Goal: Task Accomplishment & Management: Complete application form

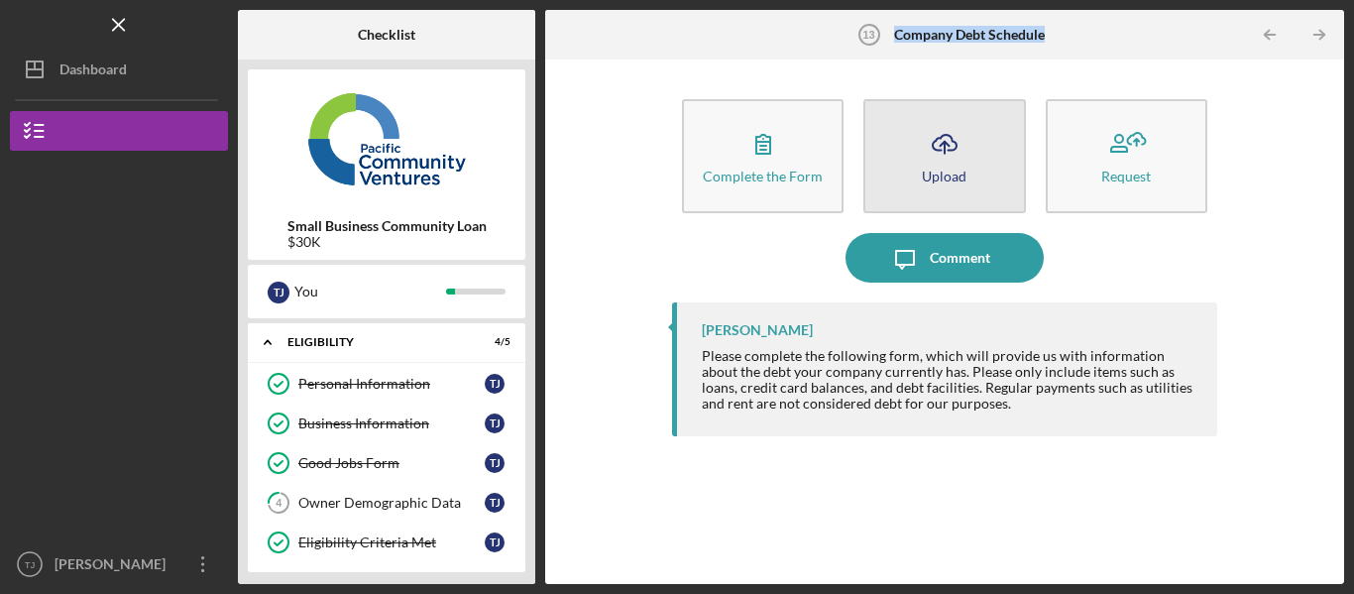
scroll to position [391, 0]
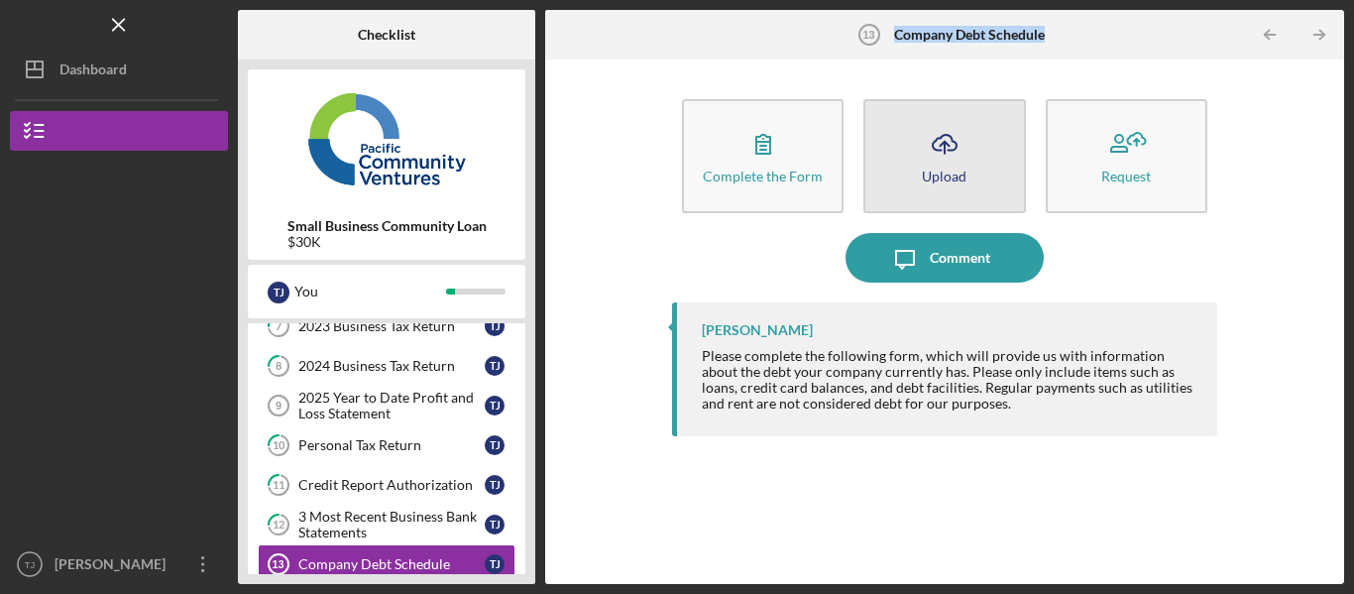
click at [936, 171] on div "Upload" at bounding box center [944, 176] width 45 height 15
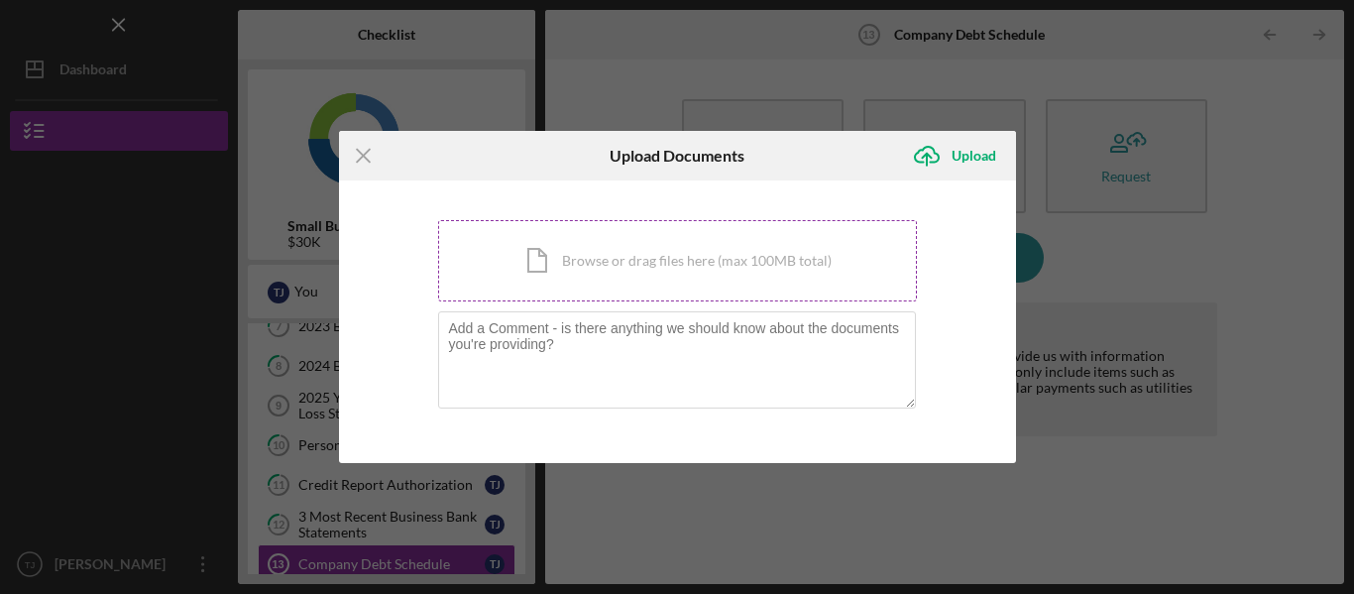
click at [664, 243] on div "Icon/Document Browse or drag files here (max 100MB total) Tap to choose files o…" at bounding box center [677, 260] width 479 height 81
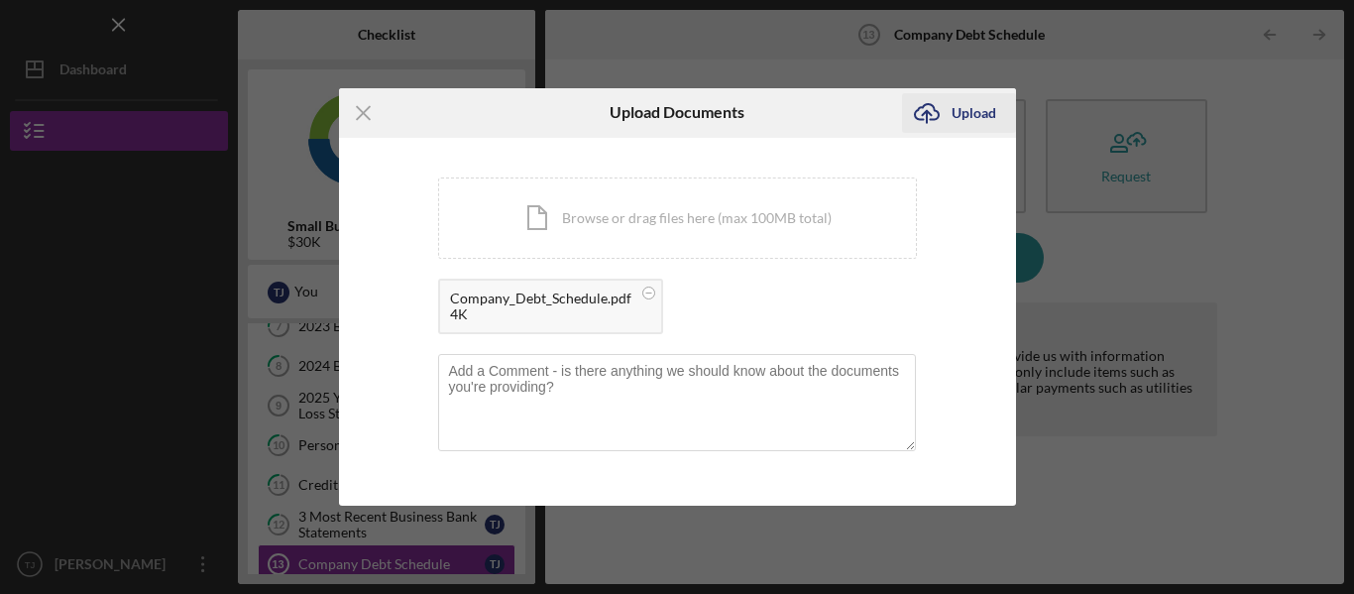
click at [959, 107] on div "Upload" at bounding box center [974, 113] width 45 height 40
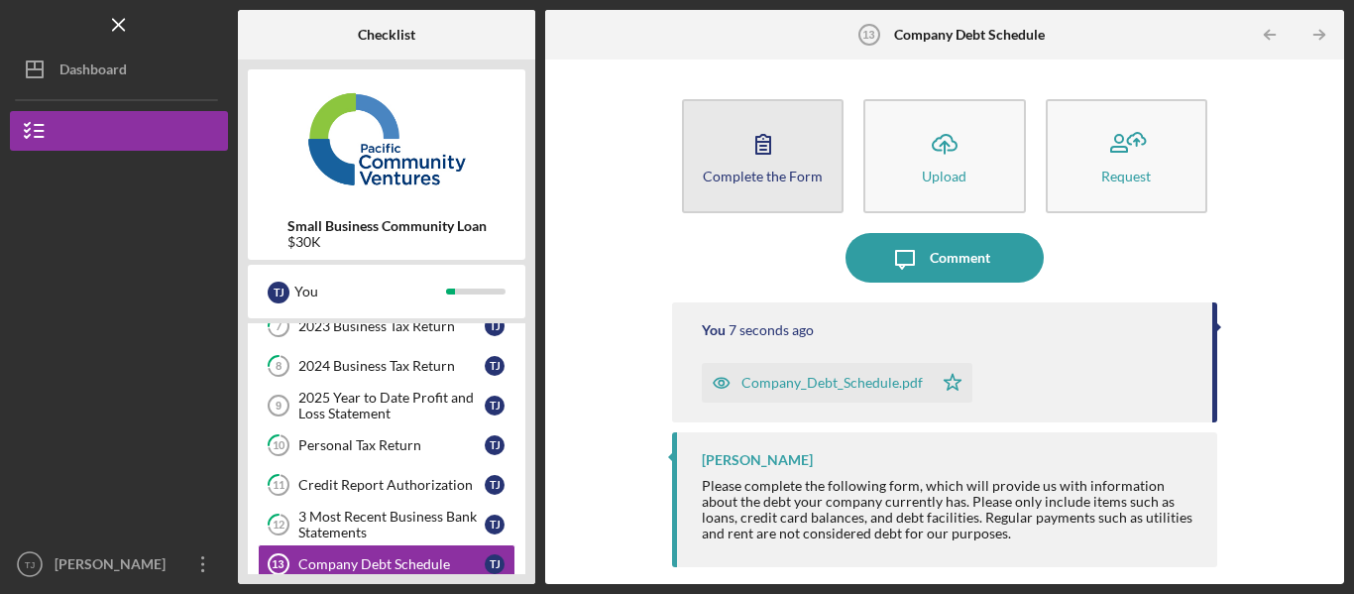
click at [760, 165] on icon "button" at bounding box center [764, 144] width 50 height 50
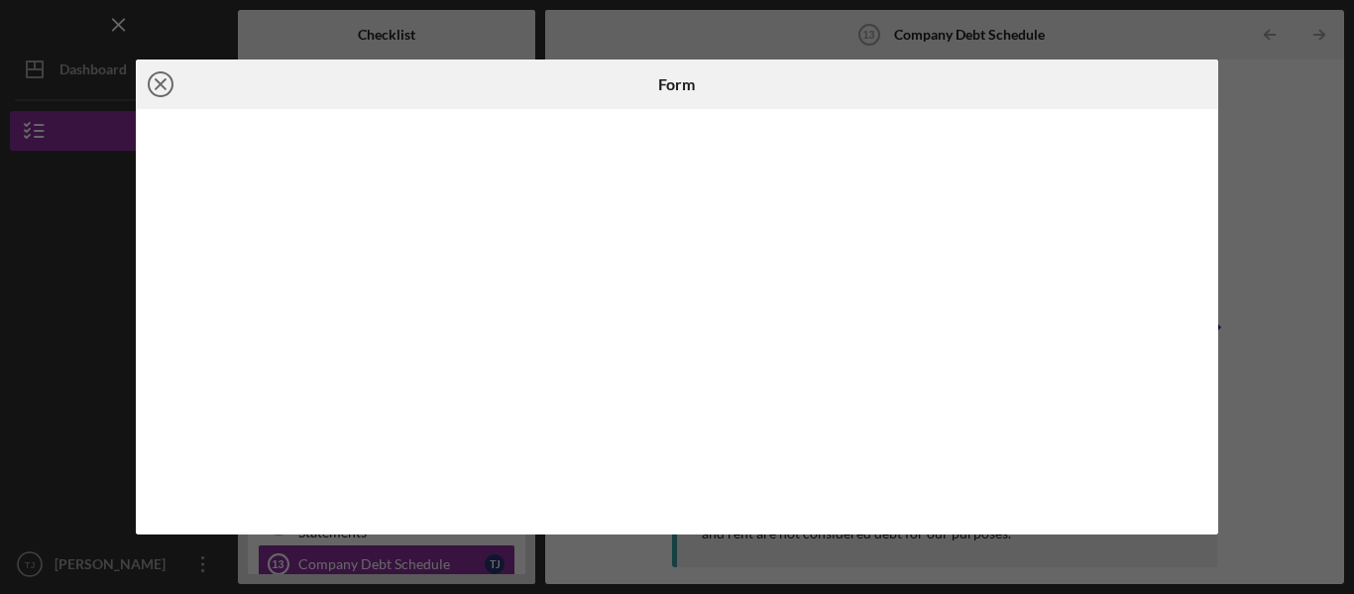
click at [167, 80] on icon "Icon/Close" at bounding box center [161, 84] width 50 height 50
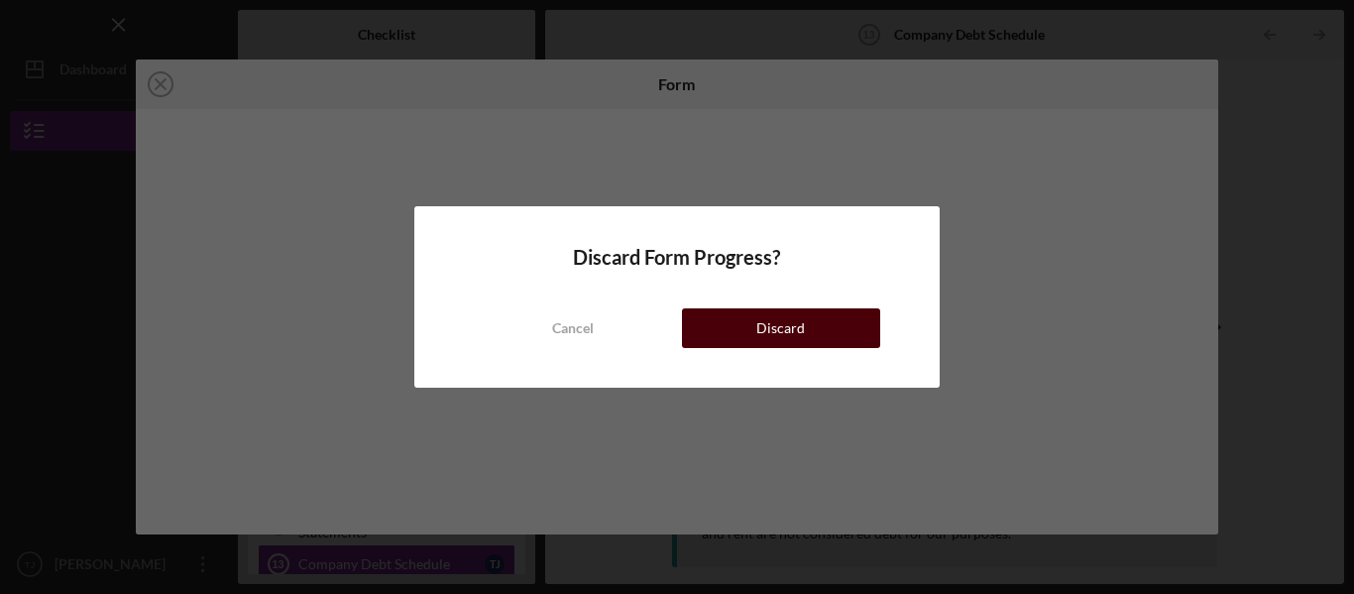
click at [715, 336] on button "Discard" at bounding box center [781, 328] width 198 height 40
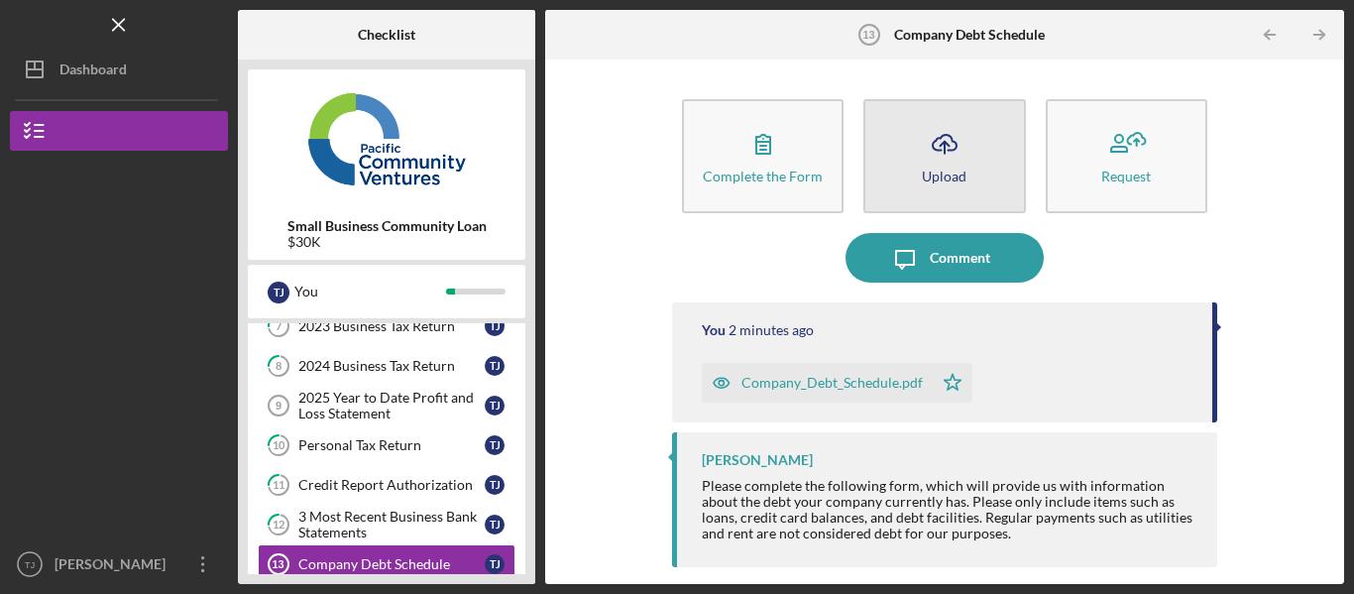
click at [976, 167] on button "Icon/Upload Upload" at bounding box center [945, 156] width 162 height 114
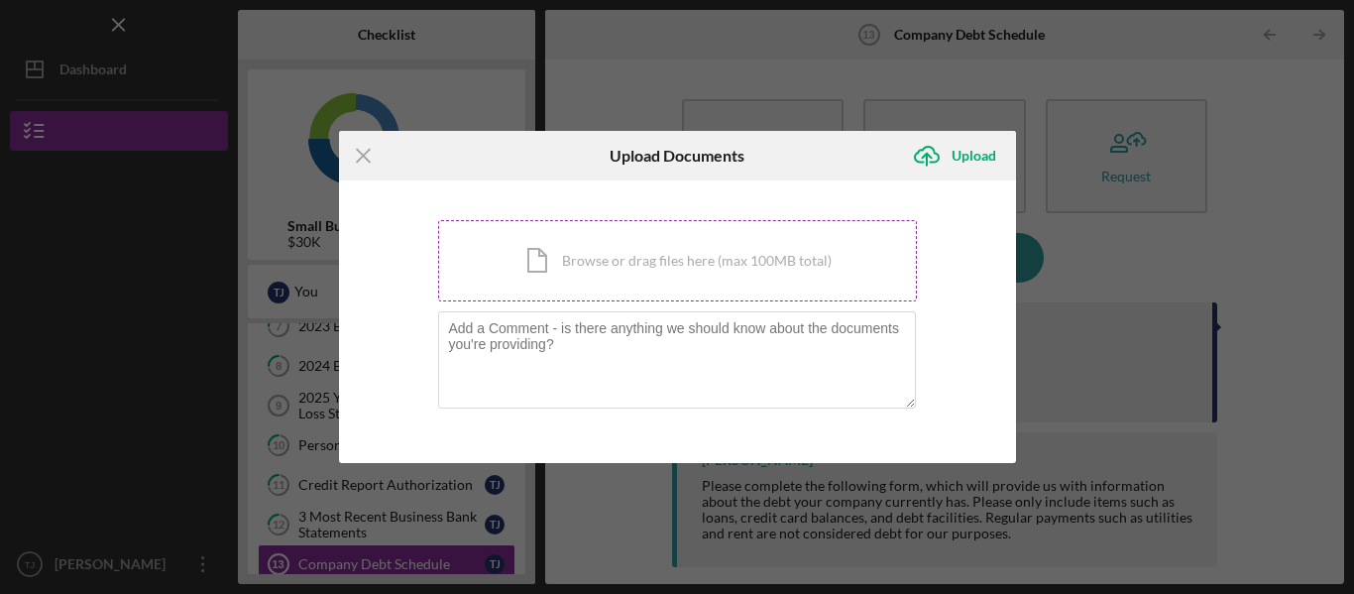
click at [836, 275] on div "Icon/Document Browse or drag files here (max 100MB total) Tap to choose files o…" at bounding box center [677, 260] width 479 height 81
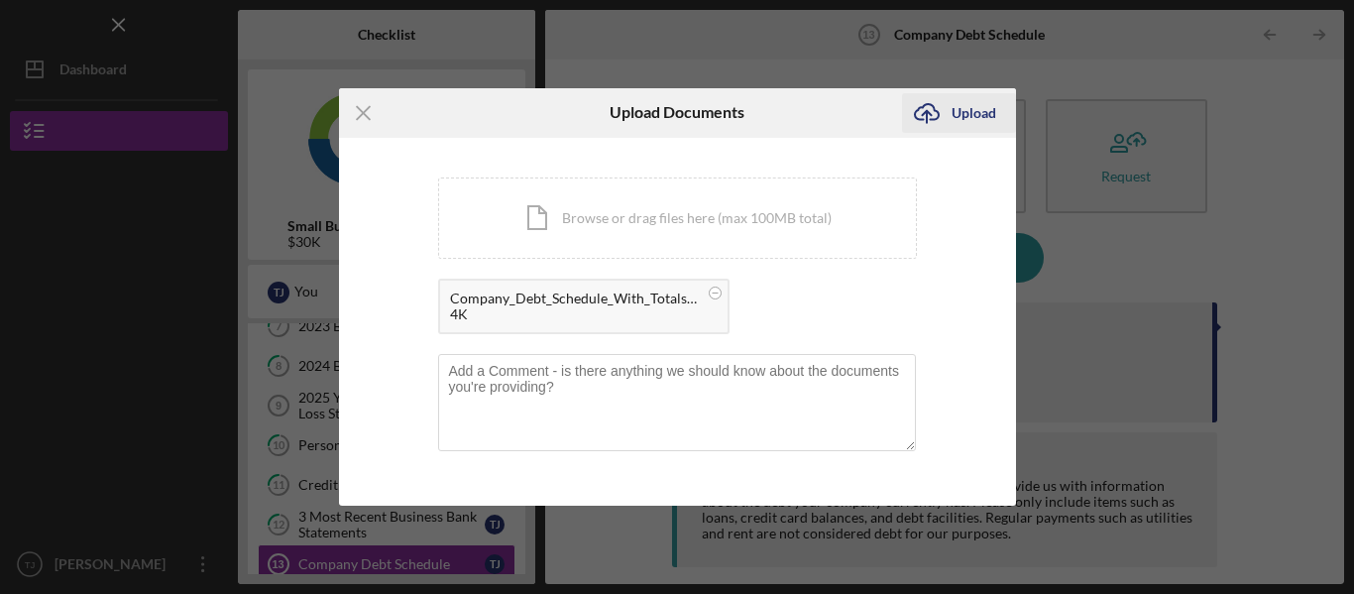
click at [970, 111] on div "Upload" at bounding box center [974, 113] width 45 height 40
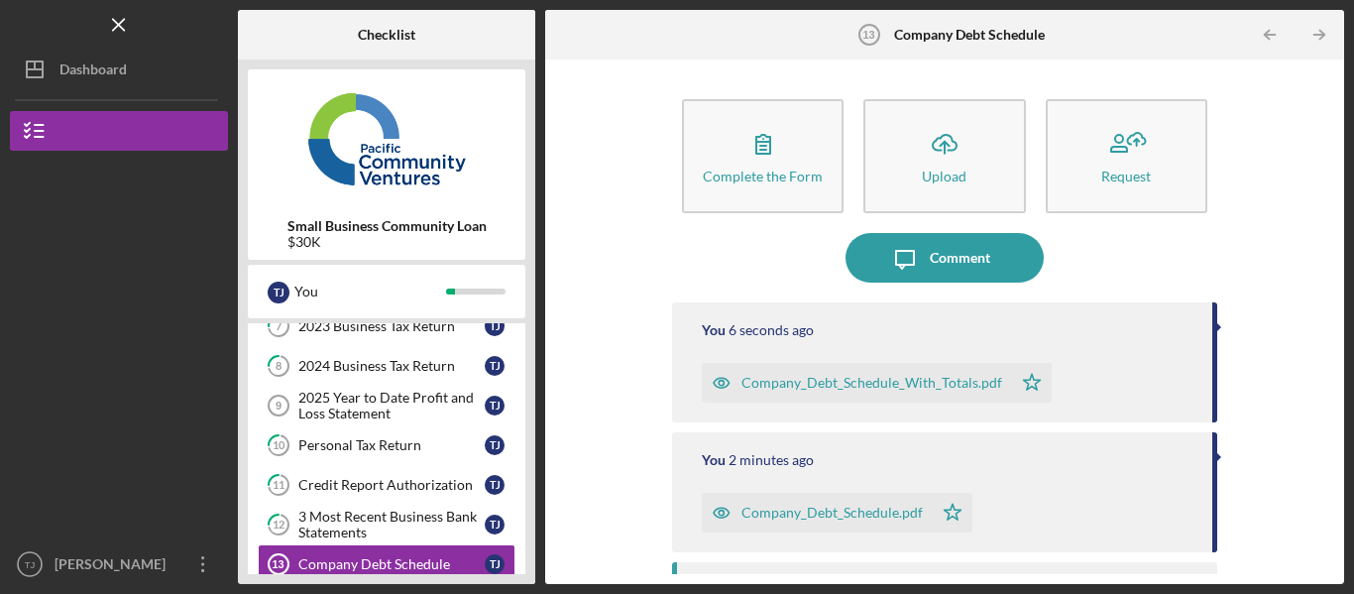
click at [1023, 376] on icon "Icon/Star" at bounding box center [1032, 383] width 40 height 40
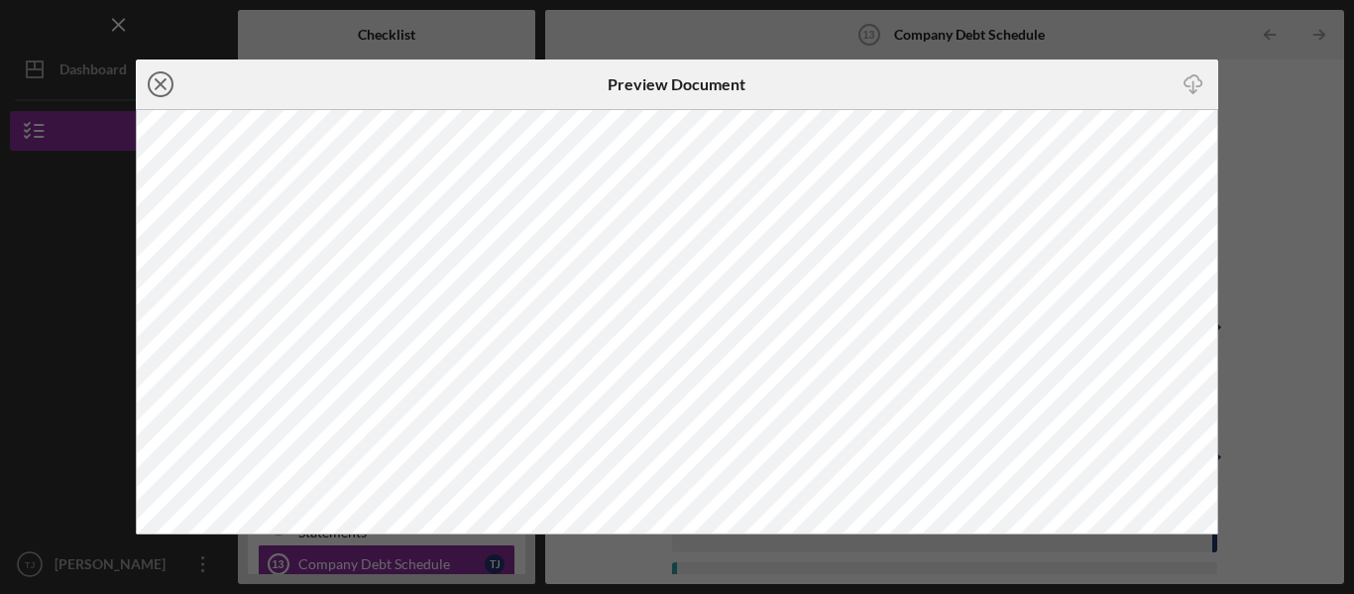
click at [162, 88] on icon "Icon/Close" at bounding box center [161, 84] width 50 height 50
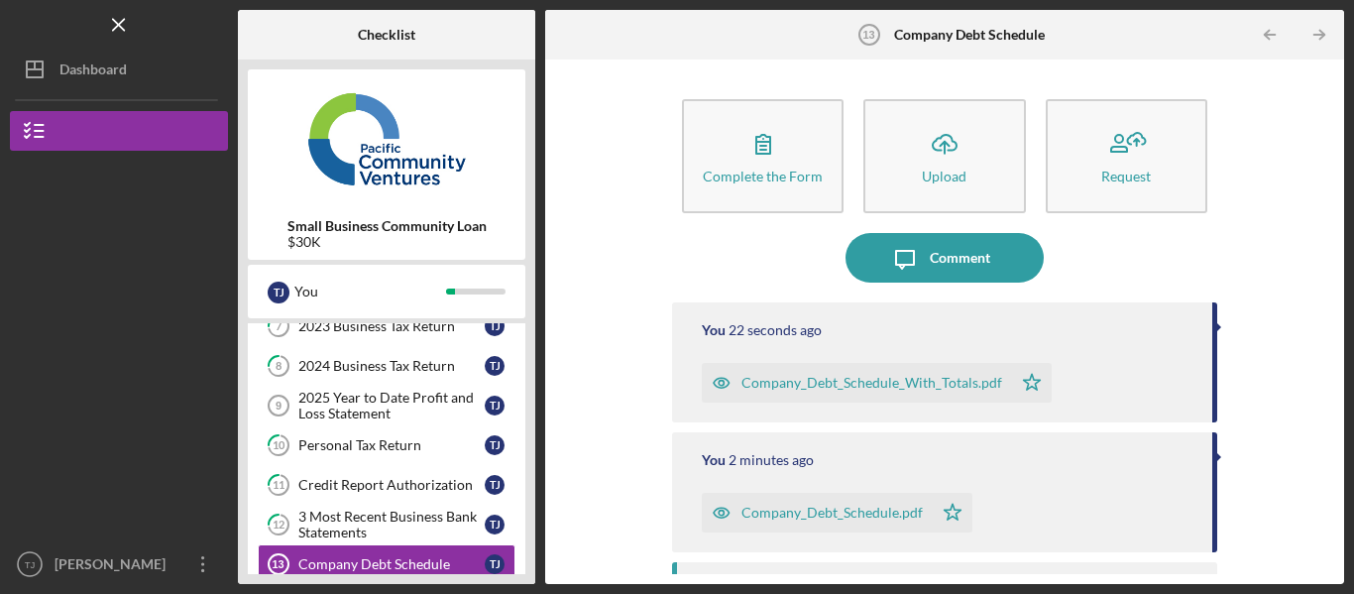
click at [869, 520] on div "Company_Debt_Schedule.pdf" at bounding box center [832, 513] width 181 height 16
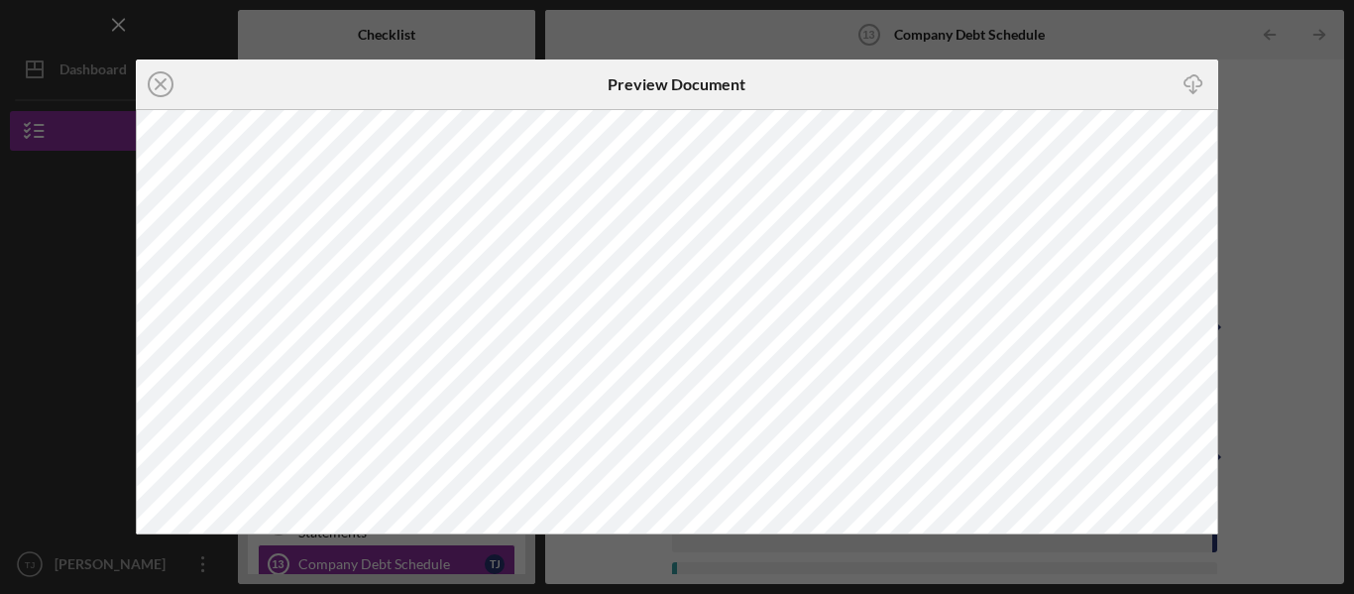
click at [1028, 44] on div "Icon/Close Preview Document Icon/Download" at bounding box center [677, 297] width 1354 height 594
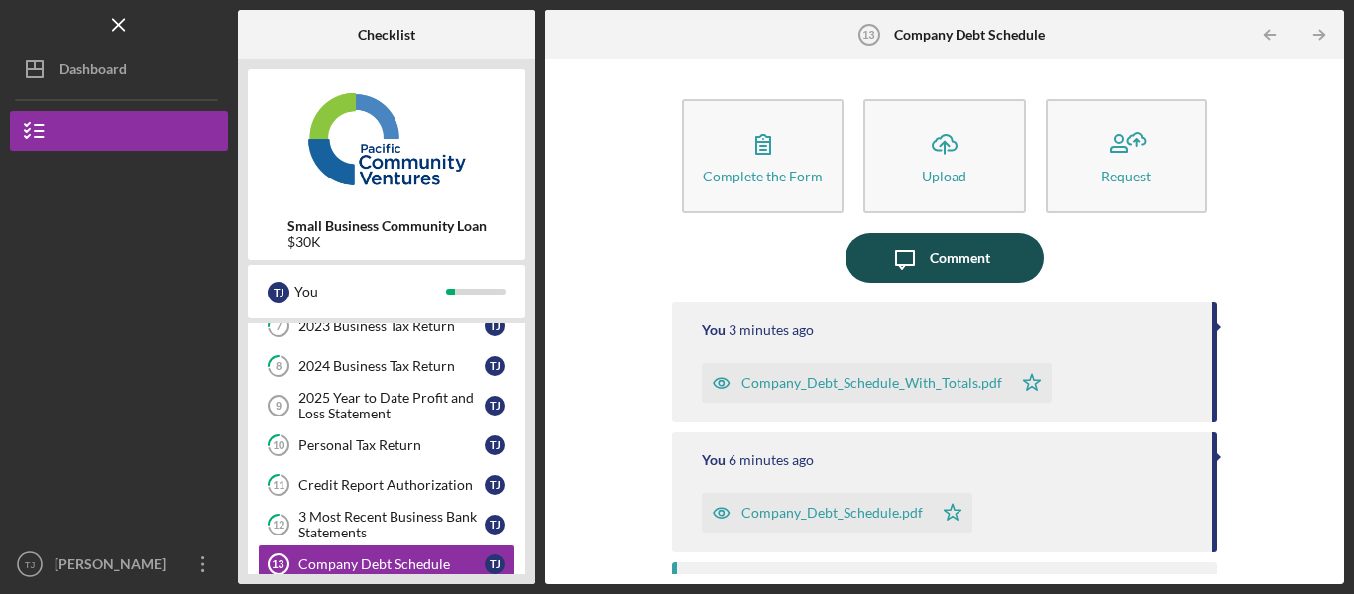
click at [941, 266] on div "Comment" at bounding box center [960, 258] width 60 height 50
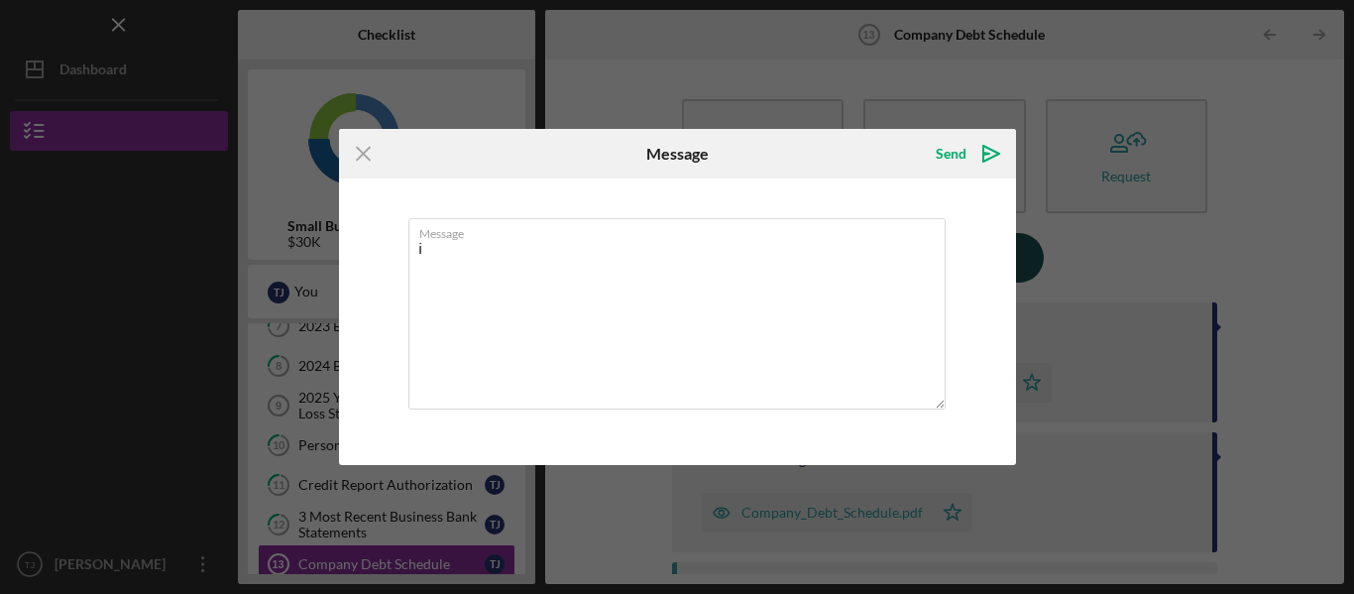
type textarea "i"
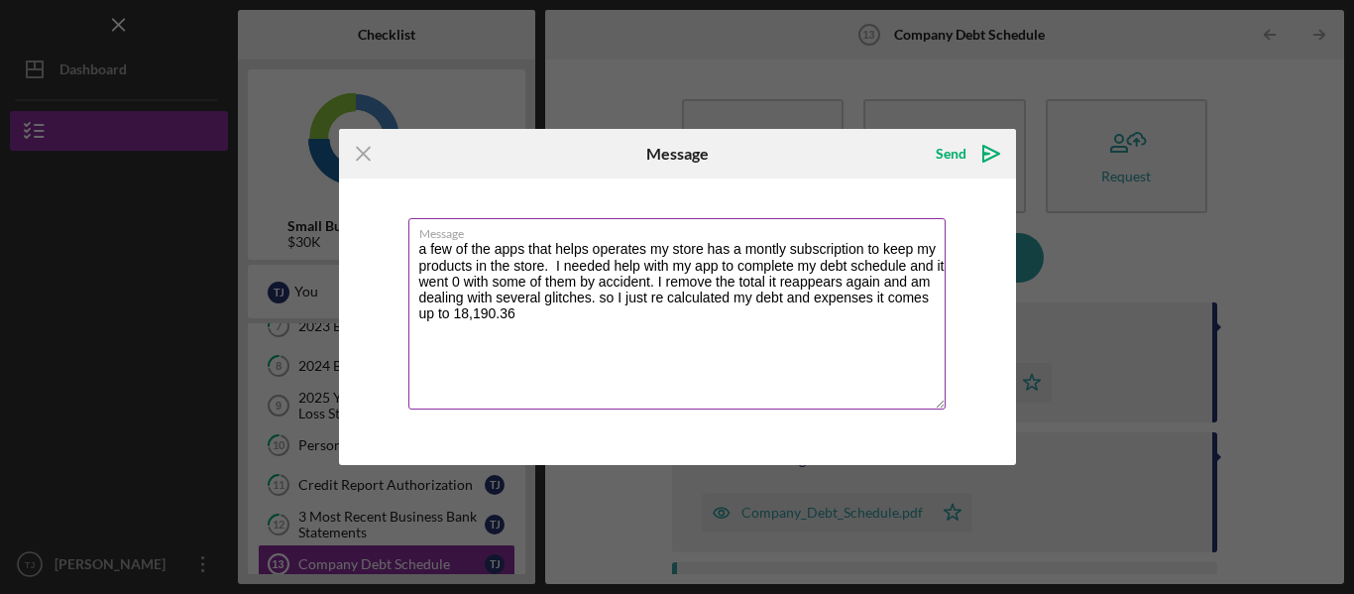
click at [452, 316] on textarea "a few of the apps that helps operates my store has a montly subscription to kee…" at bounding box center [676, 313] width 537 height 191
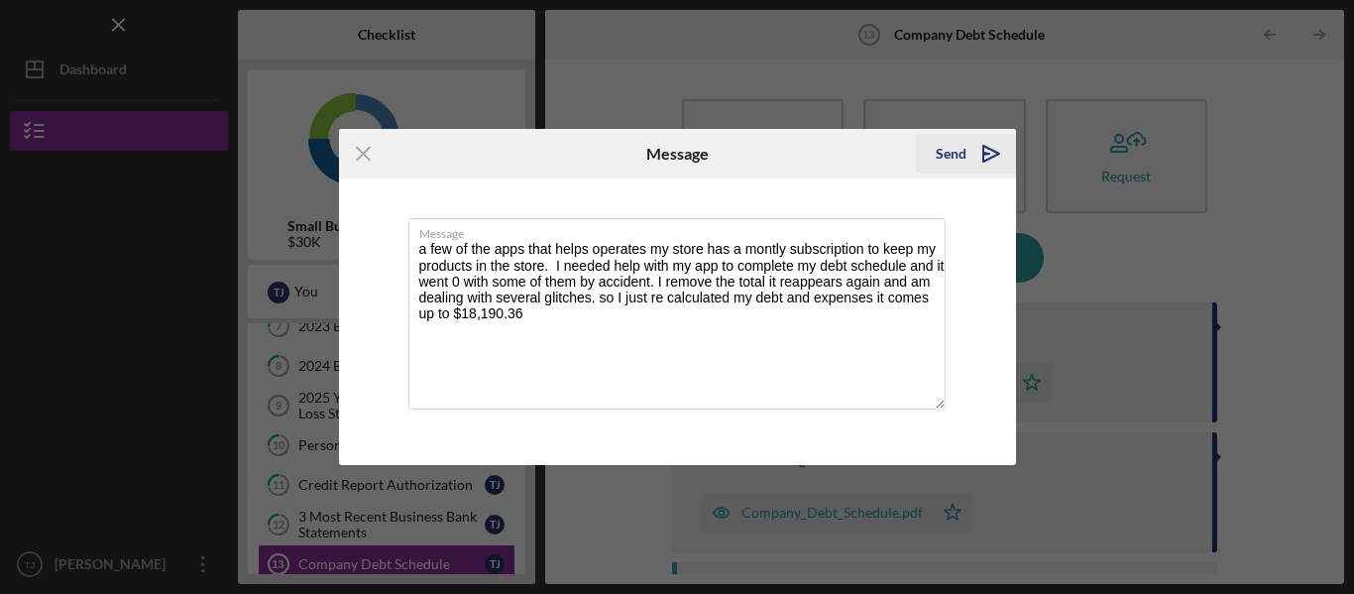
type textarea "a few of the apps that helps operates my store has a montly subscription to kee…"
click at [952, 159] on div "Send" at bounding box center [951, 154] width 31 height 40
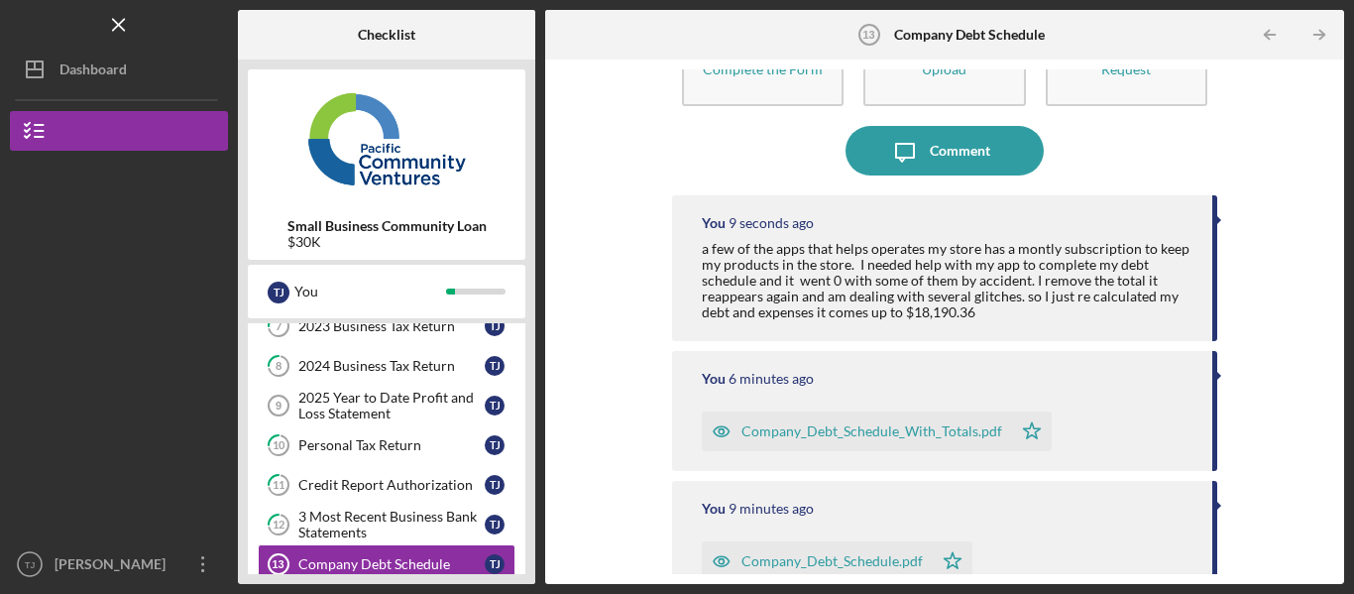
scroll to position [120, 0]
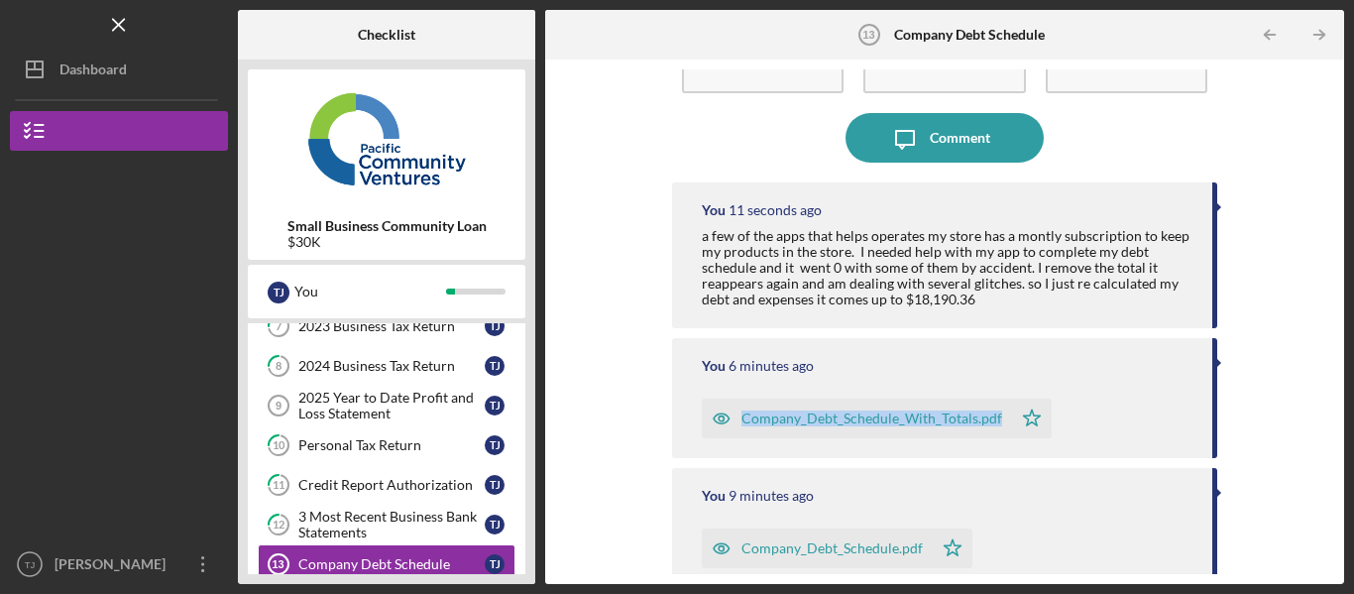
drag, startPoint x: 1316, startPoint y: 346, endPoint x: 1305, endPoint y: 429, distance: 84.0
click at [1305, 429] on div "Complete the Form Form Icon/Upload Upload Request Icon/Message Comment You 11 s…" at bounding box center [944, 321] width 779 height 505
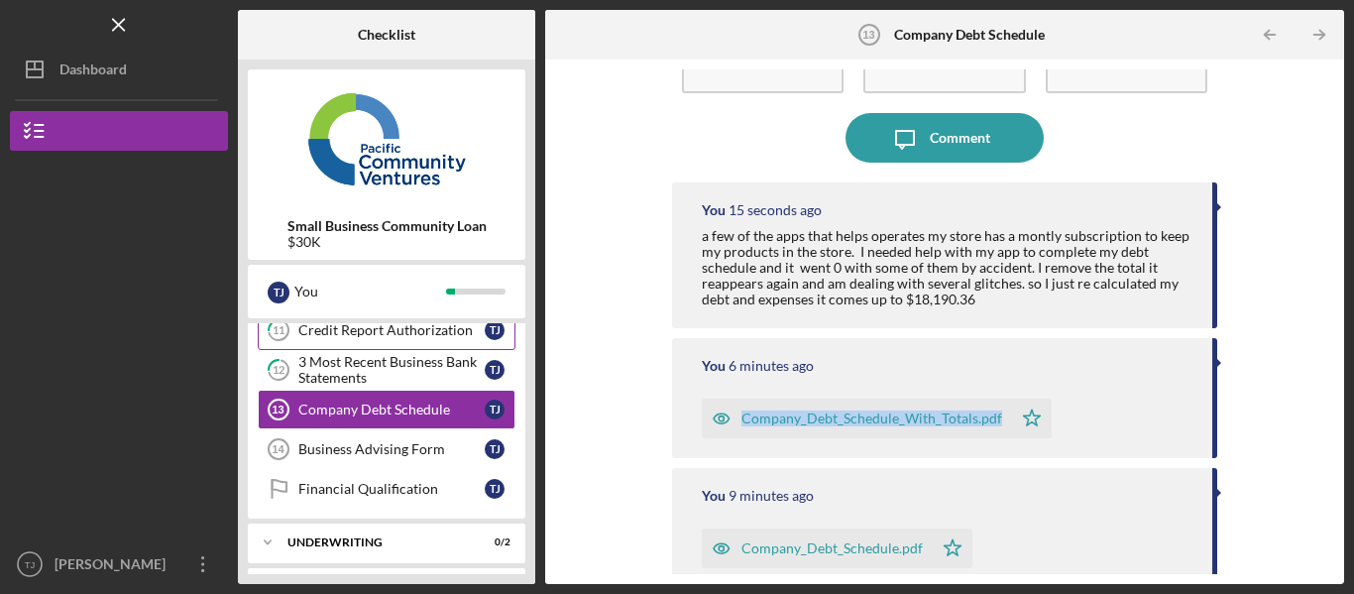
scroll to position [589, 0]
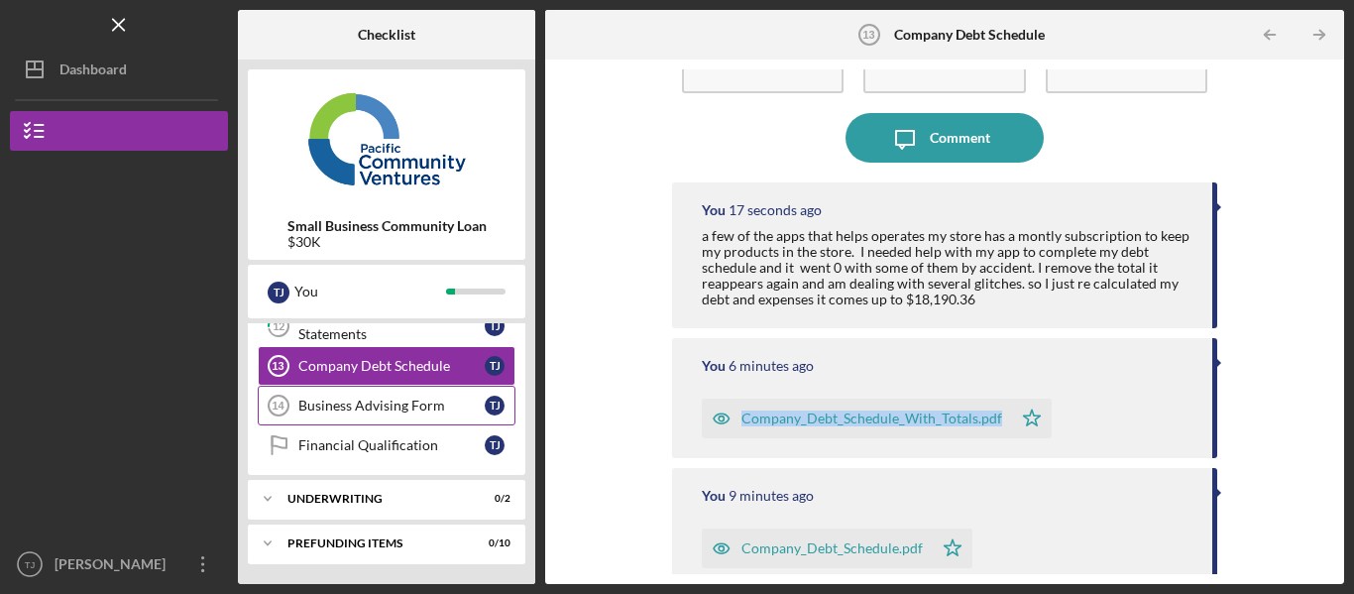
click at [433, 404] on div "Business Advising Form" at bounding box center [391, 406] width 186 height 16
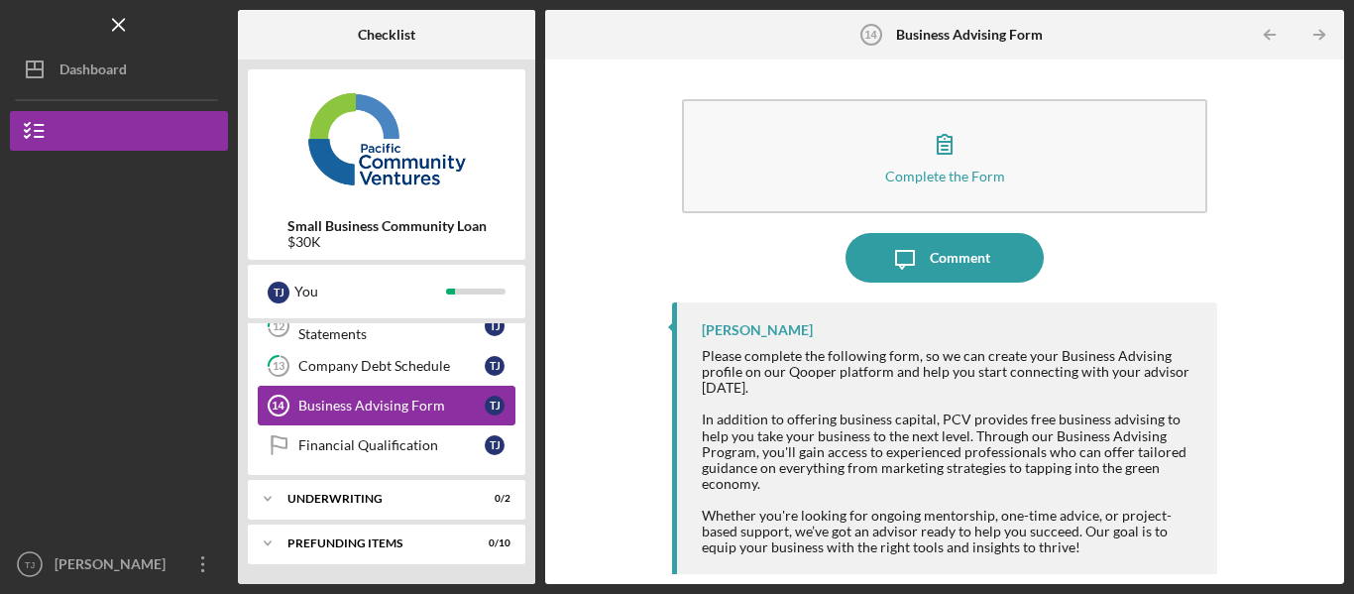
drag, startPoint x: 460, startPoint y: 406, endPoint x: 373, endPoint y: 420, distance: 88.5
click at [373, 420] on link "Business Advising Form 14 Business Advising Form T J" at bounding box center [387, 406] width 258 height 40
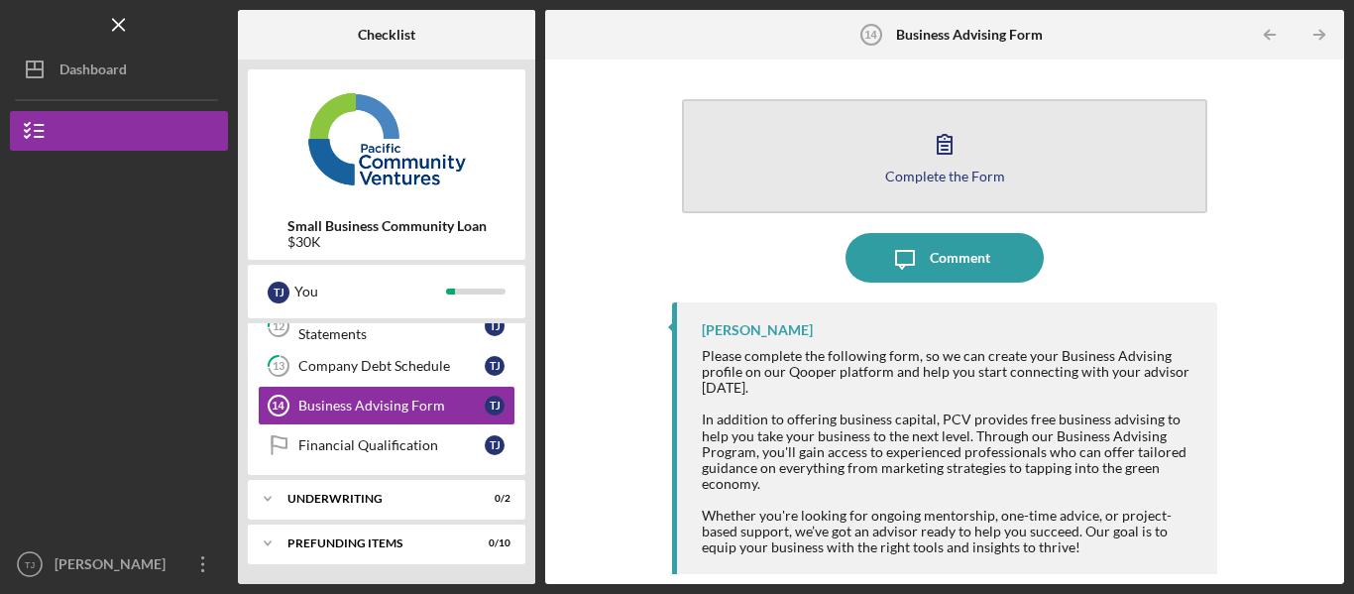
click at [933, 159] on icon "button" at bounding box center [945, 144] width 50 height 50
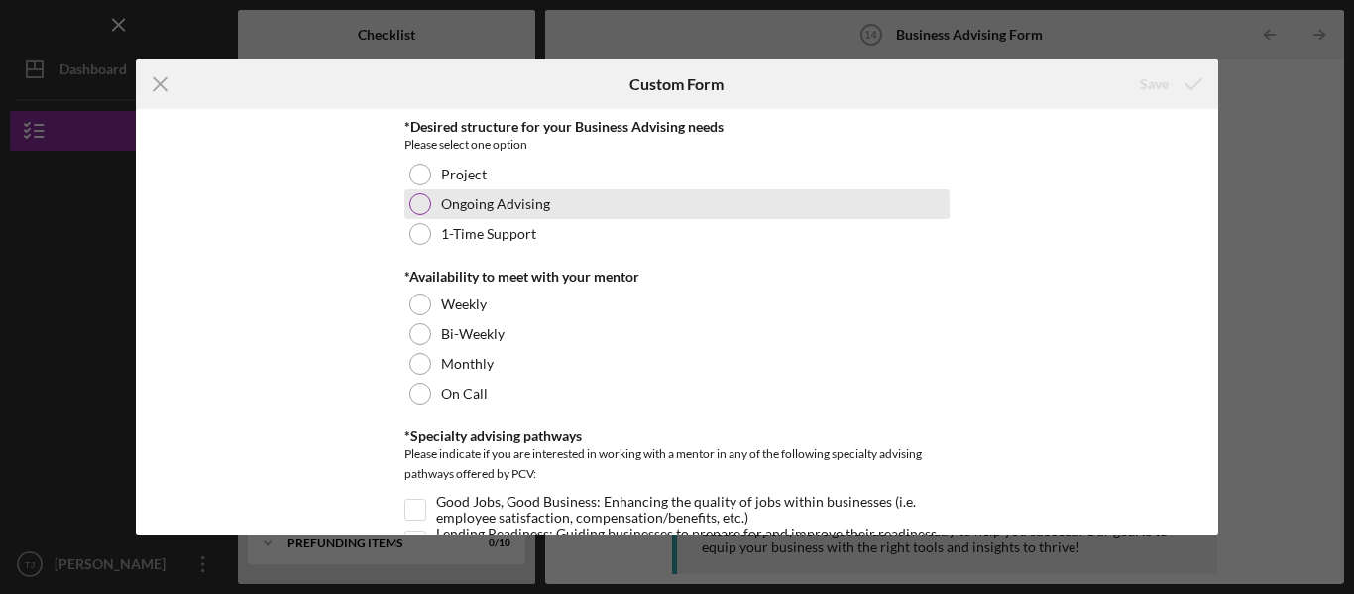
click at [471, 206] on label "Ongoing Advising" at bounding box center [495, 204] width 109 height 16
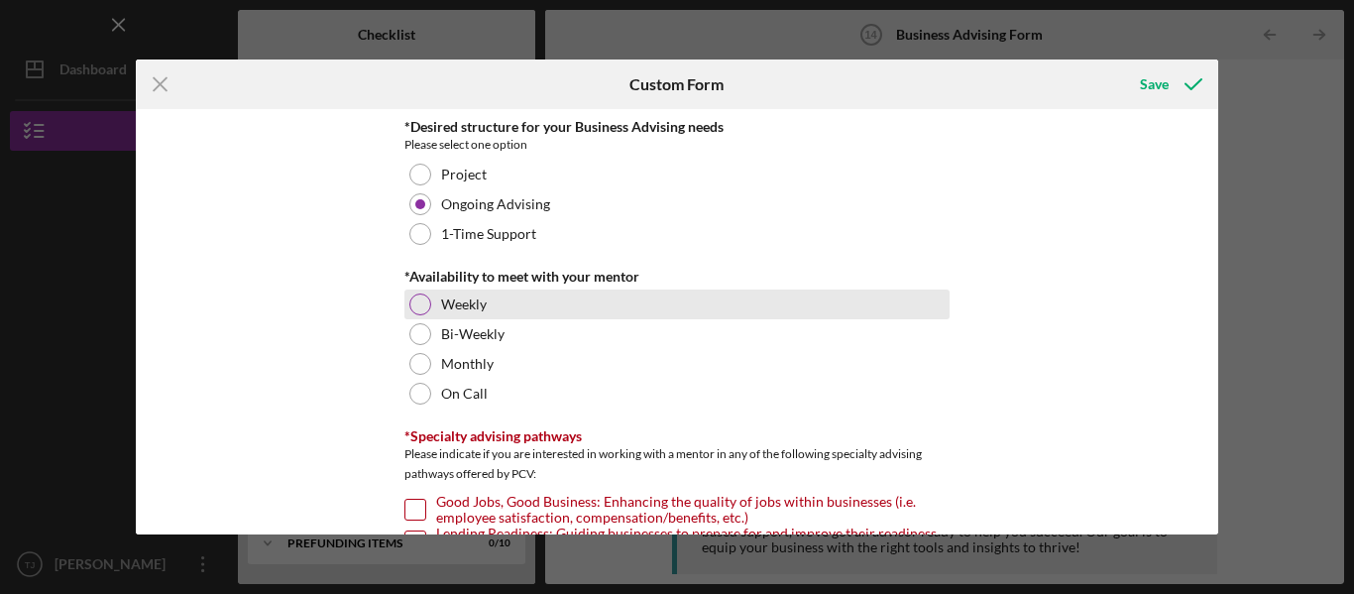
click at [538, 303] on div "Weekly" at bounding box center [677, 305] width 545 height 30
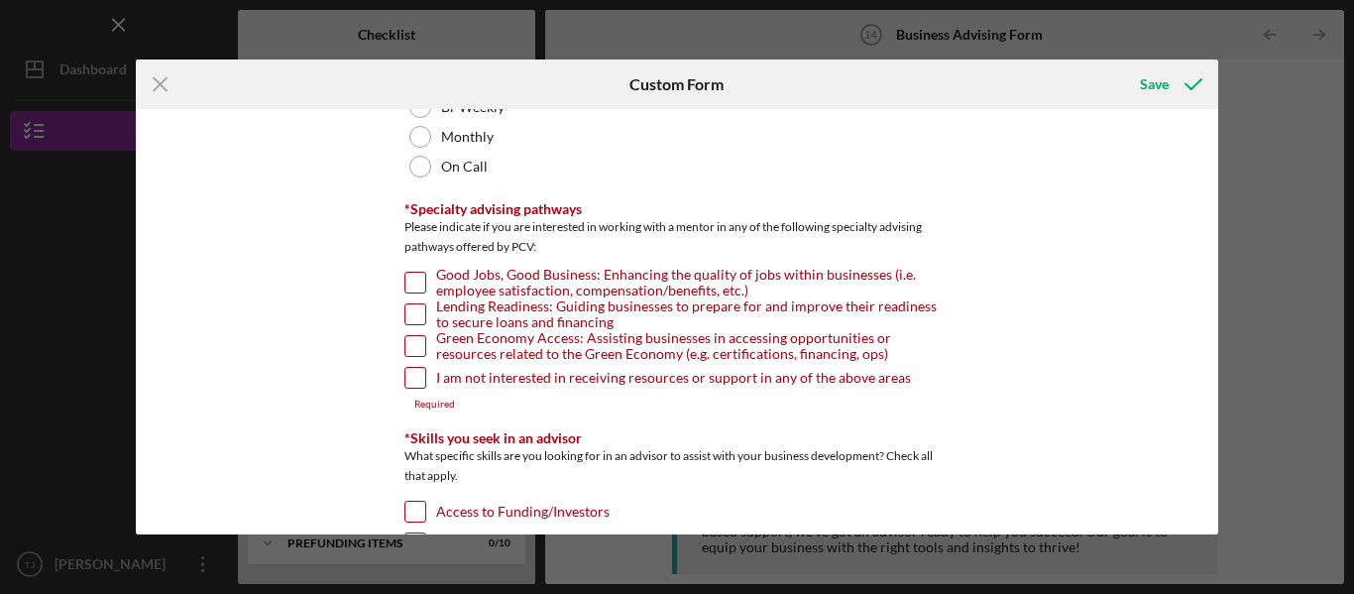
scroll to position [267, 0]
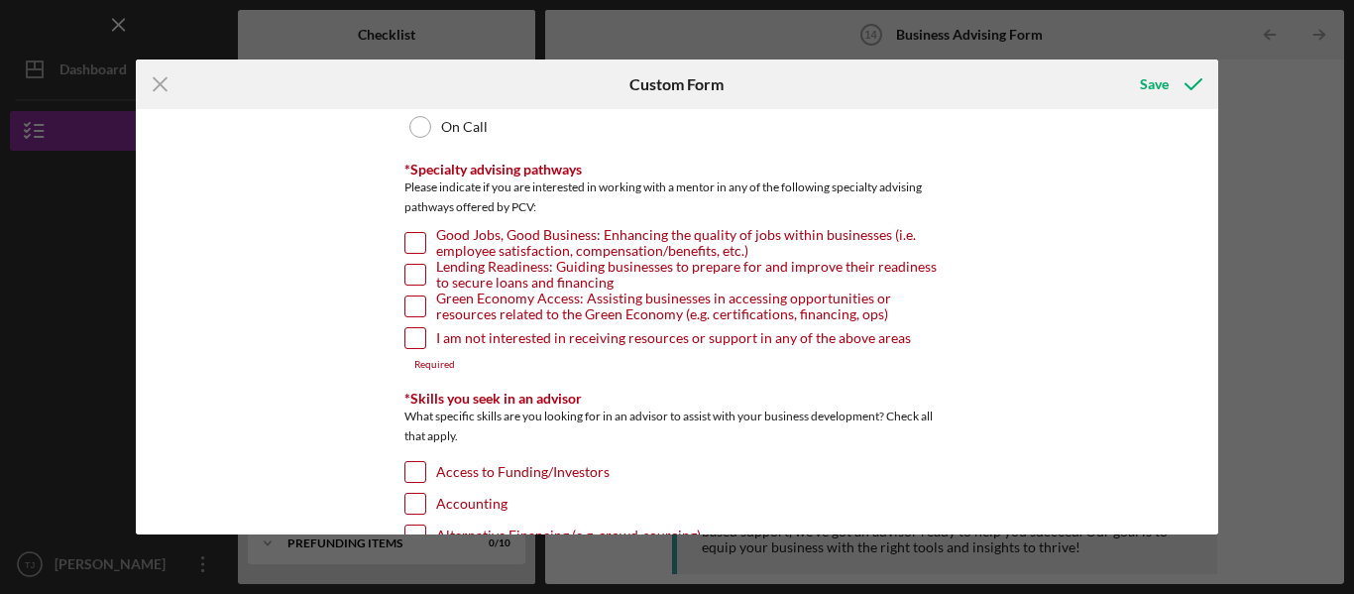
click at [407, 232] on div at bounding box center [416, 243] width 22 height 22
click at [408, 245] on input "Good Jobs, Good Business: Enhancing the quality of jobs within businesses (i.e.…" at bounding box center [416, 243] width 20 height 20
checkbox input "true"
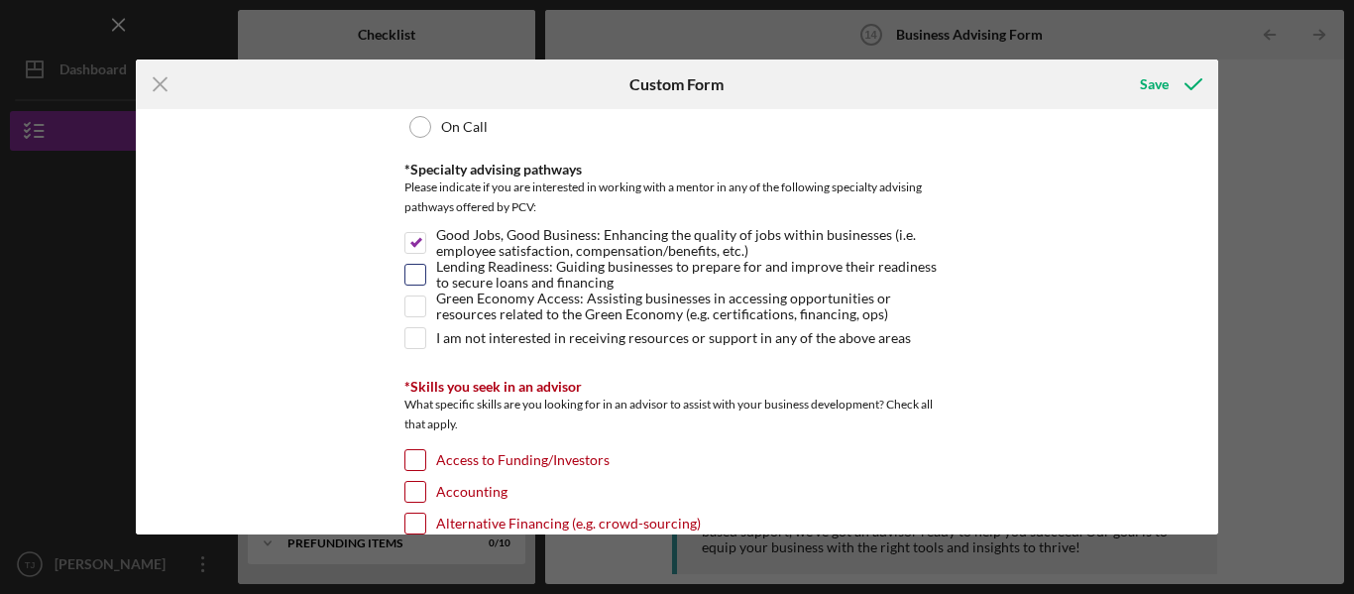
click at [406, 269] on input "Lending Readiness: Guiding businesses to prepare for and improve their readines…" at bounding box center [416, 275] width 20 height 20
checkbox input "true"
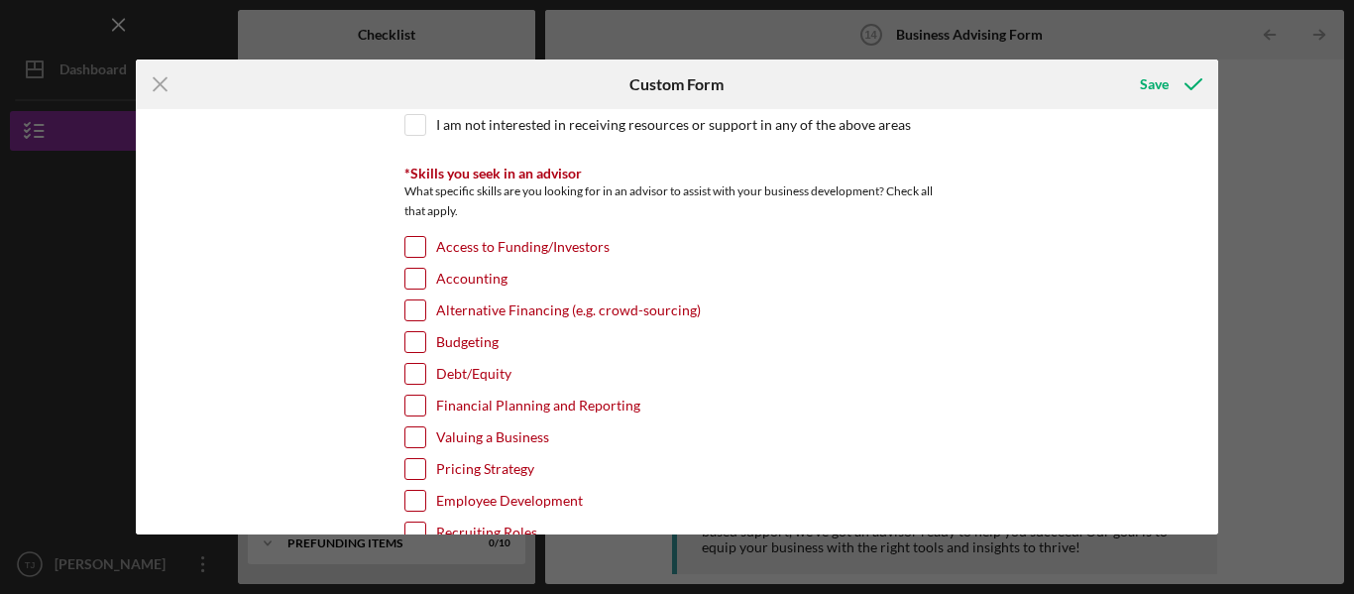
scroll to position [507, 0]
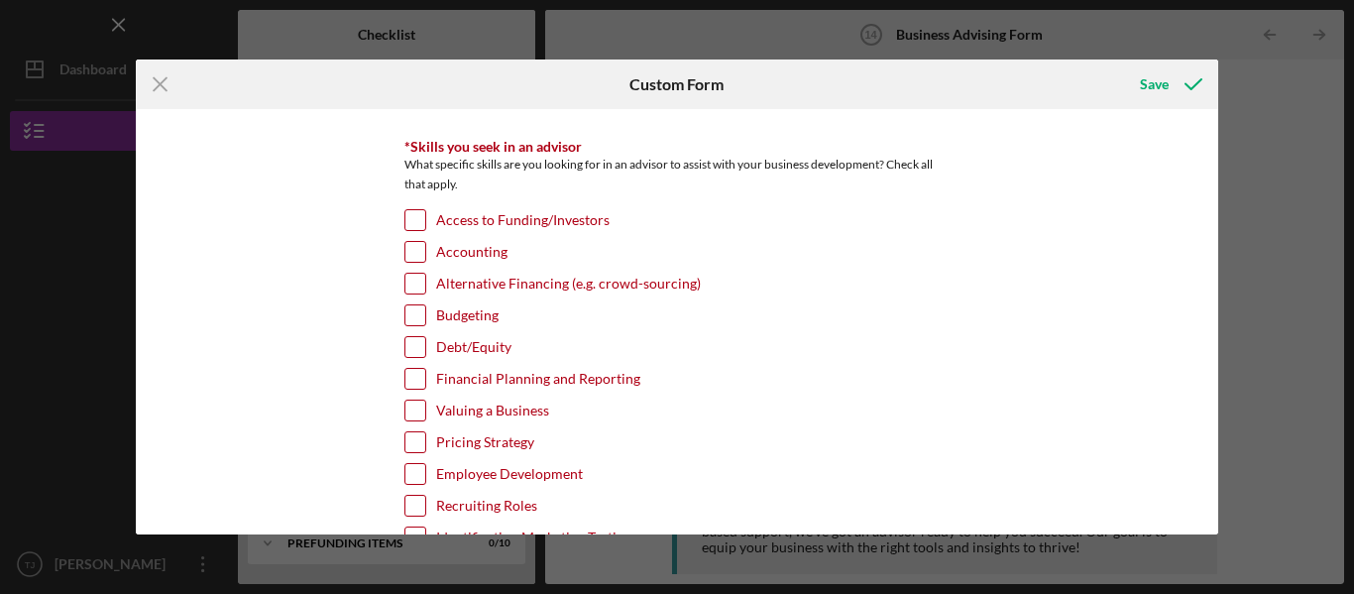
click at [418, 247] on input "Accounting" at bounding box center [416, 252] width 20 height 20
checkbox input "true"
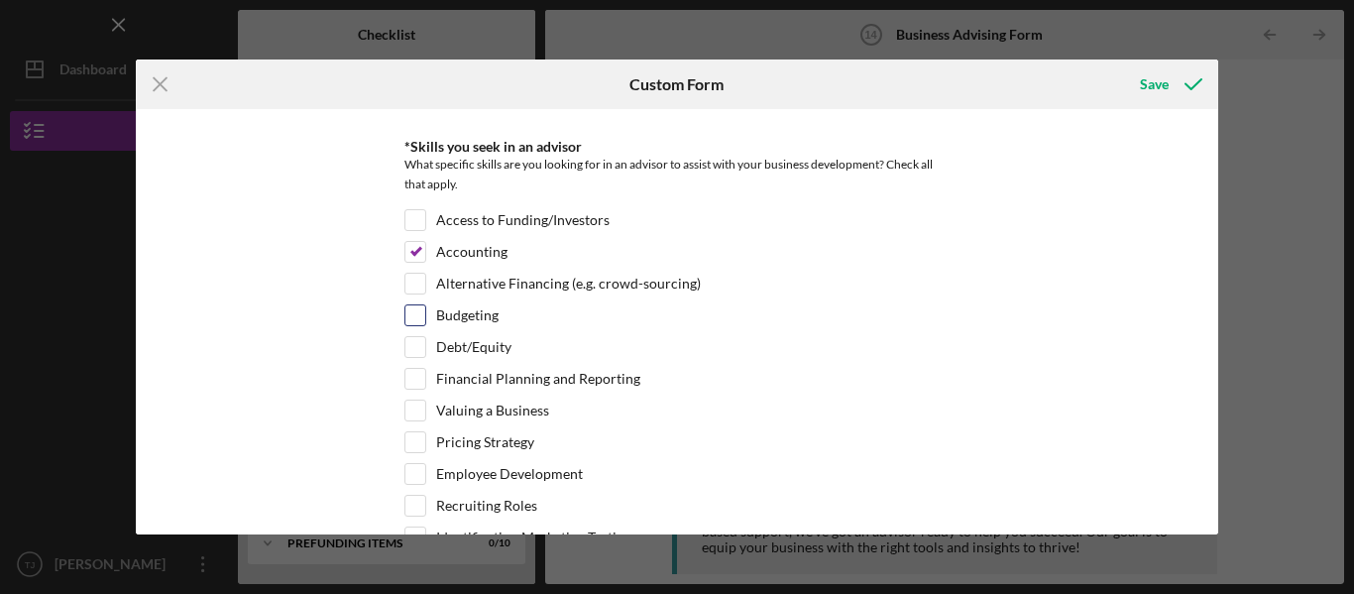
click at [414, 317] on input "Budgeting" at bounding box center [416, 315] width 20 height 20
checkbox input "true"
click at [413, 290] on input "Alternative Financing (e.g. crowd-sourcing)" at bounding box center [416, 284] width 20 height 20
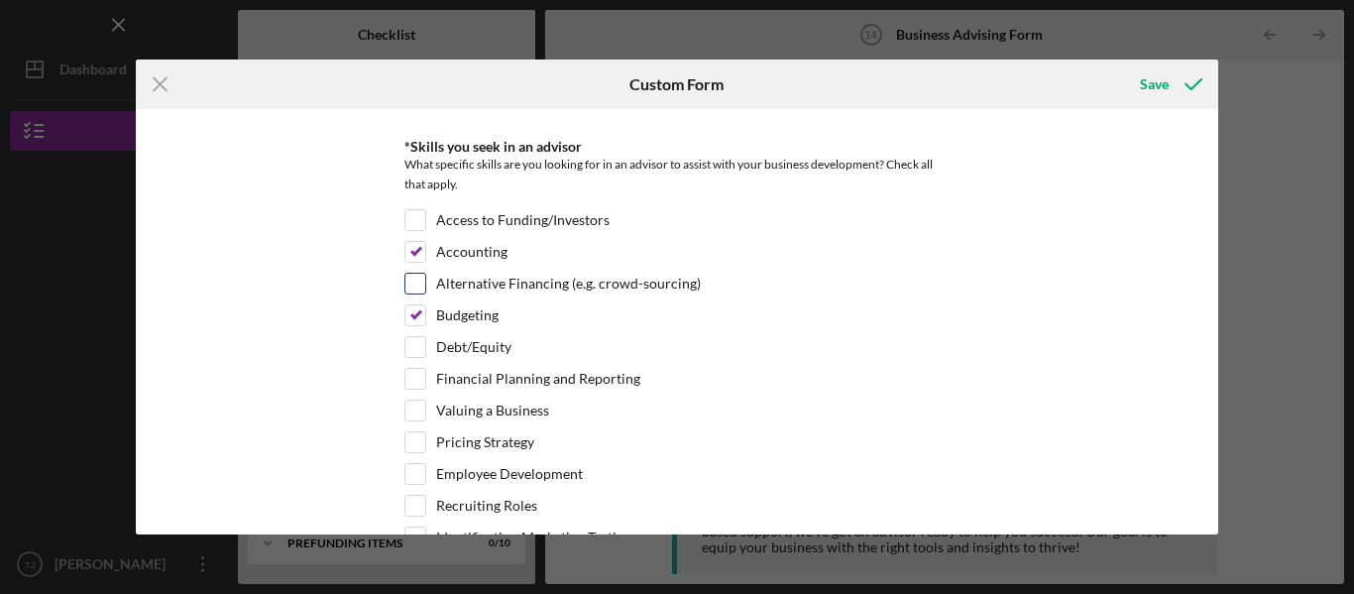
checkbox input "true"
click at [416, 347] on input "Debt/Equity" at bounding box center [416, 347] width 20 height 20
checkbox input "true"
click at [408, 403] on input "Valuing a Business" at bounding box center [416, 411] width 20 height 20
checkbox input "true"
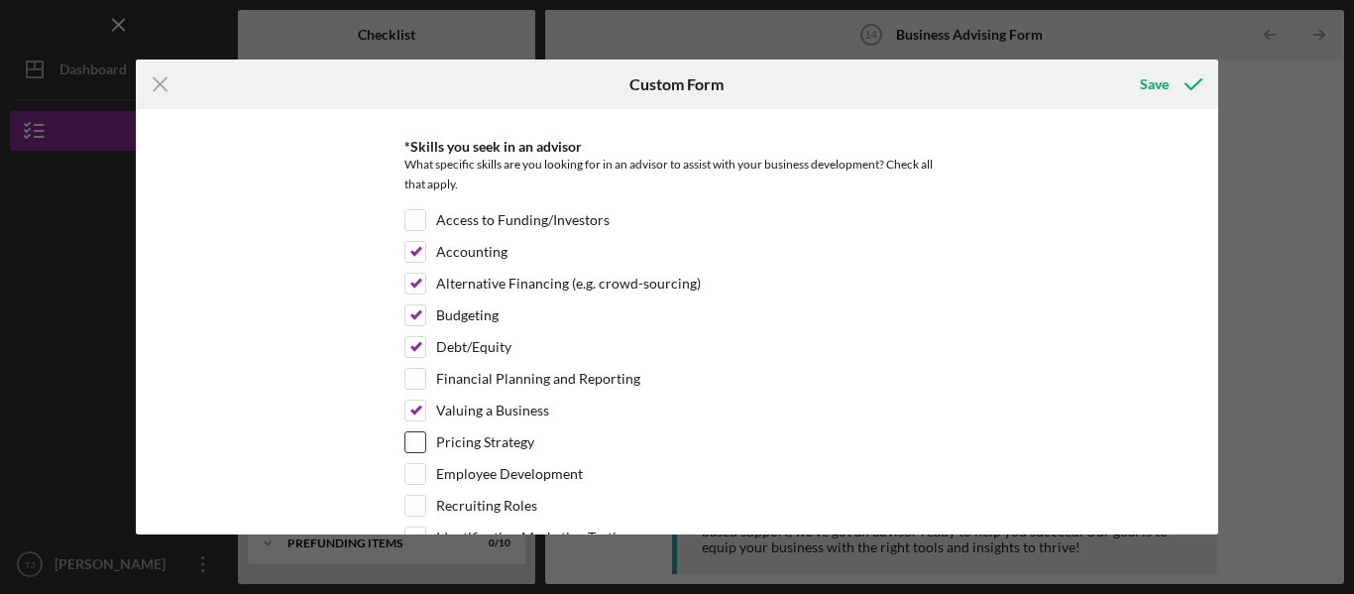
click at [412, 448] on input "Pricing Strategy" at bounding box center [416, 442] width 20 height 20
checkbox input "true"
click at [1211, 374] on div "*Desired structure for your Business Advising needs Please select one option Pr…" at bounding box center [678, 321] width 1084 height 425
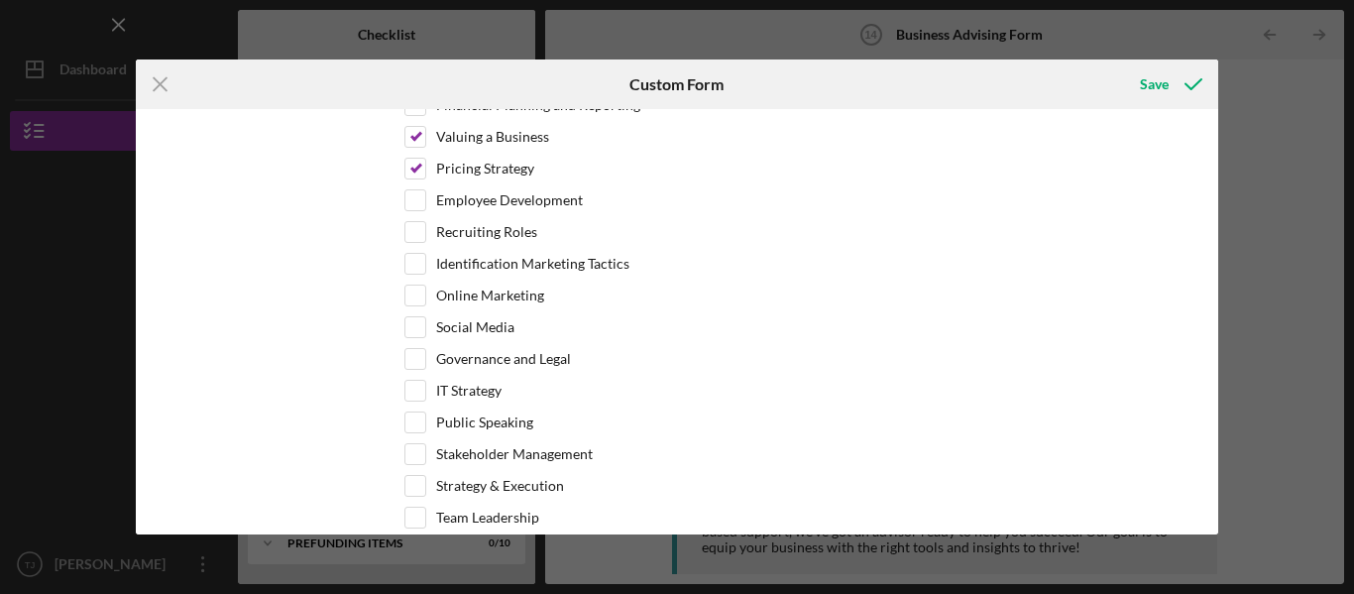
scroll to position [802, 0]
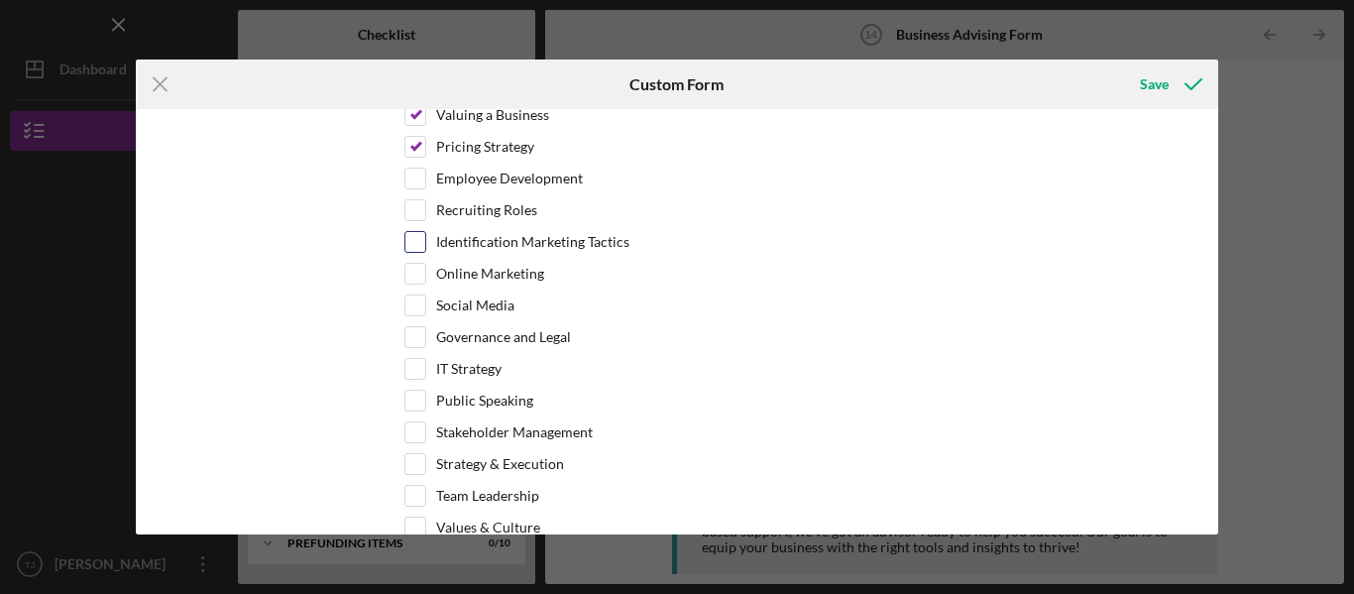
click at [417, 241] on input "Identification Marketing Tactics" at bounding box center [416, 242] width 20 height 20
checkbox input "true"
click at [414, 212] on input "Recruiting Roles" at bounding box center [416, 210] width 20 height 20
checkbox input "true"
click at [406, 305] on input "Social Media" at bounding box center [416, 305] width 20 height 20
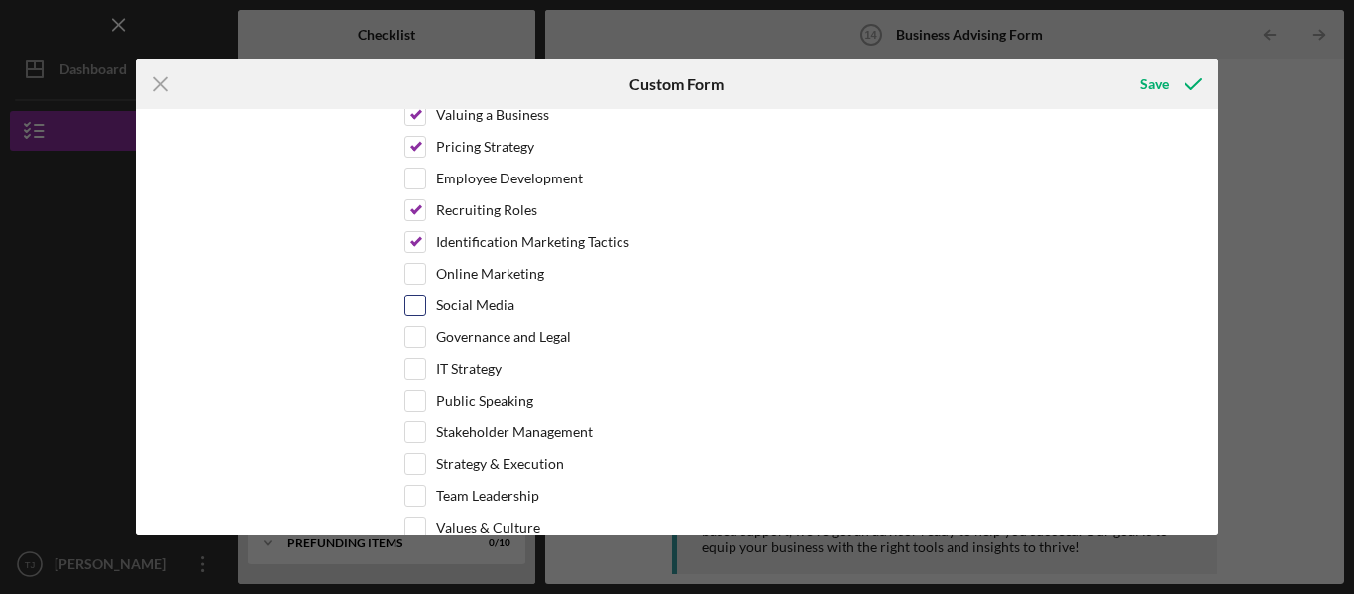
checkbox input "true"
click at [406, 362] on input "IT Strategy" at bounding box center [416, 369] width 20 height 20
checkbox input "true"
click at [407, 400] on input "Public Speaking" at bounding box center [416, 401] width 20 height 20
checkbox input "true"
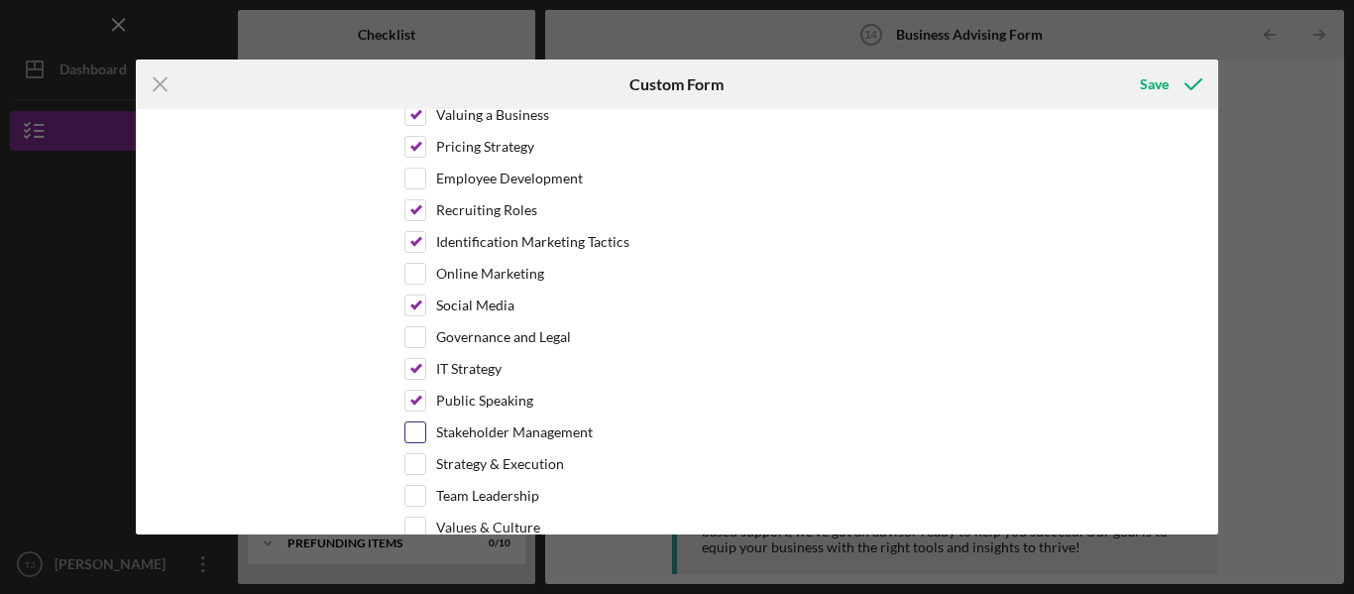
click at [412, 434] on input "Stakeholder Management" at bounding box center [416, 432] width 20 height 20
checkbox input "true"
click at [416, 523] on input "Values & Culture" at bounding box center [416, 528] width 20 height 20
checkbox input "true"
click at [416, 501] on input "Team Leadership" at bounding box center [416, 496] width 20 height 20
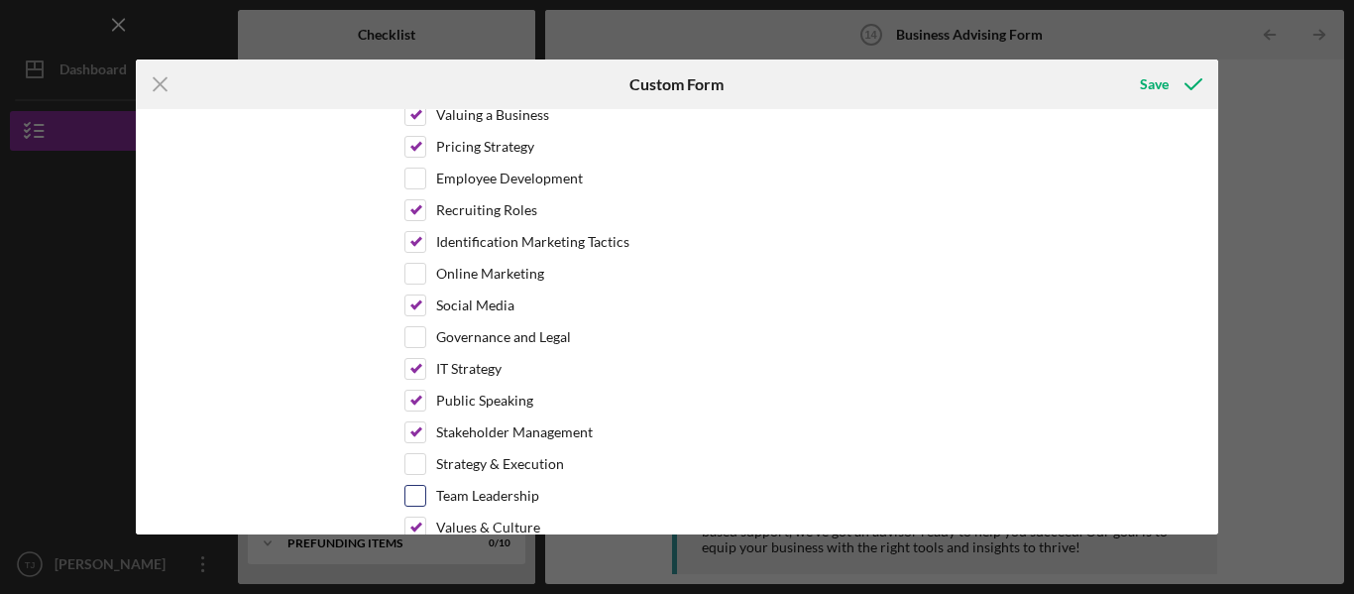
checkbox input "true"
click at [413, 276] on input "Online Marketing" at bounding box center [416, 274] width 20 height 20
checkbox input "true"
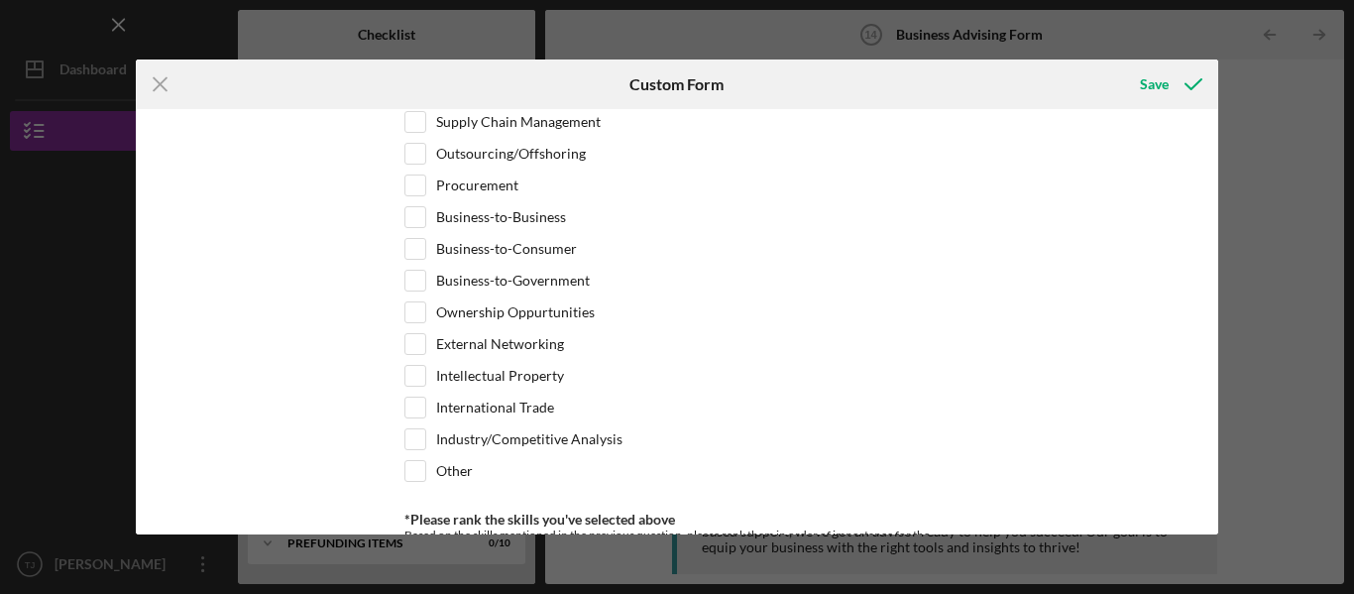
scroll to position [1379, 0]
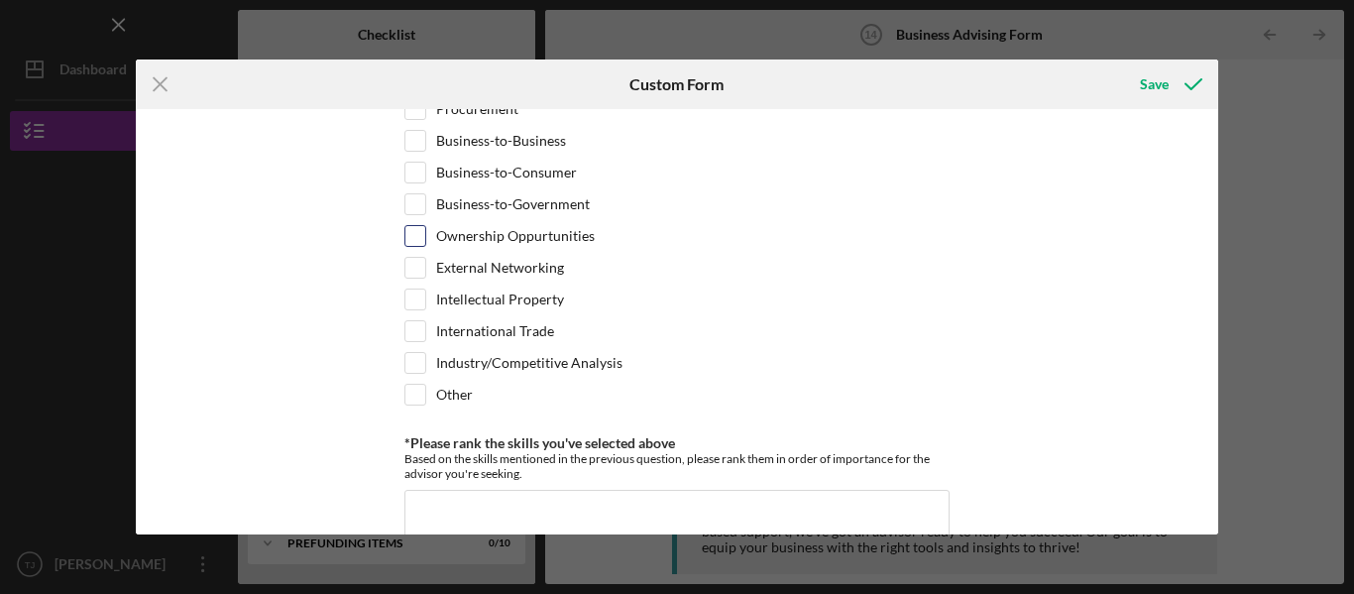
click at [410, 236] on input "Ownership Oppurtunities" at bounding box center [416, 236] width 20 height 20
checkbox input "true"
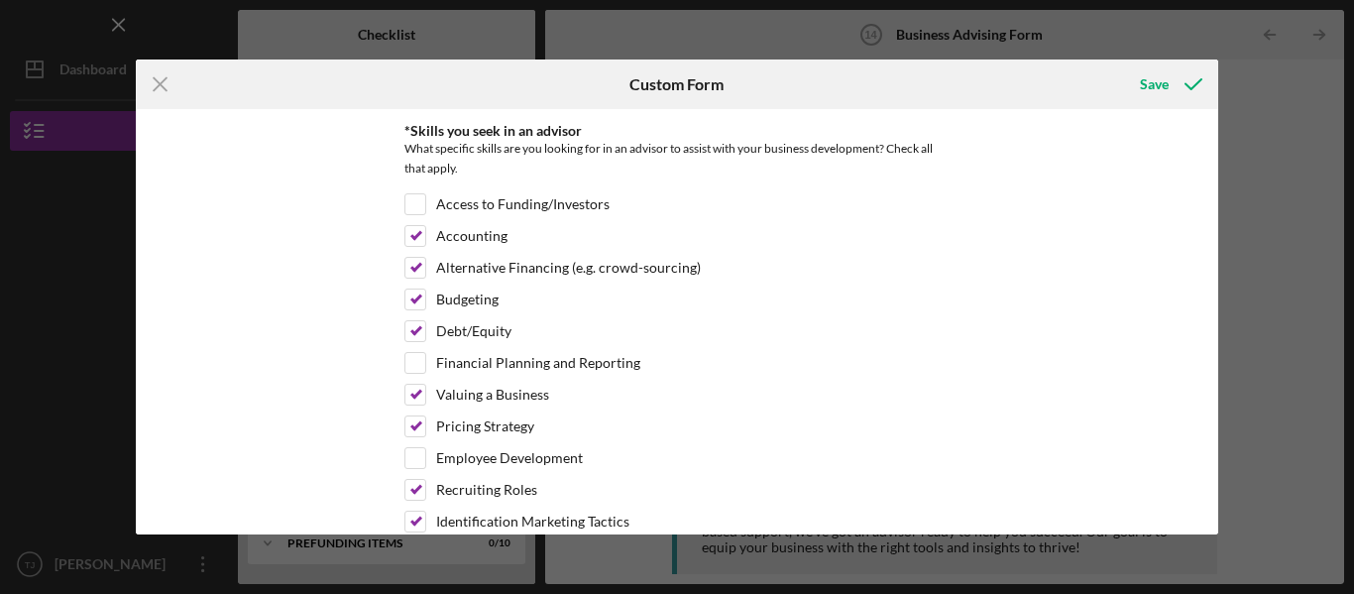
scroll to position [527, 0]
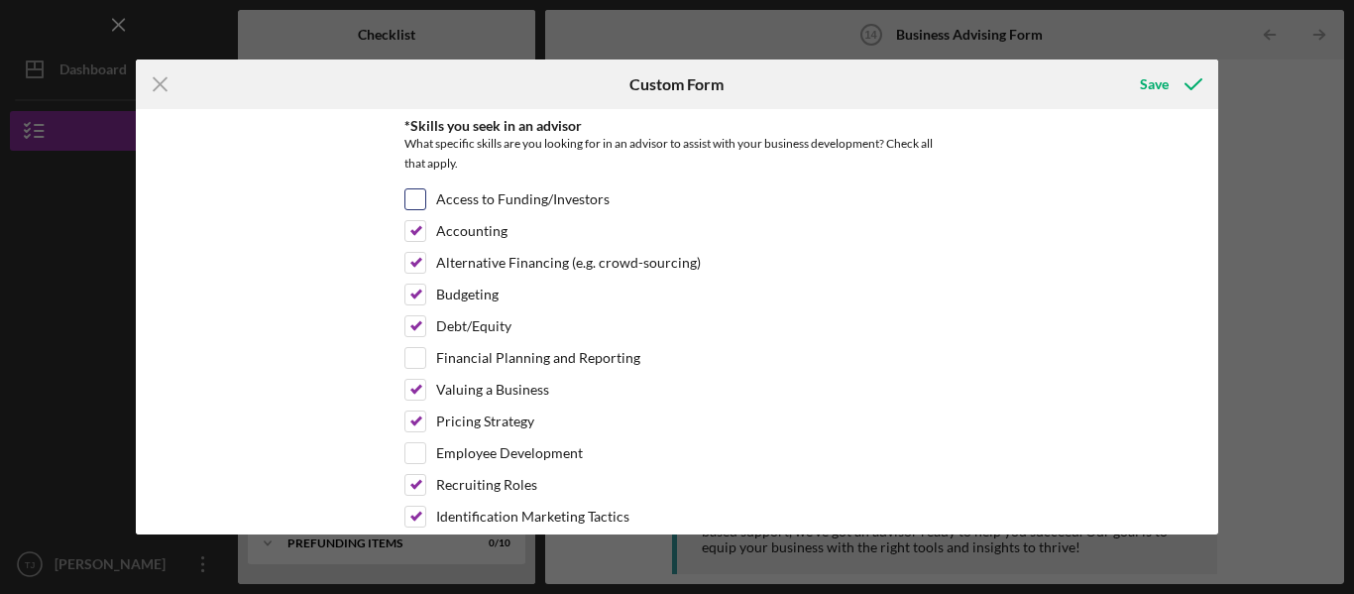
click at [407, 200] on input "Access to Funding/Investors" at bounding box center [416, 199] width 20 height 20
checkbox input "true"
click at [409, 230] on input "Accounting" at bounding box center [416, 231] width 20 height 20
checkbox input "false"
click at [612, 193] on div "Access to Funding/Investors" at bounding box center [677, 204] width 545 height 32
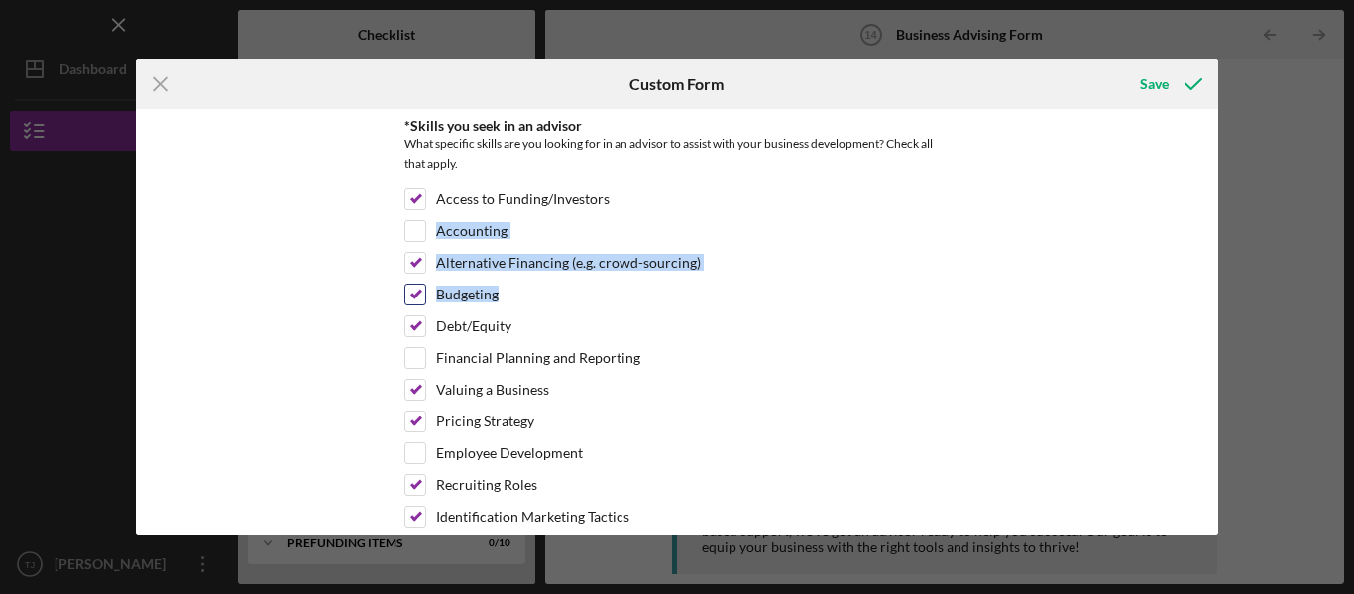
drag, startPoint x: 612, startPoint y: 193, endPoint x: 584, endPoint y: 309, distance: 119.3
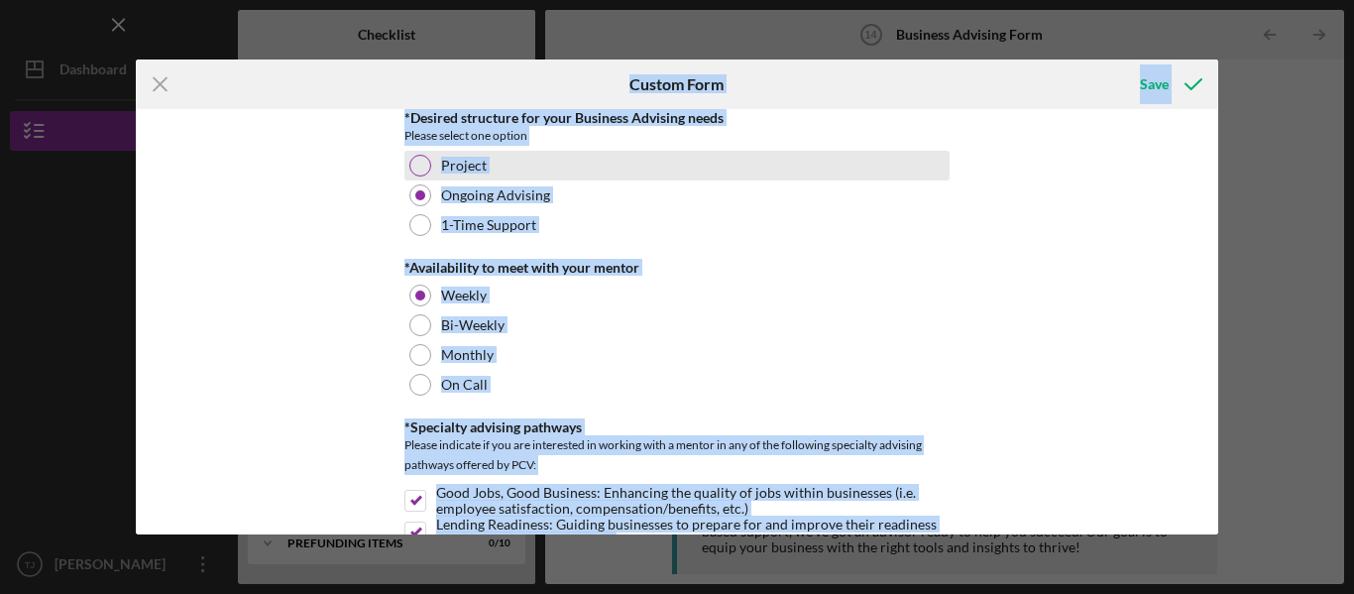
scroll to position [0, 0]
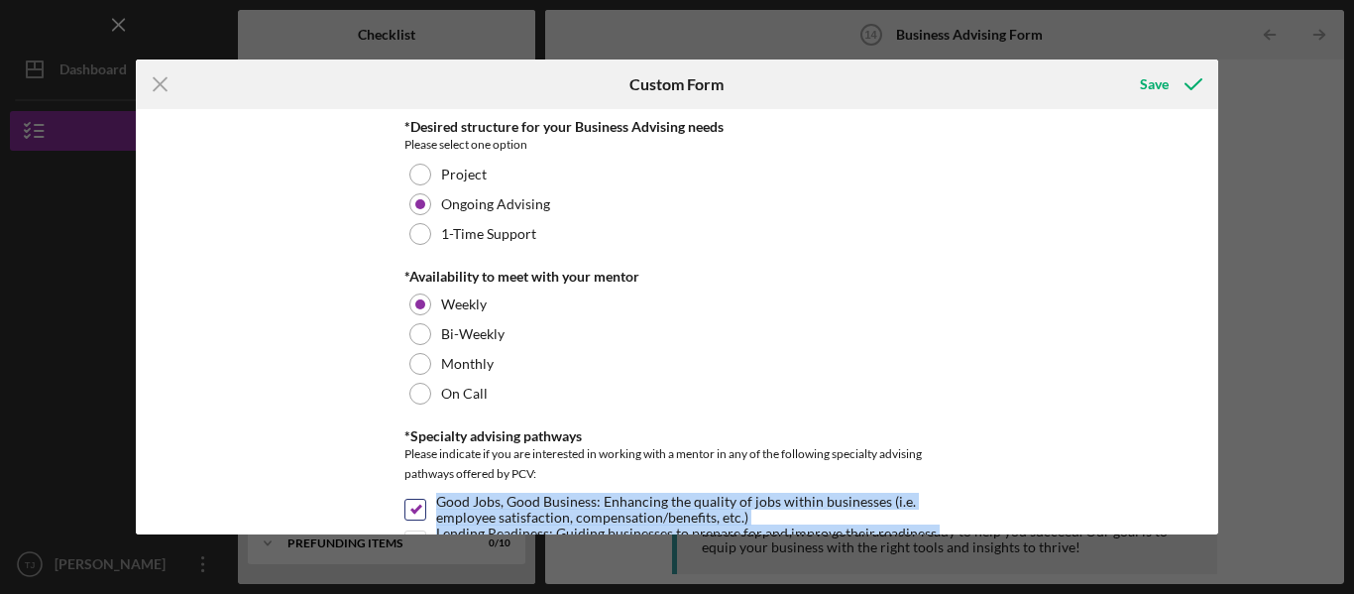
drag, startPoint x: 373, startPoint y: 187, endPoint x: 425, endPoint y: 511, distance: 327.5
click at [425, 511] on div "*Desired structure for your Business Advising needs Please select one option Pr…" at bounding box center [678, 321] width 1084 height 425
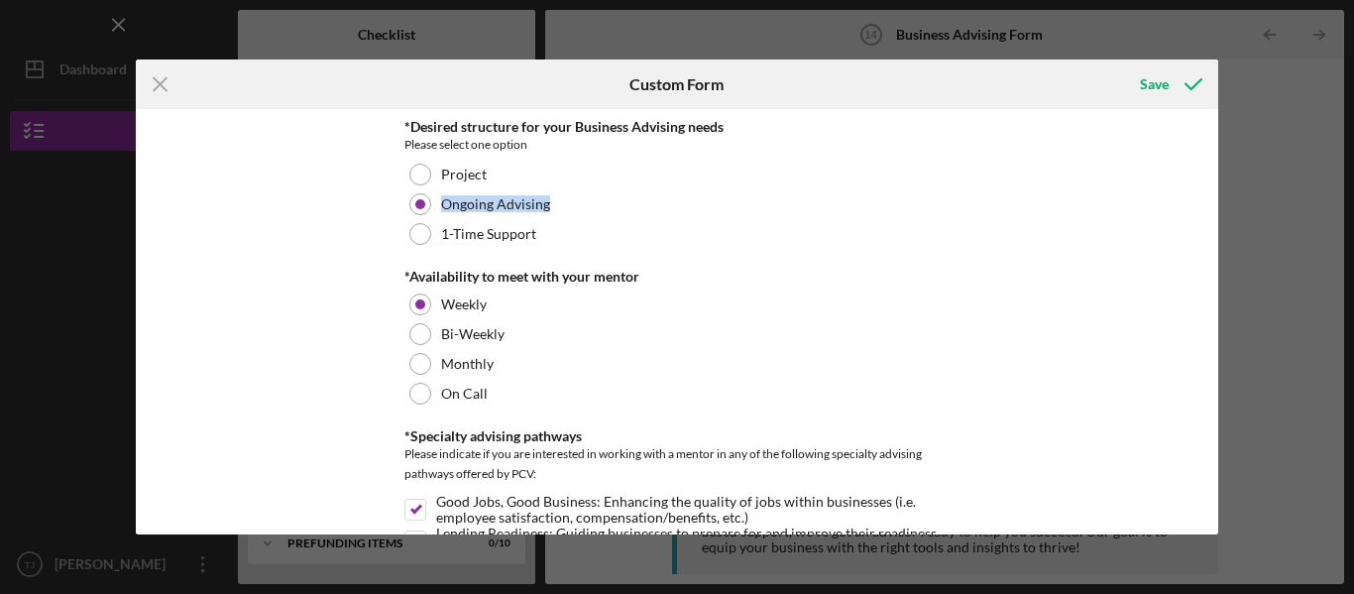
drag, startPoint x: 1211, startPoint y: 174, endPoint x: 1214, endPoint y: 201, distance: 27.9
click at [1214, 201] on div "*Desired structure for your Business Advising needs Please select one option Pr…" at bounding box center [678, 321] width 1084 height 425
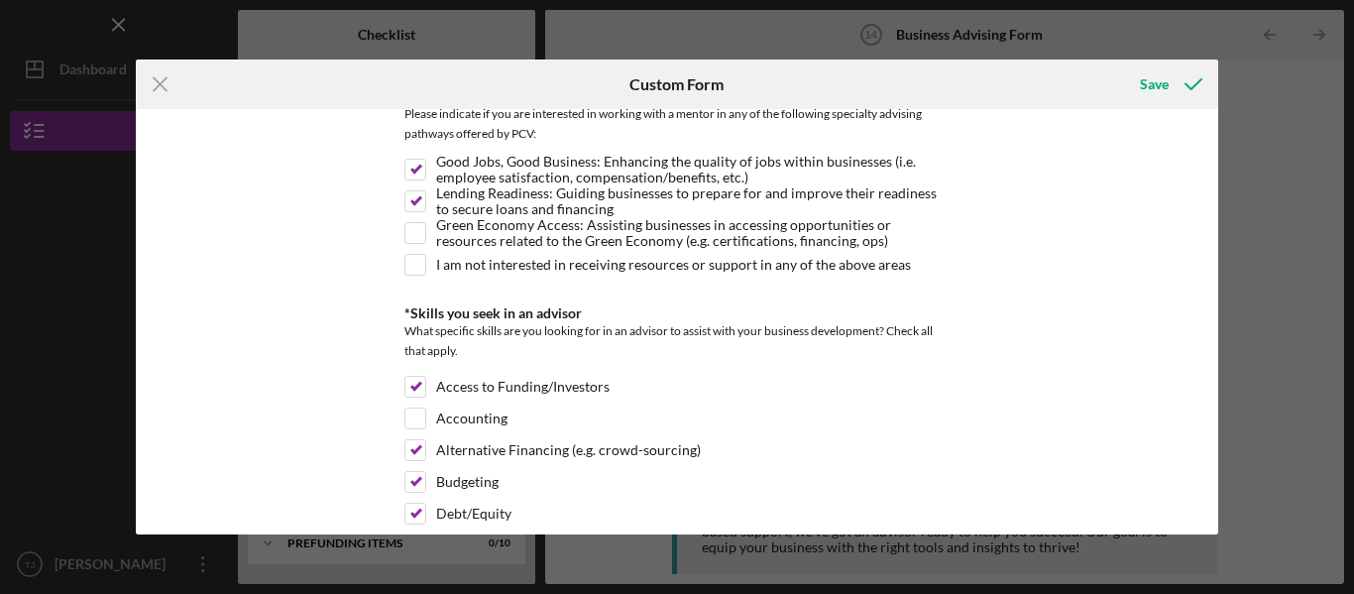
scroll to position [340, 0]
click at [1149, 256] on div "*Desired structure for your Business Advising needs Please select one option Pr…" at bounding box center [678, 321] width 1084 height 425
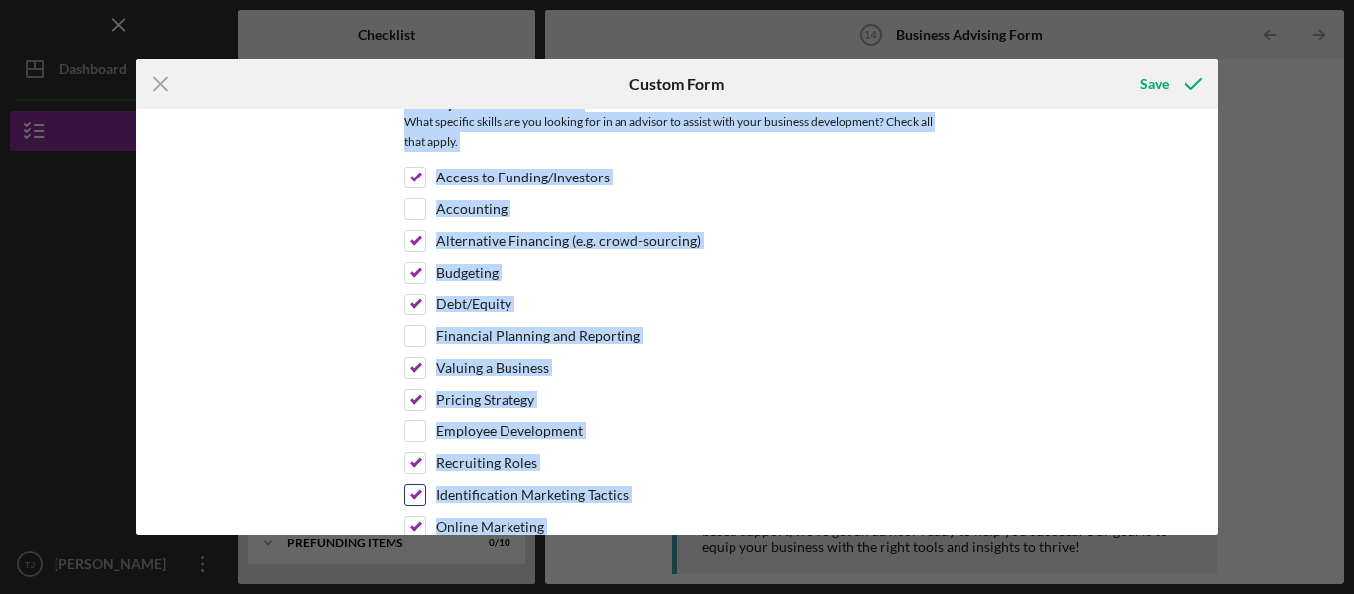
scroll to position [598, 0]
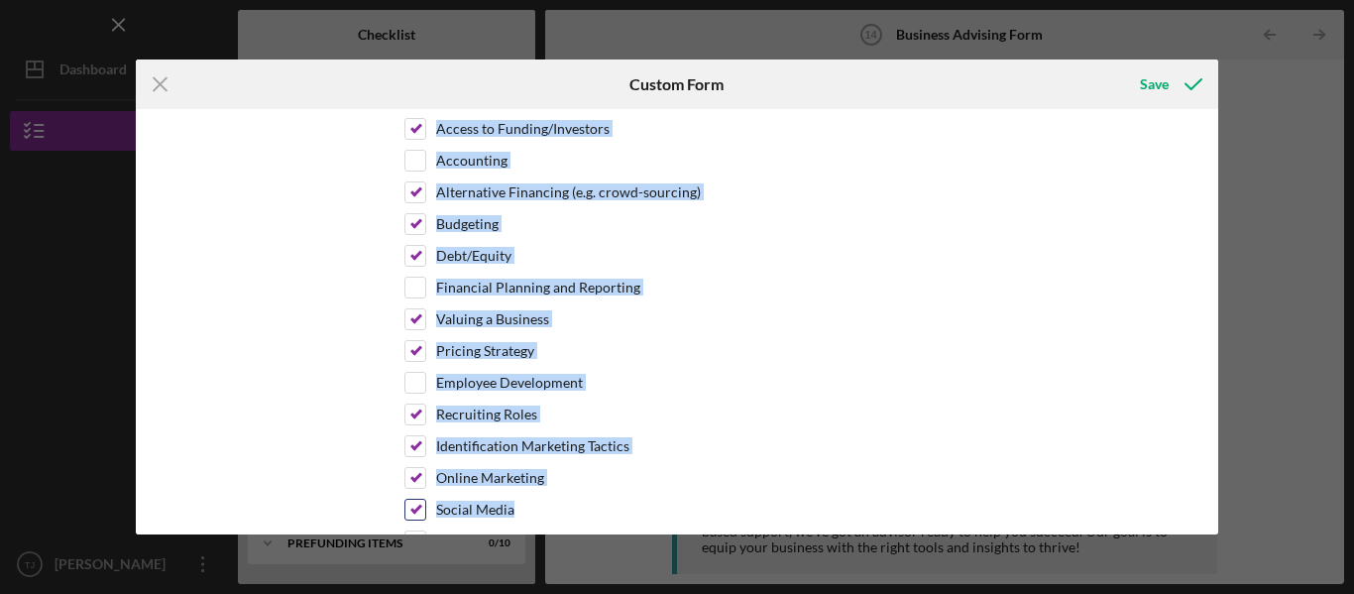
drag, startPoint x: 390, startPoint y: 154, endPoint x: 509, endPoint y: 504, distance: 369.7
click at [509, 504] on div "*Desired structure for your Business Advising needs Please select one option Pr…" at bounding box center [678, 321] width 1084 height 425
copy div "Good Jobs, Good Business: Enhancing the quality of jobs within businesses (i.e.…"
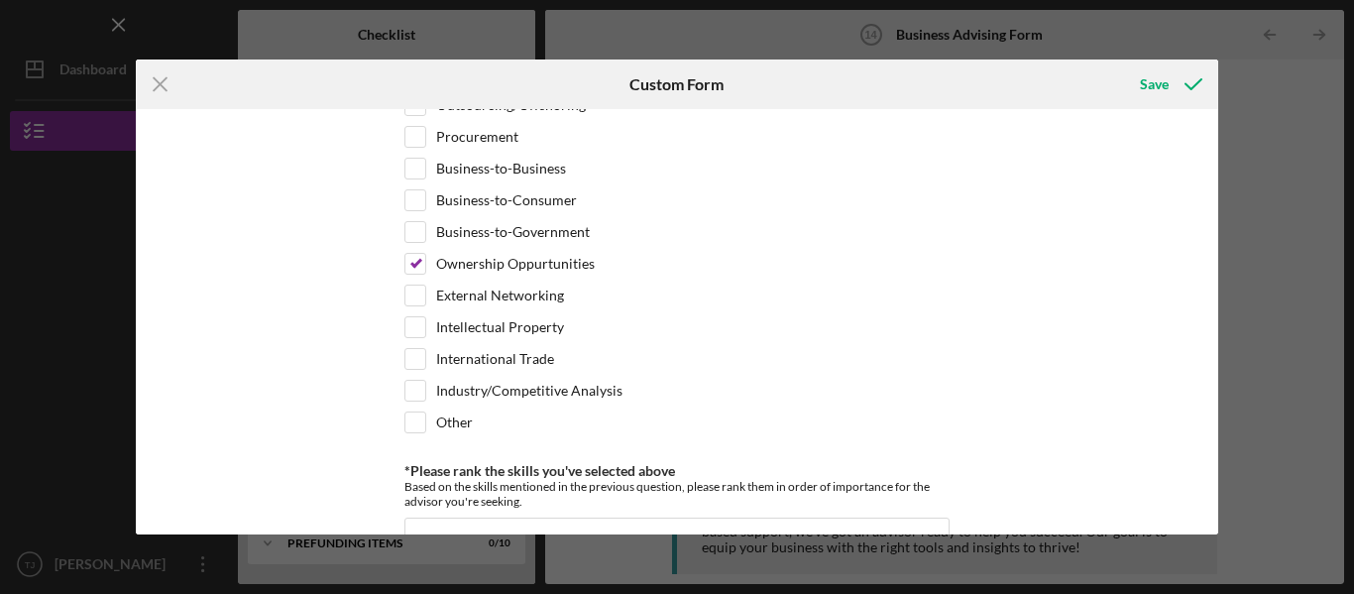
scroll to position [1466, 0]
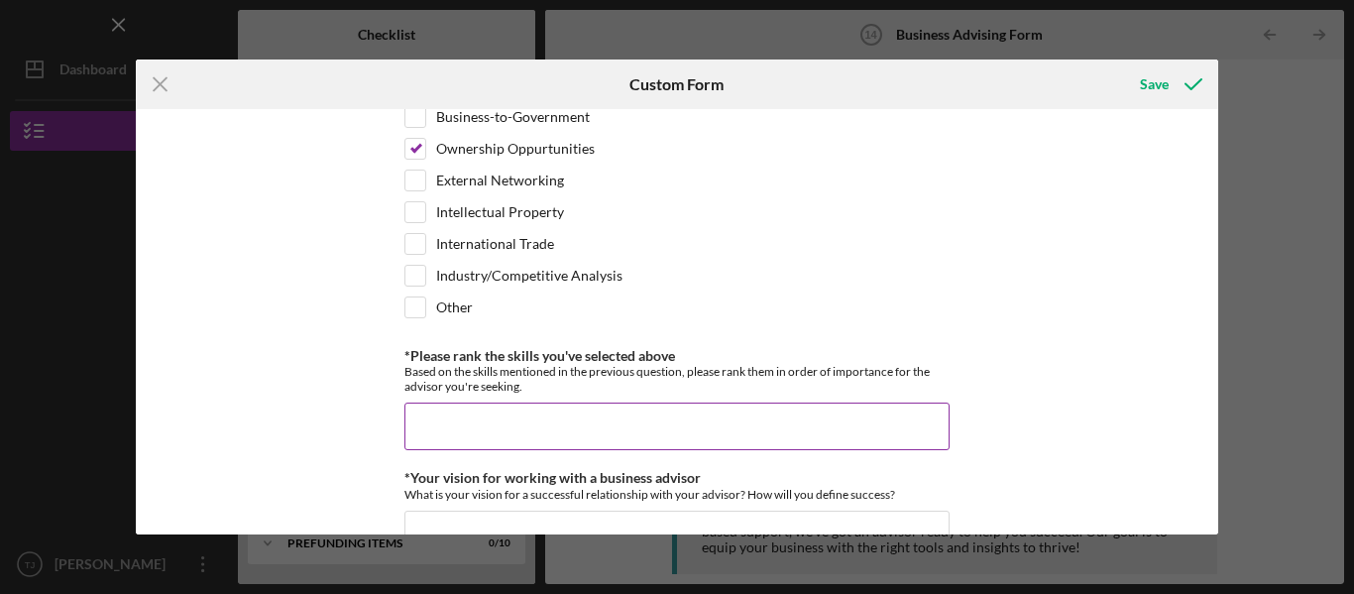
click at [807, 436] on input "*Please rank the skills you've selected above" at bounding box center [677, 427] width 545 height 48
paste input "Good Jobs, Good Business: Enhancing the quality of jobs within businesses (i.e.…"
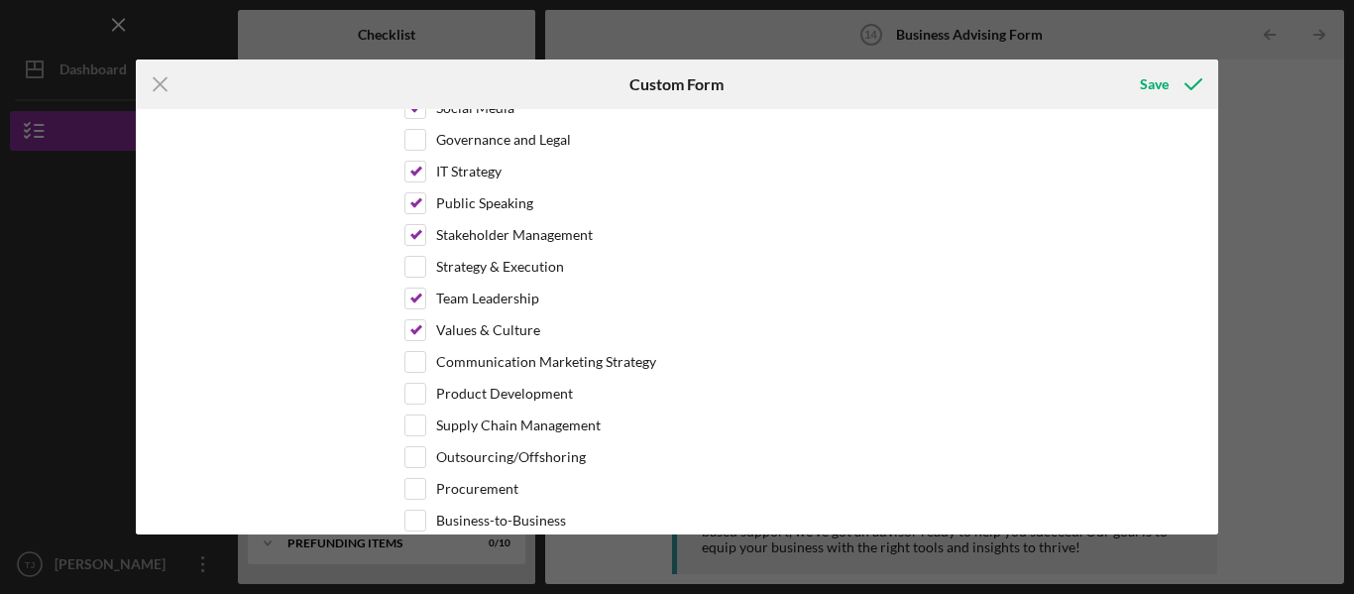
scroll to position [989, 0]
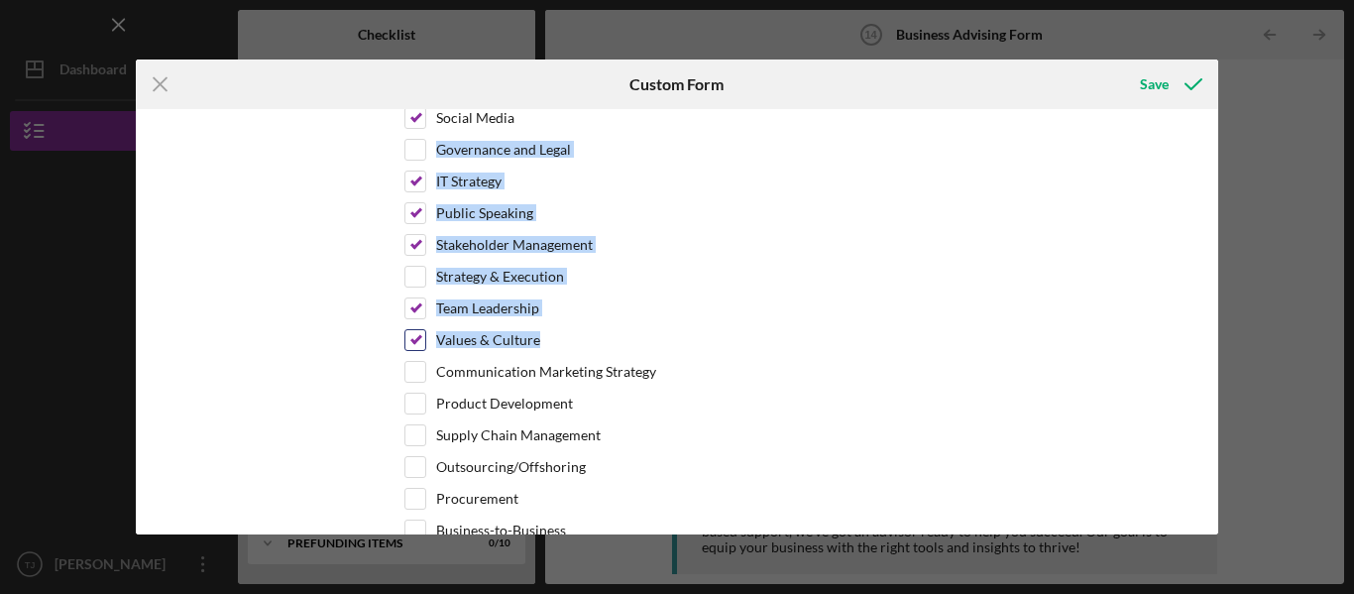
drag, startPoint x: 389, startPoint y: 168, endPoint x: 560, endPoint y: 352, distance: 251.8
click at [560, 352] on div "*Desired structure for your Business Advising needs Please select one option Pr…" at bounding box center [678, 321] width 1084 height 425
copy div "Governance and Legal IT Strategy Public Speaking Stakeholder Management Strateg…"
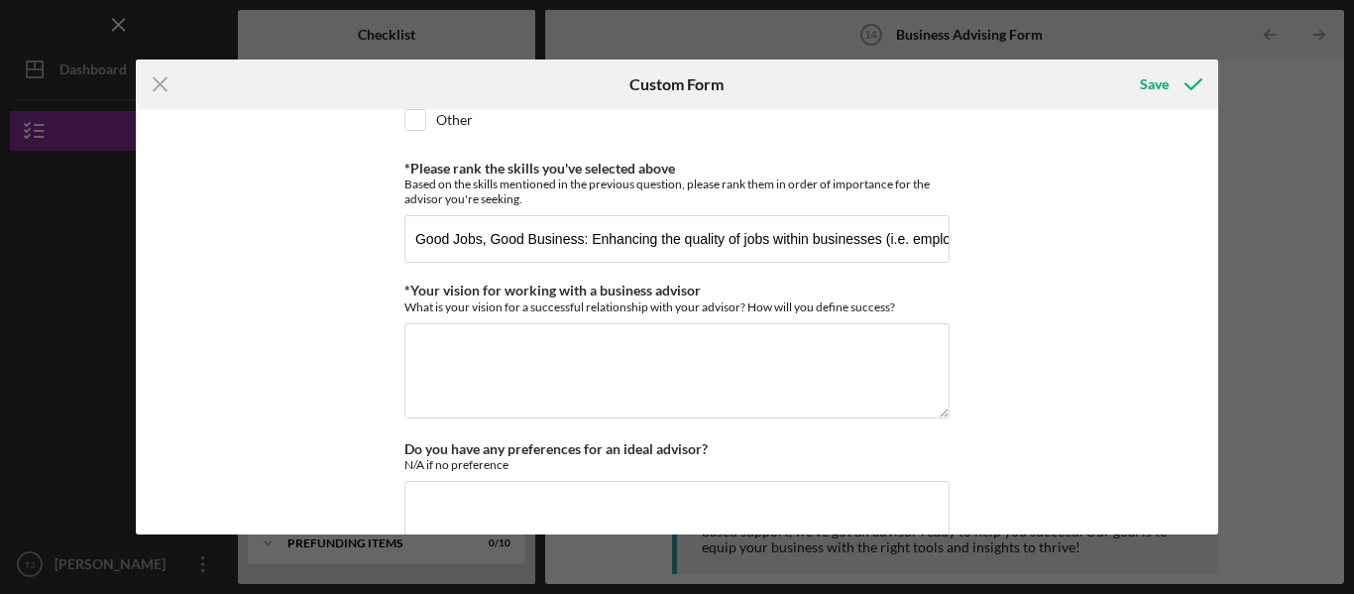
scroll to position [1649, 0]
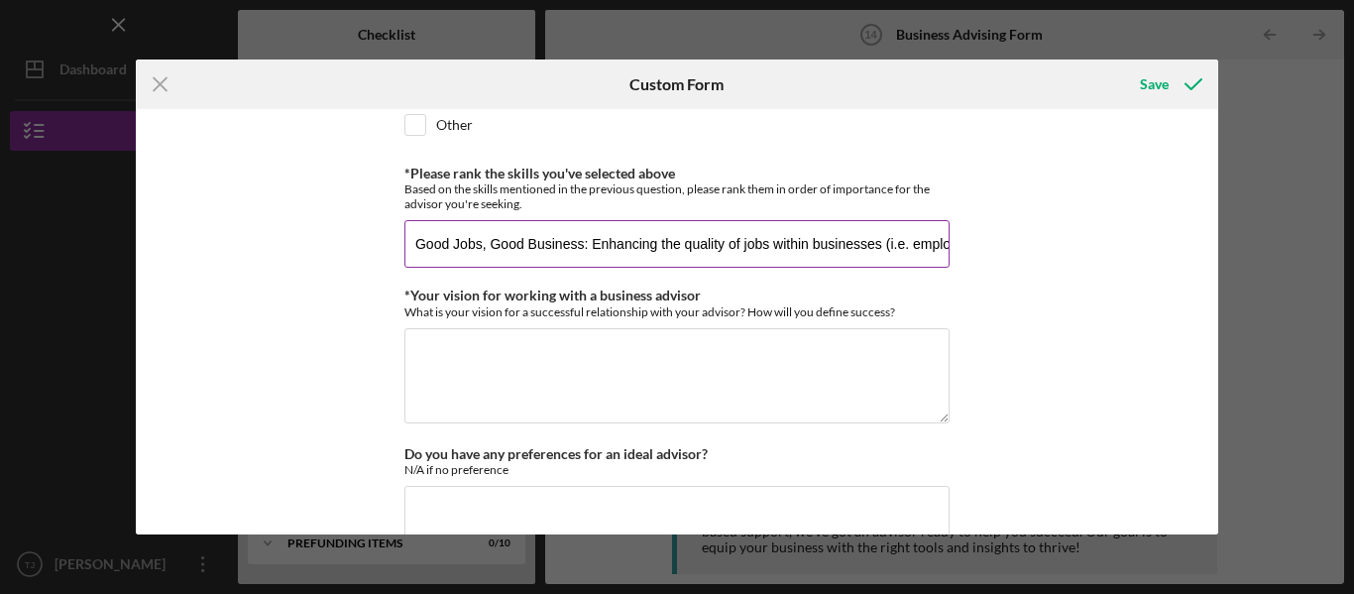
click at [921, 237] on input "Good Jobs, Good Business: Enhancing the quality of jobs within businesses (i.e.…" at bounding box center [677, 244] width 545 height 48
click at [1120, 64] on button "Save" at bounding box center [1169, 84] width 98 height 40
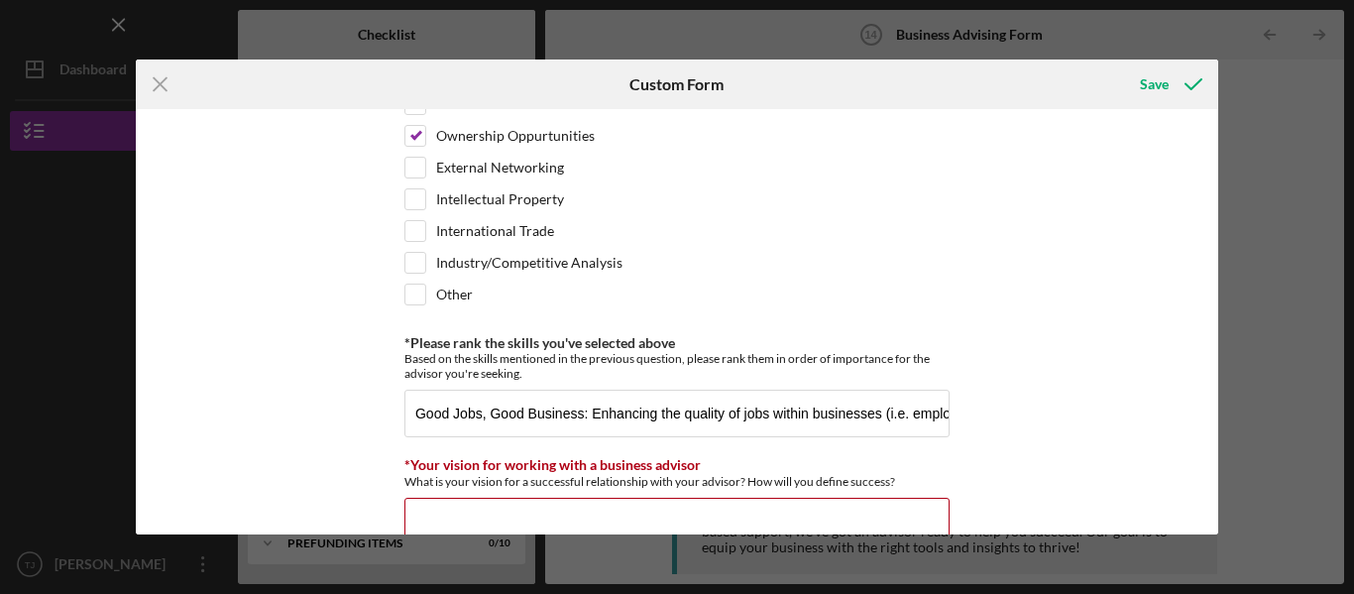
scroll to position [1455, 0]
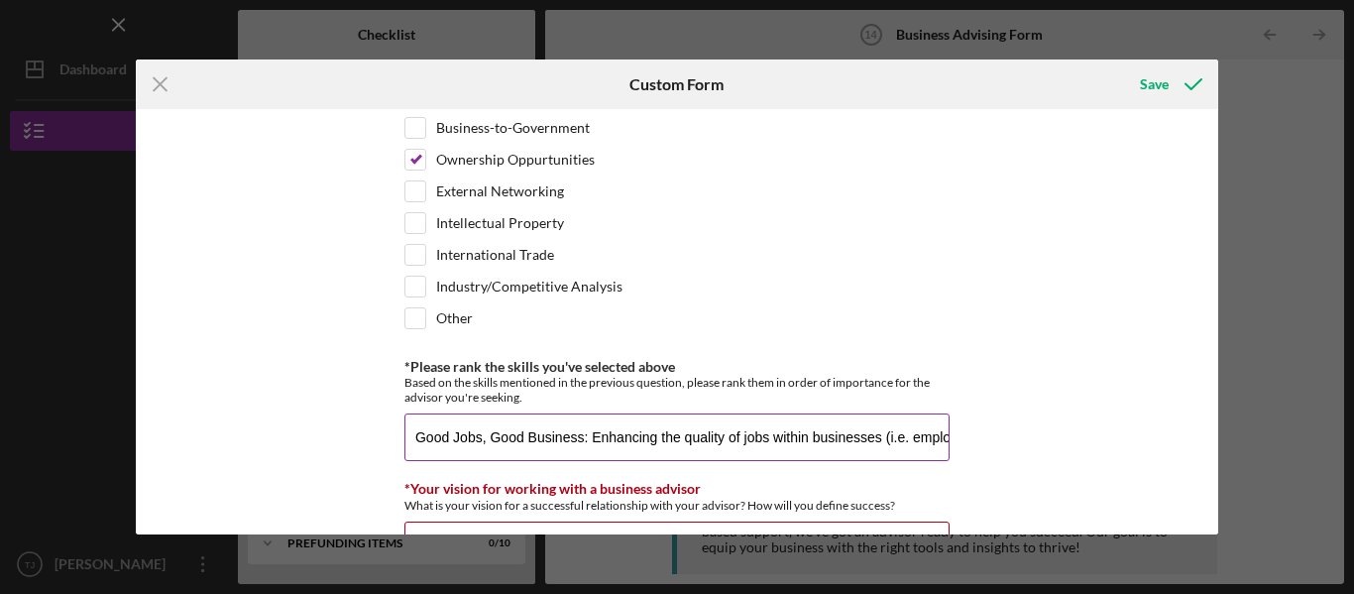
click at [937, 447] on input "Good Jobs, Good Business: Enhancing the quality of jobs within businesses (i.e.…" at bounding box center [677, 437] width 545 height 48
type input "x"
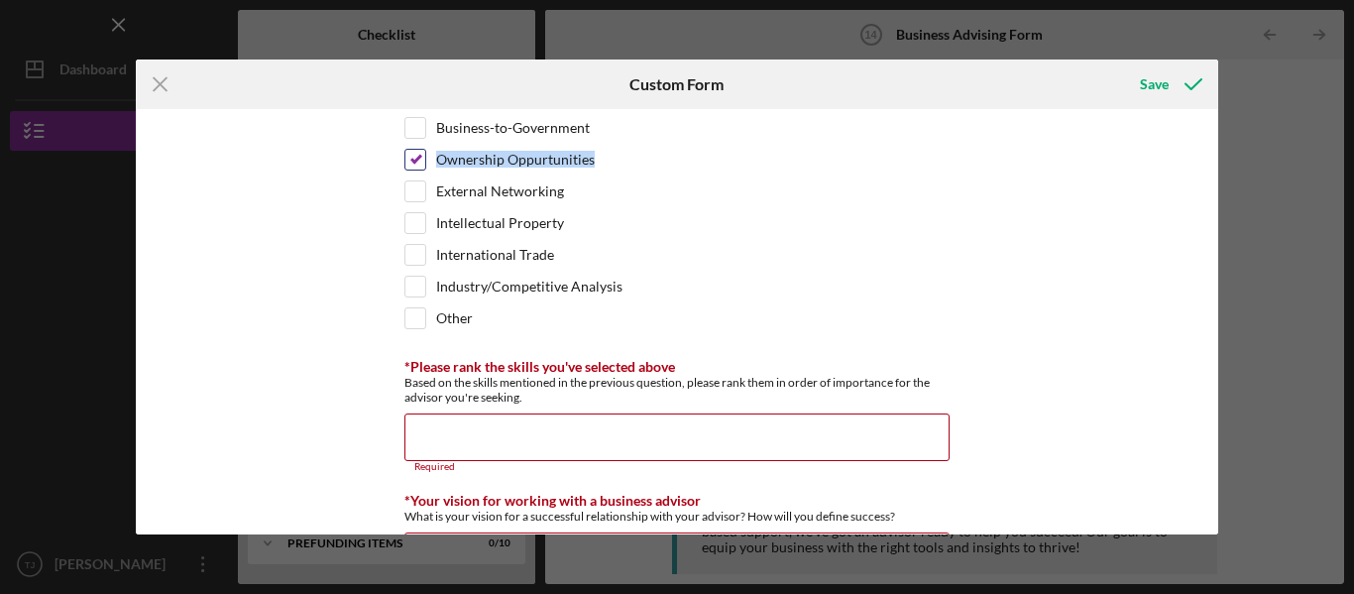
drag, startPoint x: 601, startPoint y: 159, endPoint x: 436, endPoint y: 154, distance: 164.7
click at [436, 154] on div "Ownership Oppurtunities" at bounding box center [677, 165] width 545 height 32
copy label "Ownership Oppurtunities"
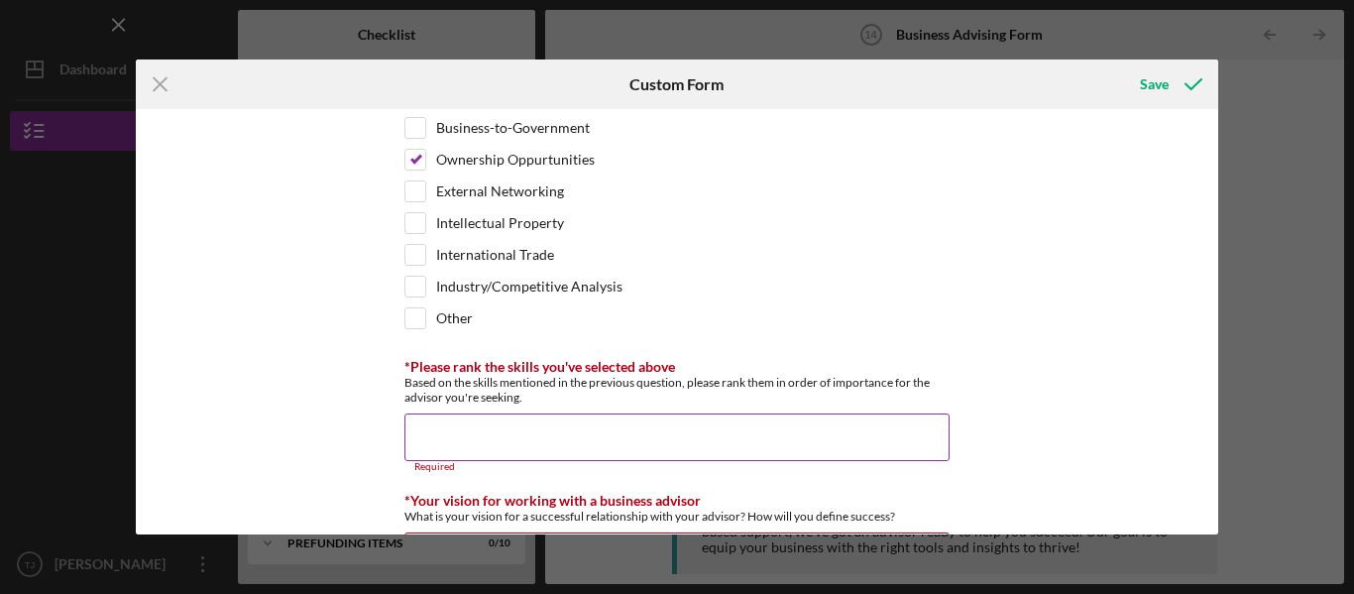
click at [442, 426] on input "*Please rank the skills you've selected above" at bounding box center [677, 437] width 545 height 48
paste input "Ownership Oppurtunities"
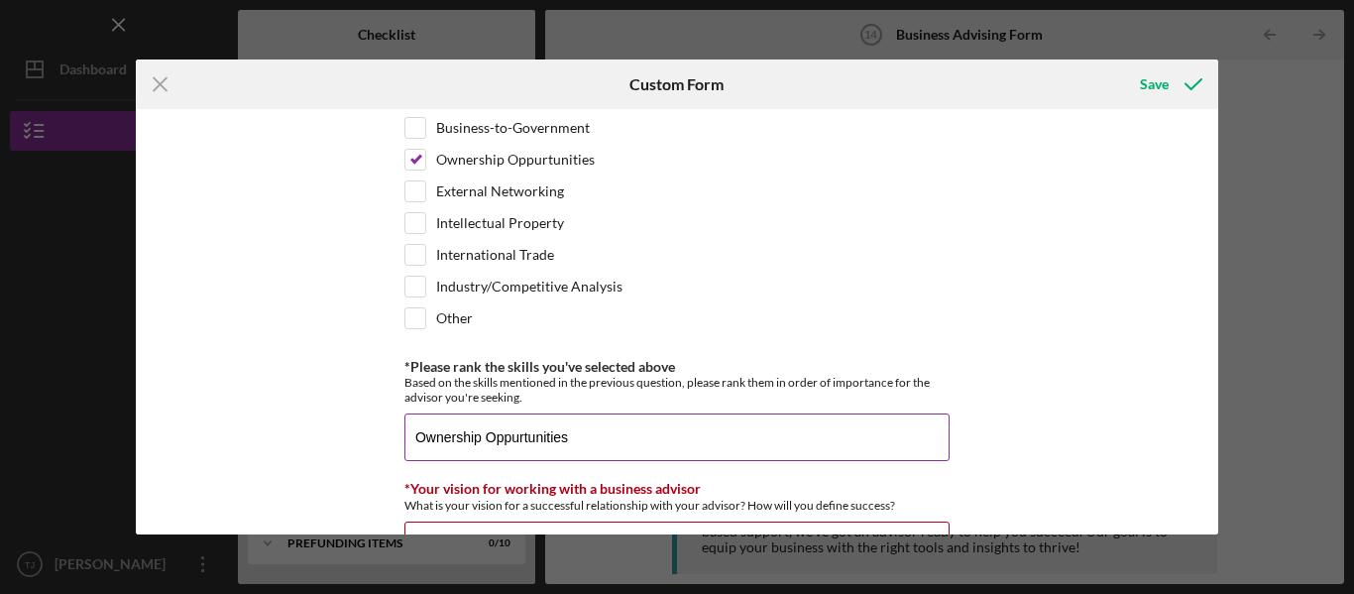
click at [688, 420] on input "Ownership Oppurtunities" at bounding box center [677, 437] width 545 height 48
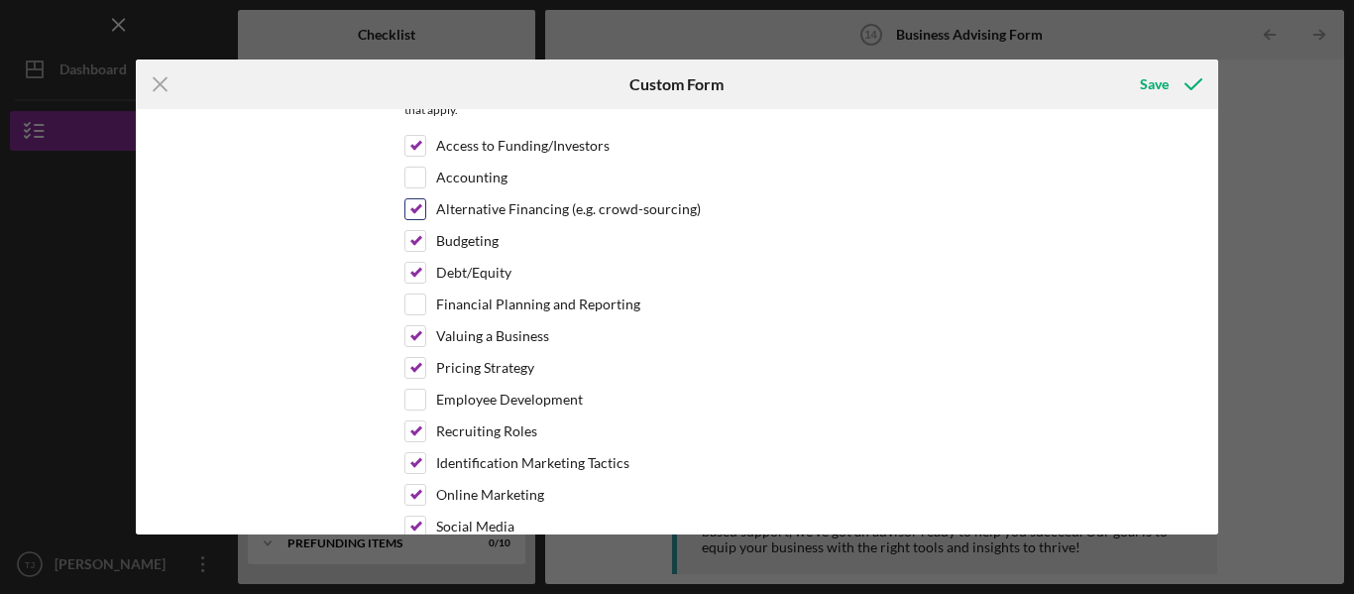
scroll to position [563, 0]
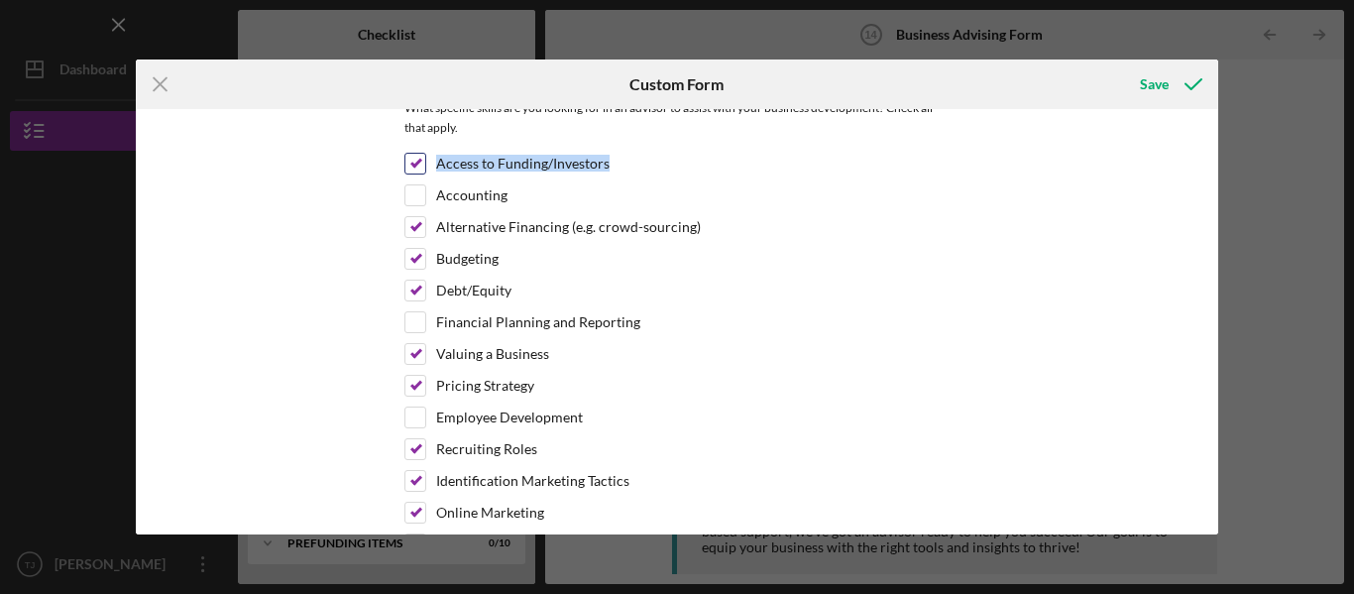
drag, startPoint x: 617, startPoint y: 165, endPoint x: 432, endPoint y: 165, distance: 184.4
click at [432, 165] on div "Access to Funding/Investors" at bounding box center [677, 169] width 545 height 32
copy label "Access to Funding/Investors"
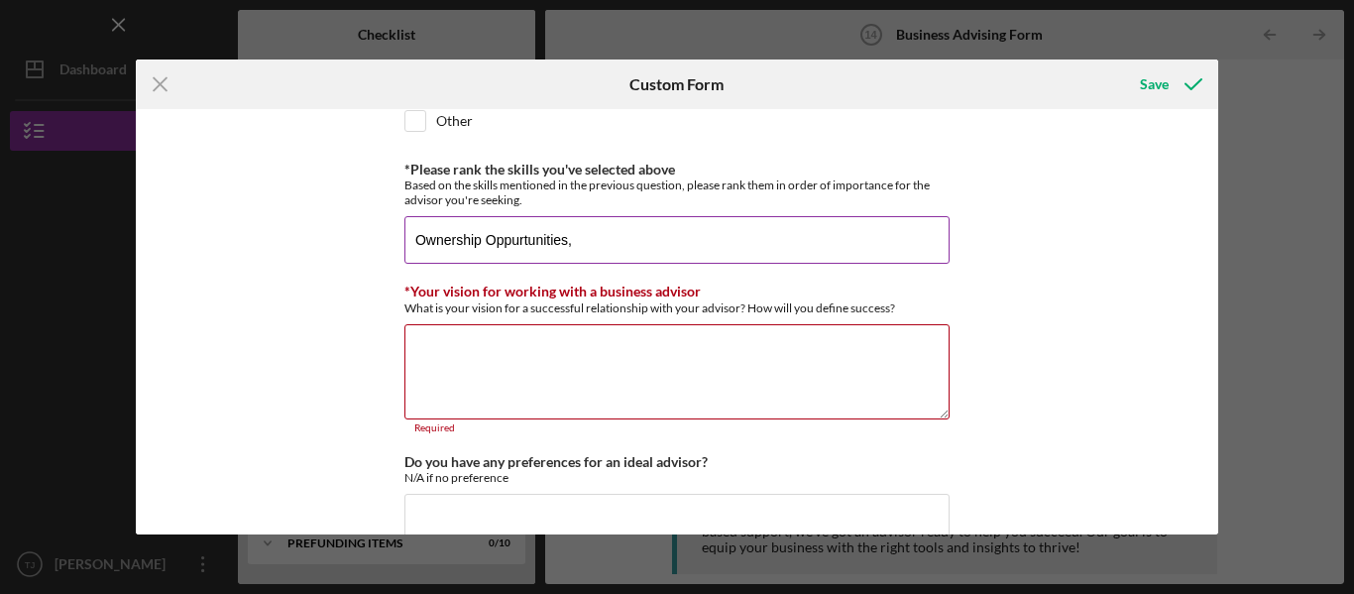
scroll to position [1654, 0]
click at [645, 243] on input "Ownership Oppurtunities," at bounding box center [677, 239] width 545 height 48
paste input "Access to Funding/Investors"
click at [570, 241] on input "Ownership Oppurtunities, Access to Funding/Investors" at bounding box center [677, 239] width 545 height 48
click at [561, 238] on input "Ownership Oppurtunities, Access to Funding/Investors" at bounding box center [677, 239] width 545 height 48
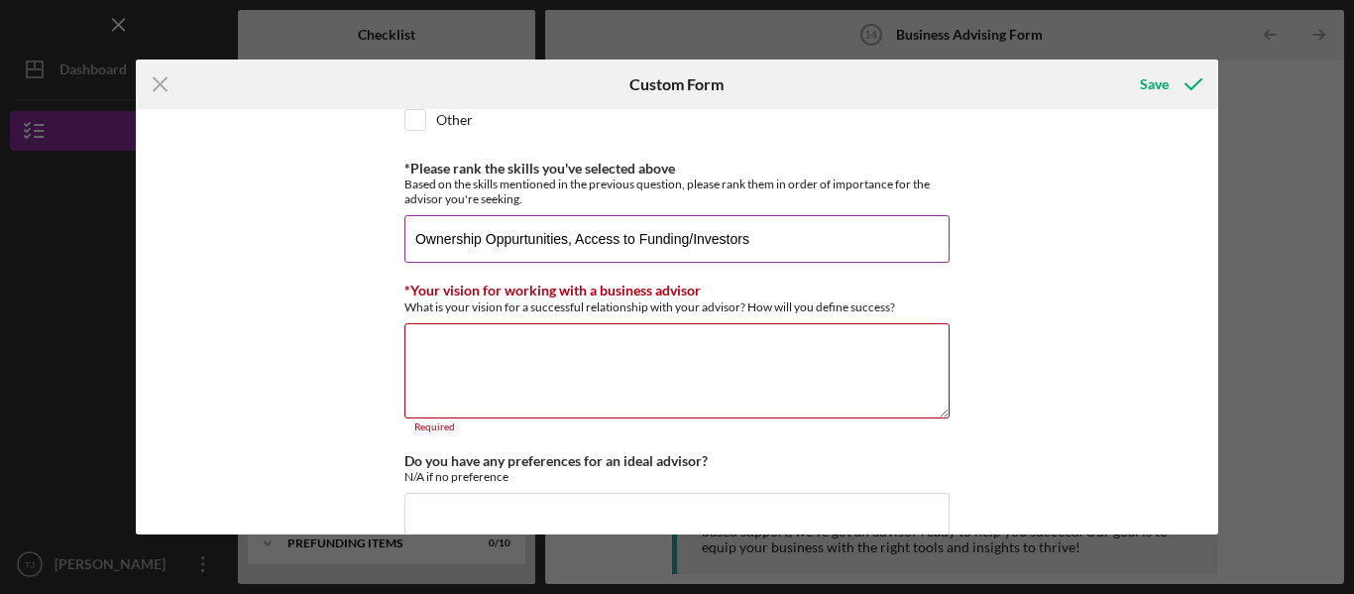
click at [571, 238] on input "Ownership Oppurtunities, Access to Funding/Investors" at bounding box center [677, 239] width 545 height 48
click at [757, 244] on input "Ownership Oppurtunities, Access to Funding/Investors" at bounding box center [677, 239] width 545 height 48
click at [790, 238] on input "Ownership Oppurtunities, Access to Funding/Investors," at bounding box center [677, 239] width 545 height 48
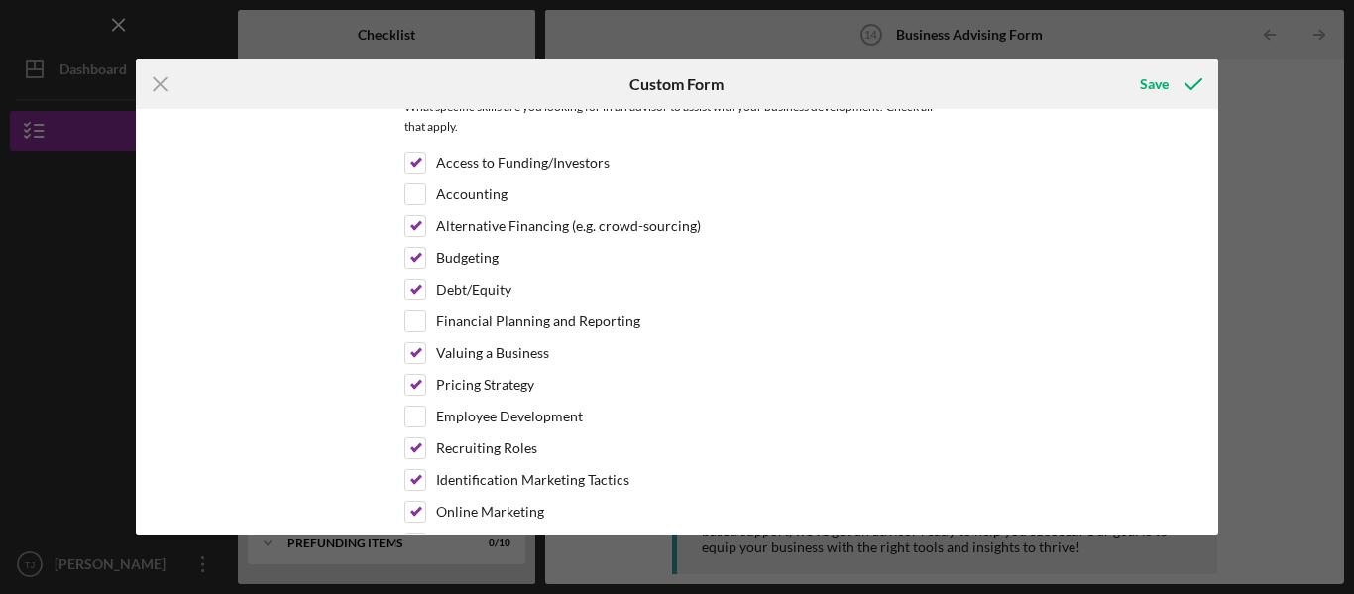
scroll to position [563, 0]
drag, startPoint x: 707, startPoint y: 226, endPoint x: 436, endPoint y: 239, distance: 271.0
click at [436, 239] on div "Alternative Financing (e.g. crowd-sourcing)" at bounding box center [677, 232] width 545 height 32
copy label "Alternative Financing (e.g. crowd-sourcing)"
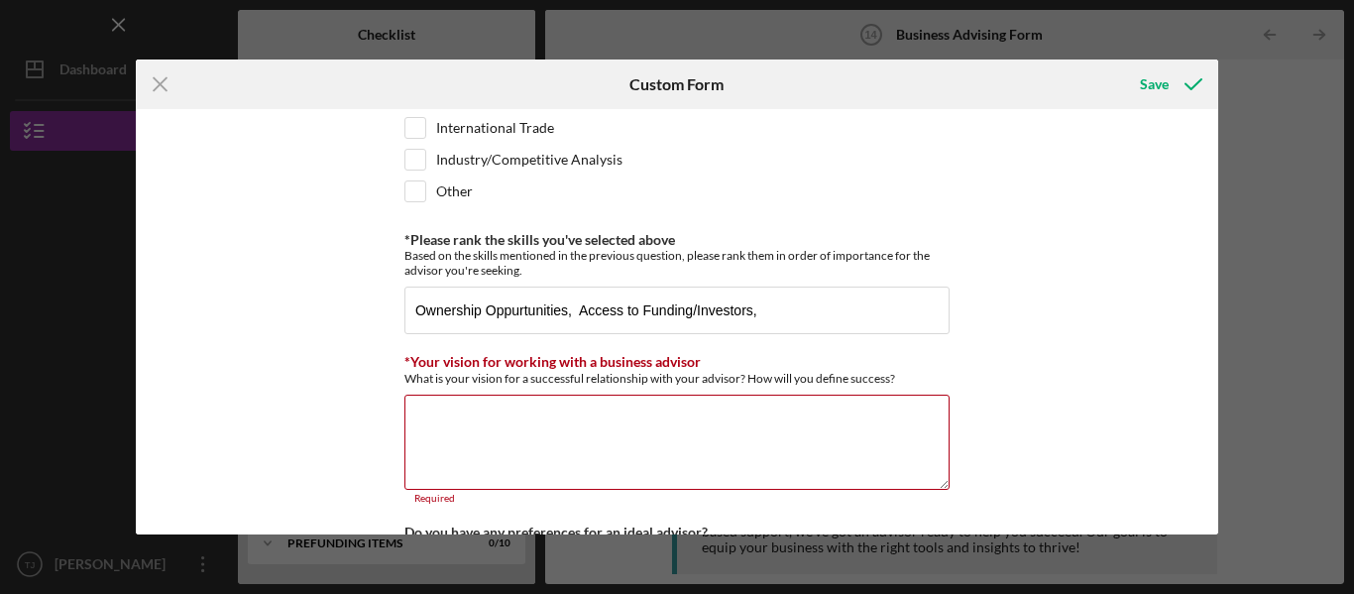
scroll to position [1555, 0]
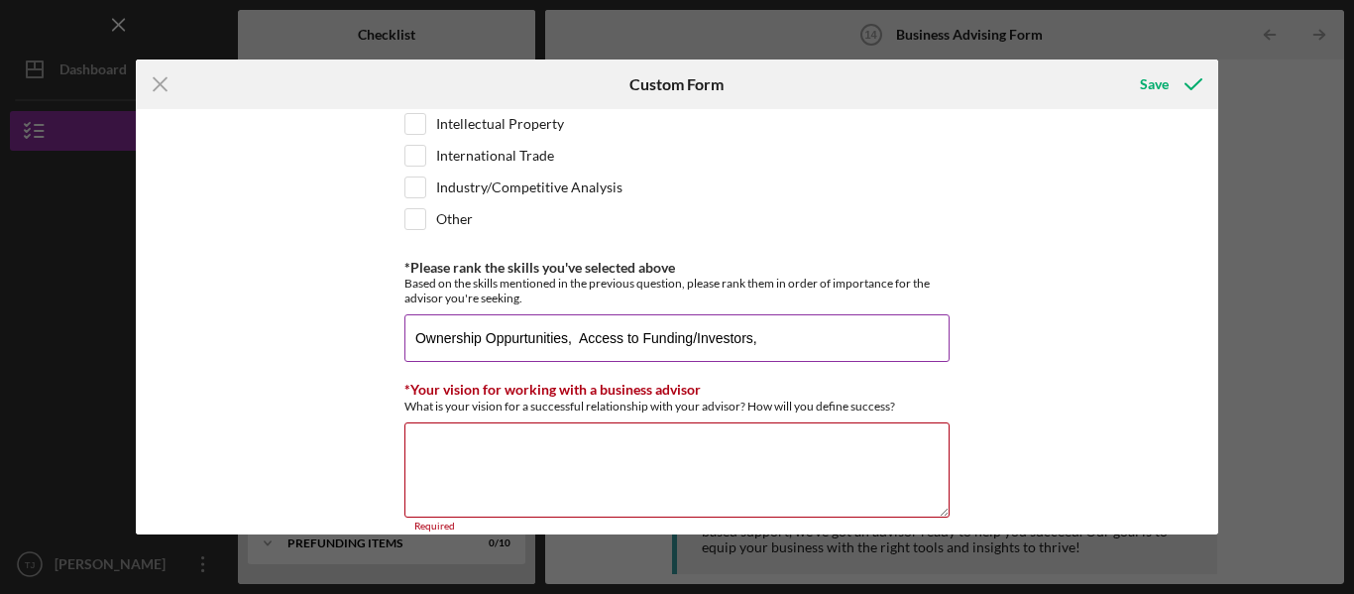
click at [777, 338] on input "Ownership Oppurtunities, Access to Funding/Investors," at bounding box center [677, 338] width 545 height 48
paste input "Alternative Financing (e.g. crowd-sourcing)"
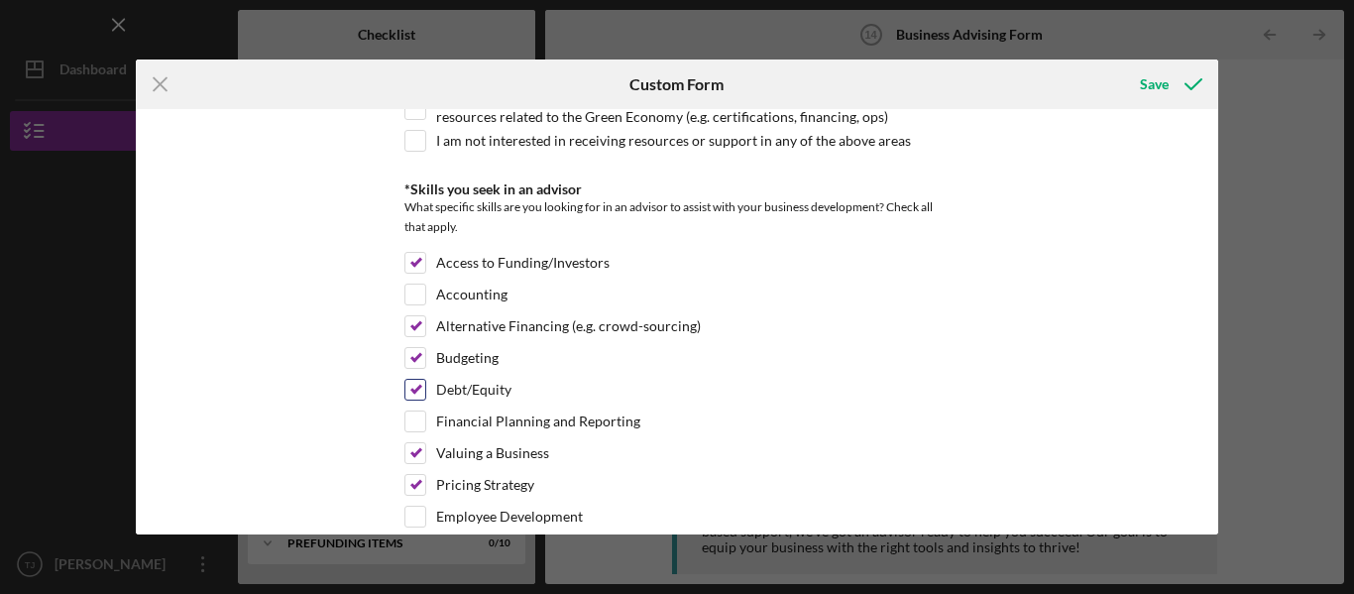
scroll to position [0, 0]
drag, startPoint x: 517, startPoint y: 387, endPoint x: 436, endPoint y: 385, distance: 80.3
click at [436, 385] on div "Debt/Equity" at bounding box center [677, 395] width 545 height 32
copy label "Debt/Equity"
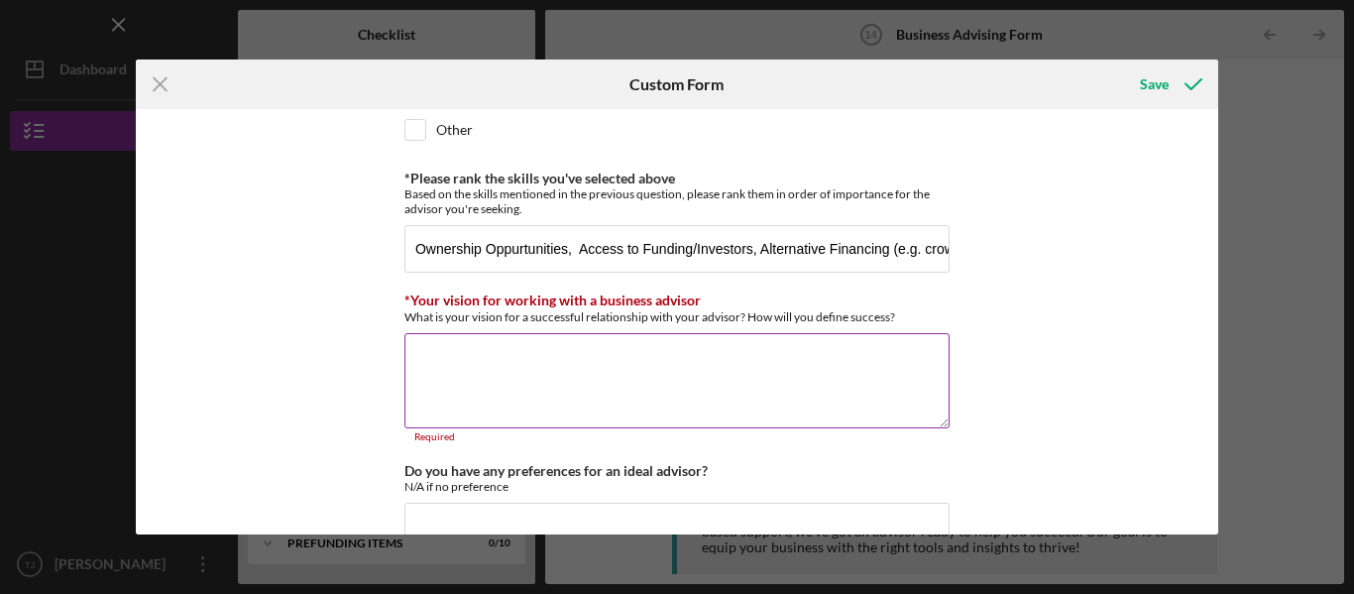
scroll to position [1642, 0]
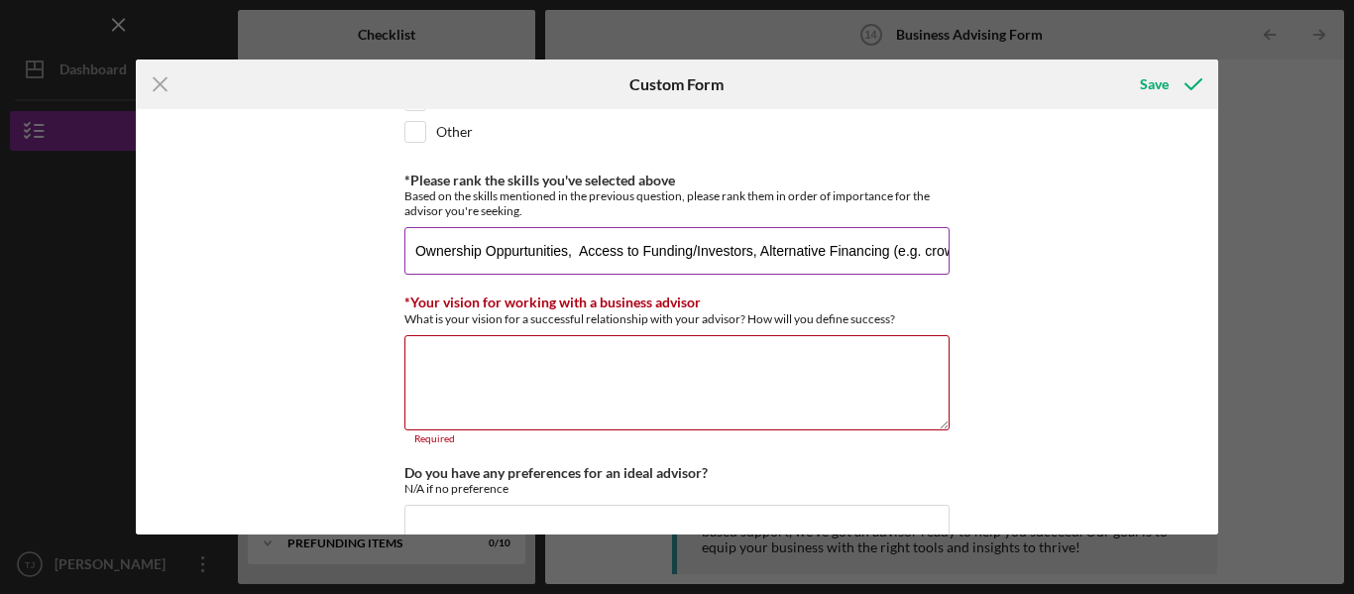
click at [922, 248] on input "Ownership Oppurtunities, Access to Funding/Investors, Alternative Financing (e.…" at bounding box center [677, 251] width 545 height 48
paste input "Debt/Equity"
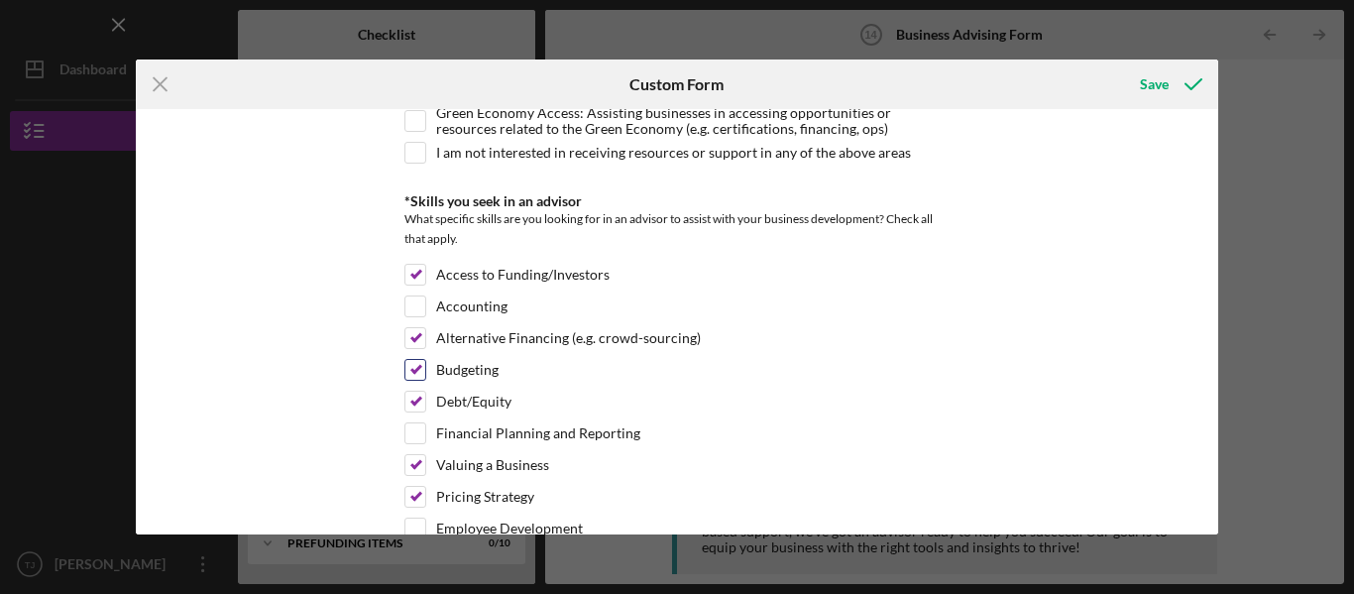
scroll to position [0, 0]
drag, startPoint x: 496, startPoint y: 369, endPoint x: 430, endPoint y: 357, distance: 66.5
copy div "Alternative Financing (e.g. crowd-sourcing) Budgeting"
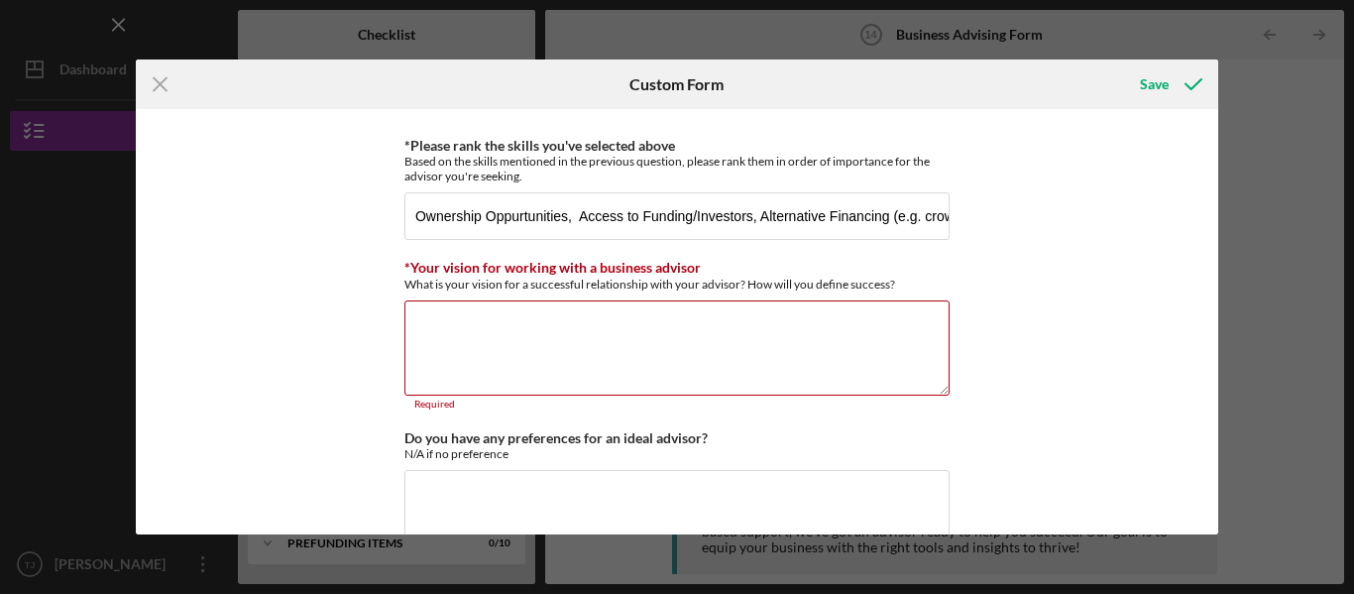
scroll to position [1642, 0]
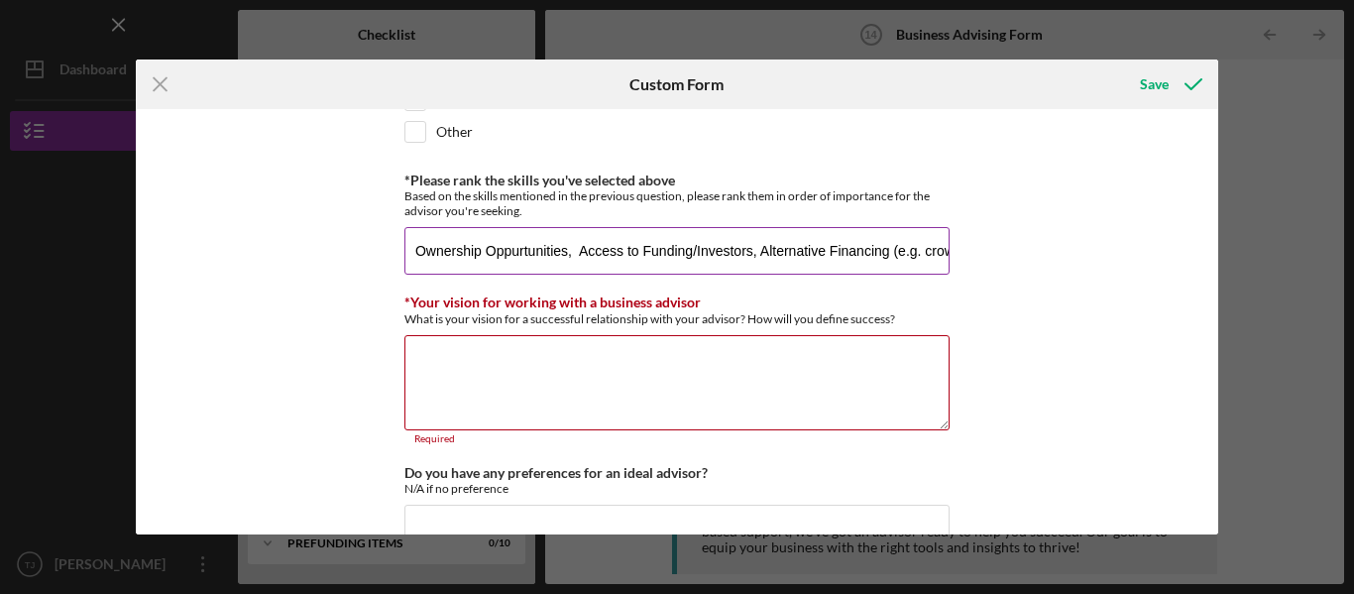
click at [938, 253] on input "Ownership Oppurtunities, Access to Funding/Investors, Alternative Financing (e.…" at bounding box center [677, 251] width 545 height 48
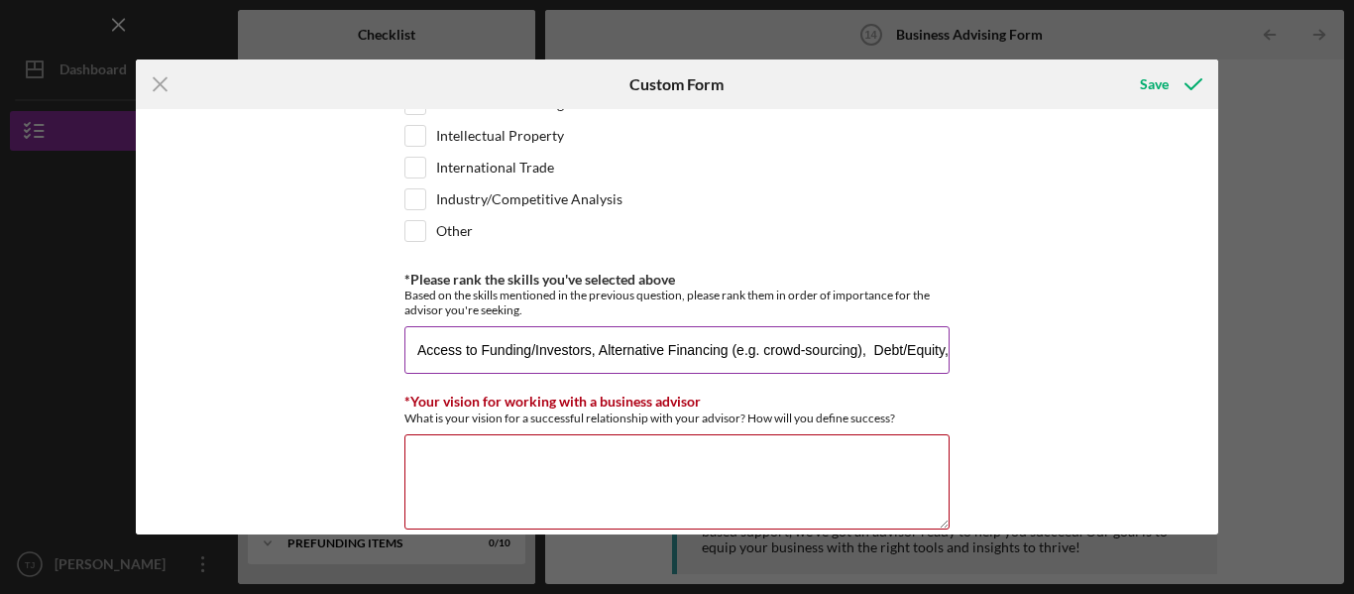
paste input "Alternative Financing (e.g. crowd-sourcing) Budgeting"
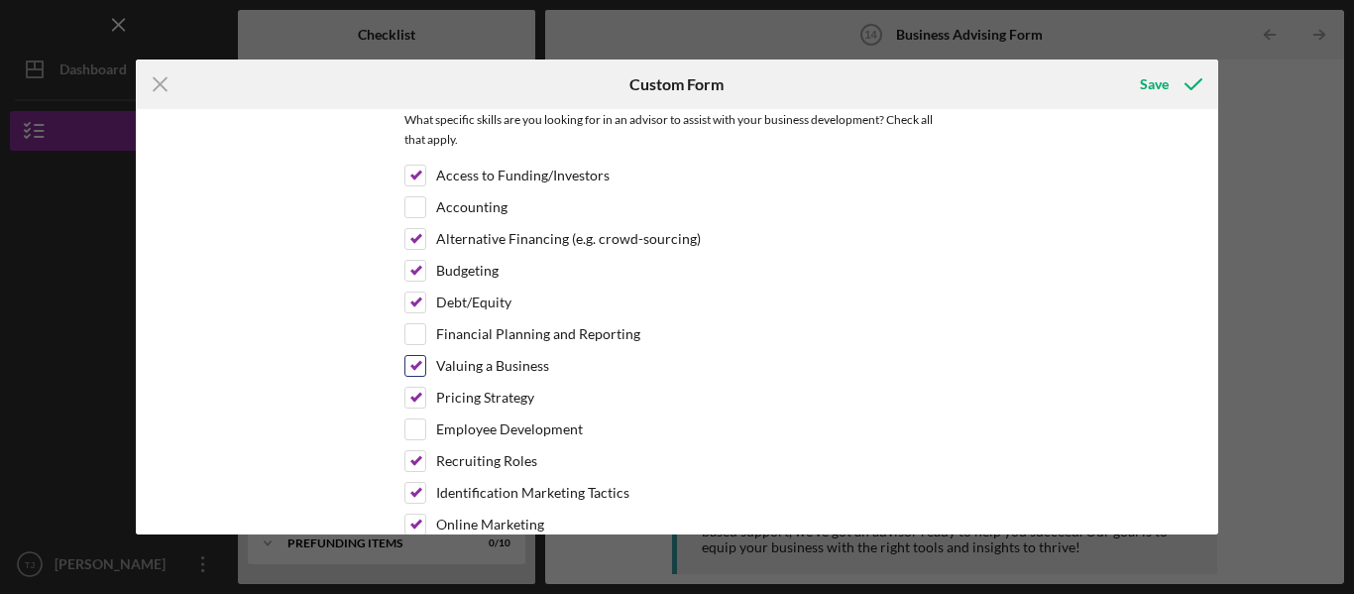
scroll to position [0, 0]
drag, startPoint x: 432, startPoint y: 366, endPoint x: 538, endPoint y: 392, distance: 109.2
copy div "Valuing a Business Pricing Strategy"
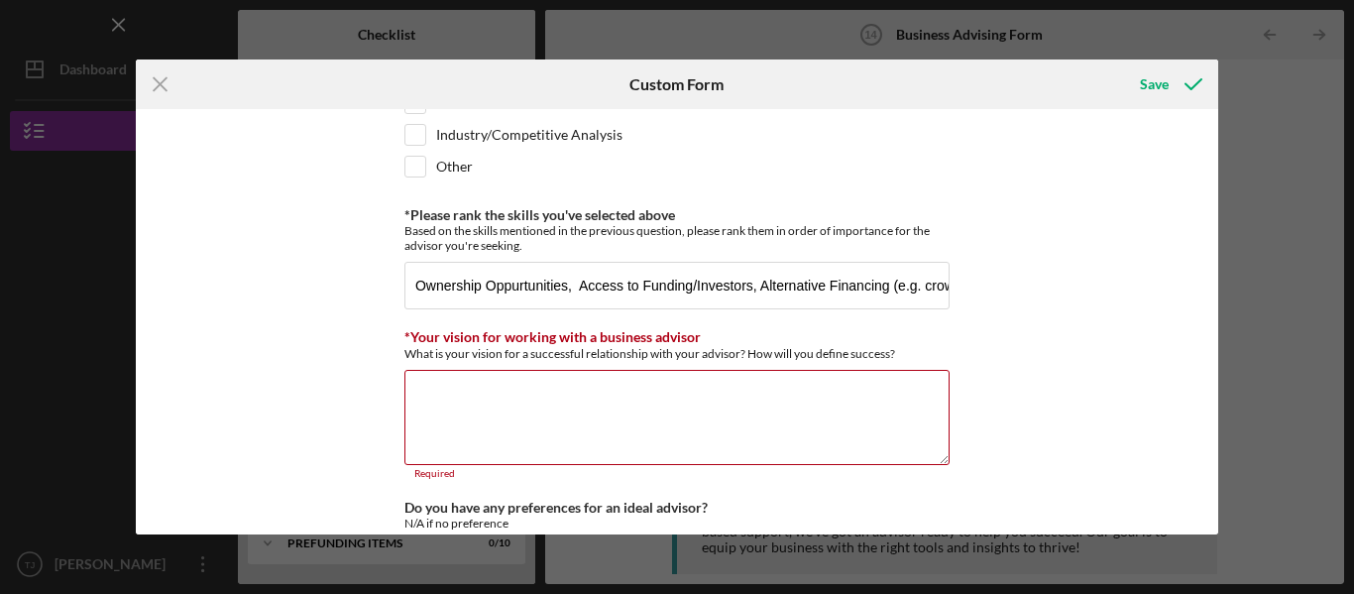
scroll to position [1642, 0]
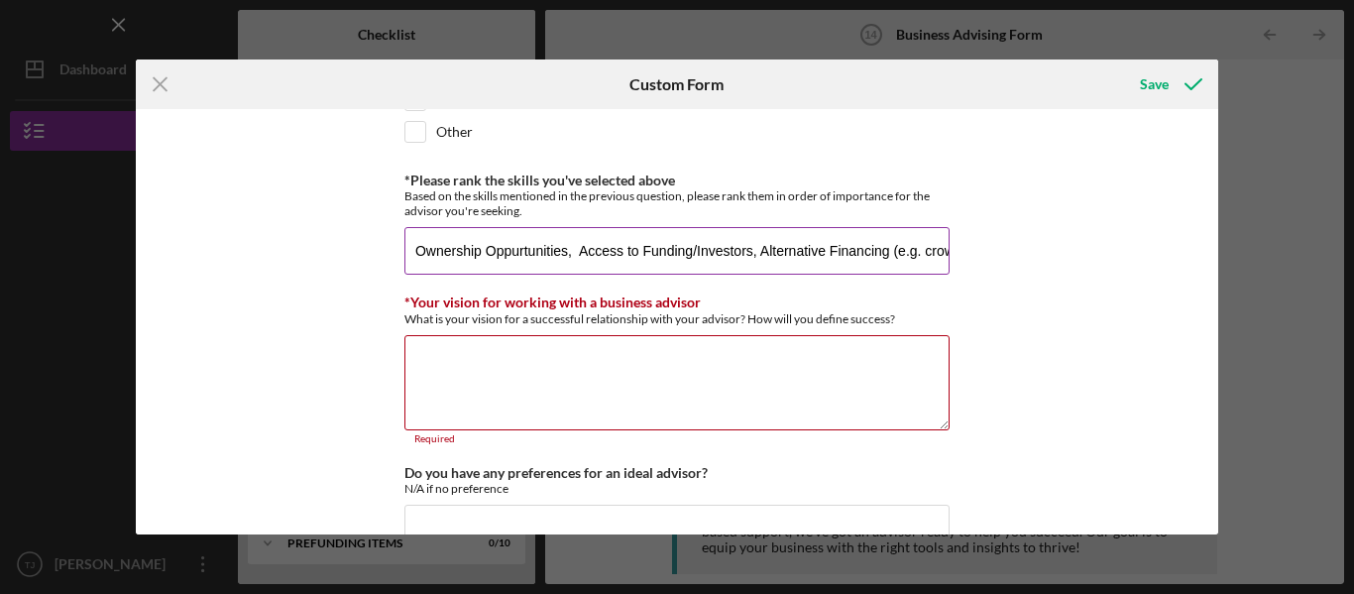
click at [872, 261] on input "Ownership Oppurtunities, Access to Funding/Investors, Alternative Financing (e.…" at bounding box center [677, 251] width 545 height 48
paste input "Valuing a Business Pricing Strategy"
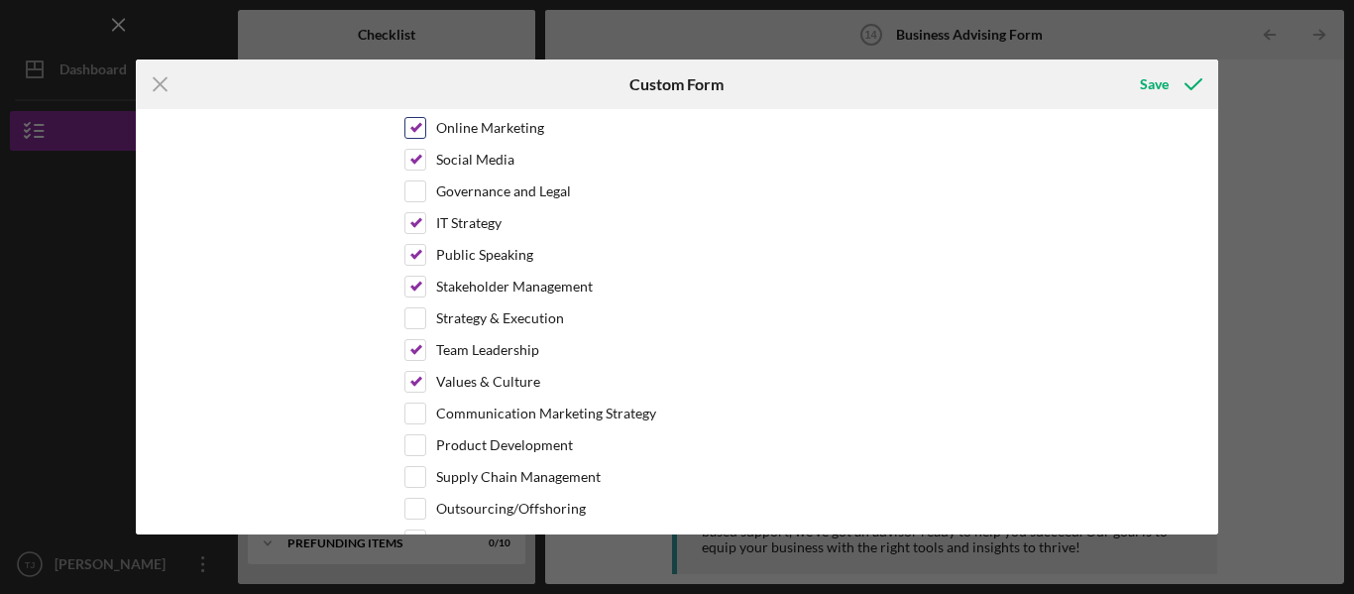
scroll to position [0, 0]
drag, startPoint x: 437, startPoint y: 123, endPoint x: 519, endPoint y: 159, distance: 88.8
click at [519, 159] on div "*Skills you seek in an advisor What specific skills are you looking for in an a…" at bounding box center [677, 272] width 545 height 1149
copy div "Online Marketing Social Media"
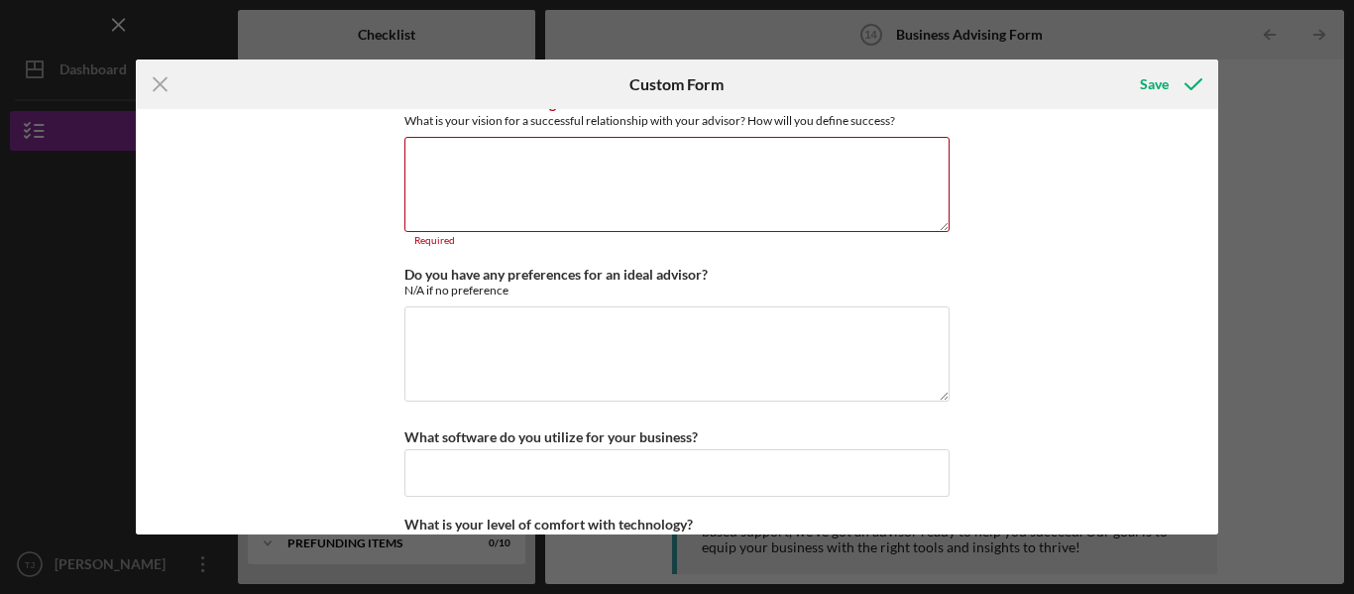
scroll to position [1642, 0]
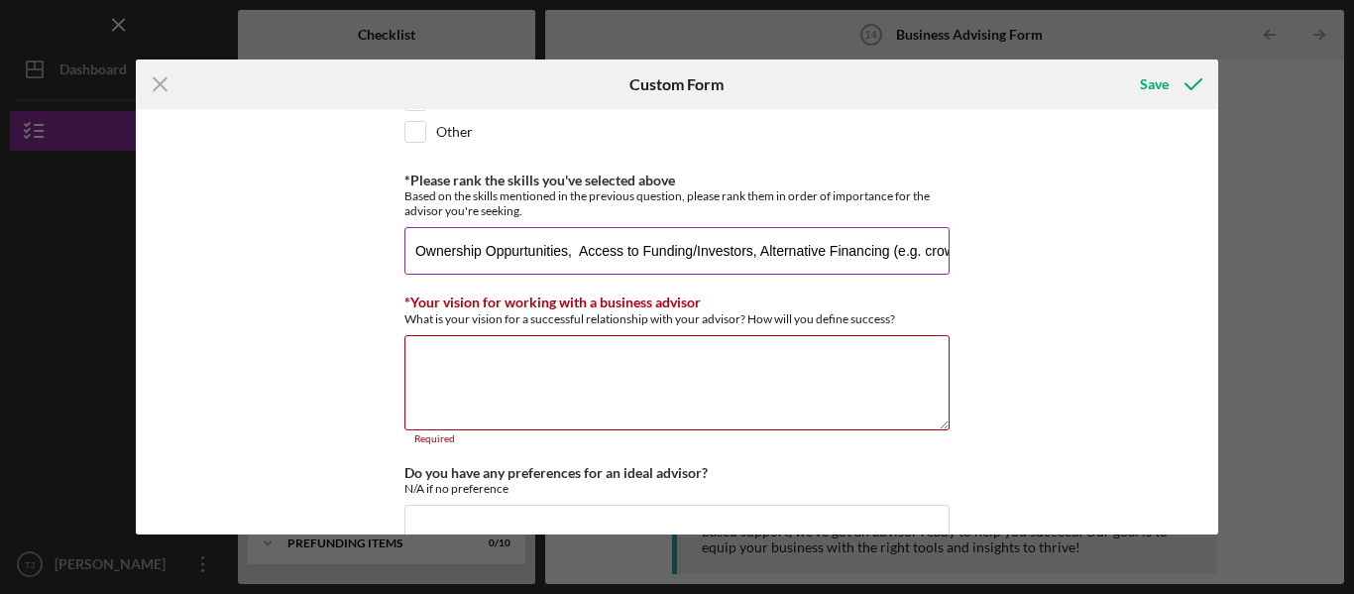
click at [830, 239] on input "Ownership Oppurtunities, Access to Funding/Investors, Alternative Financing (e.…" at bounding box center [677, 251] width 545 height 48
paste input "Online Marketing Social Media"
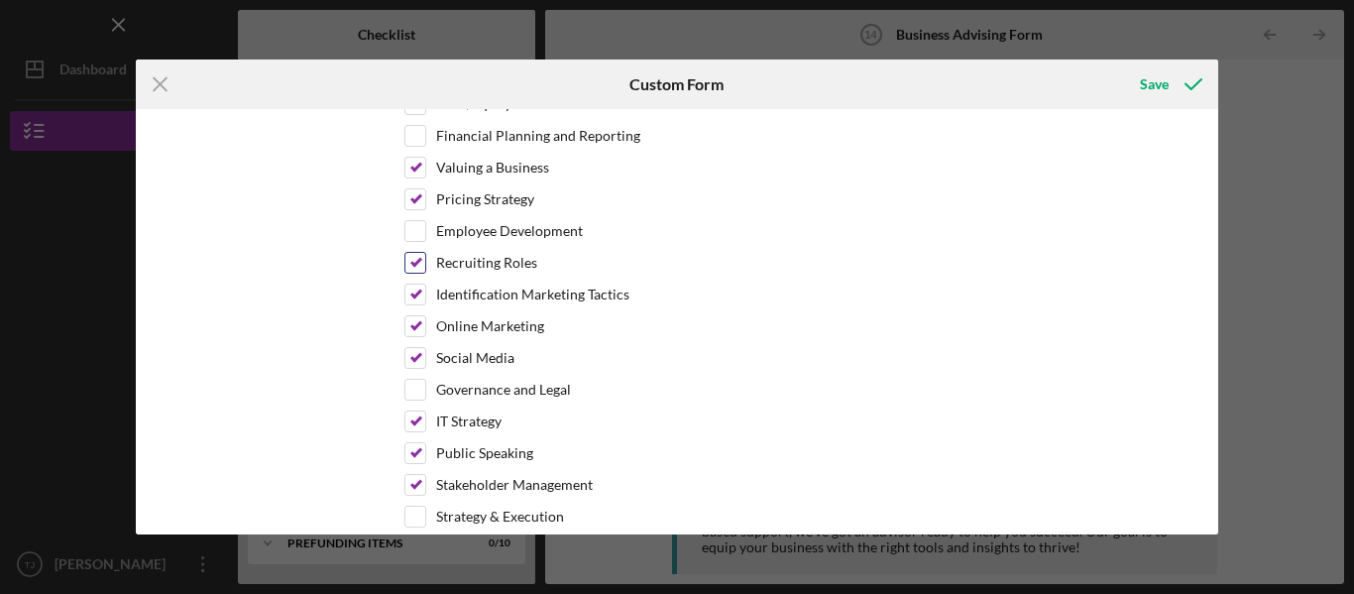
scroll to position [0, 0]
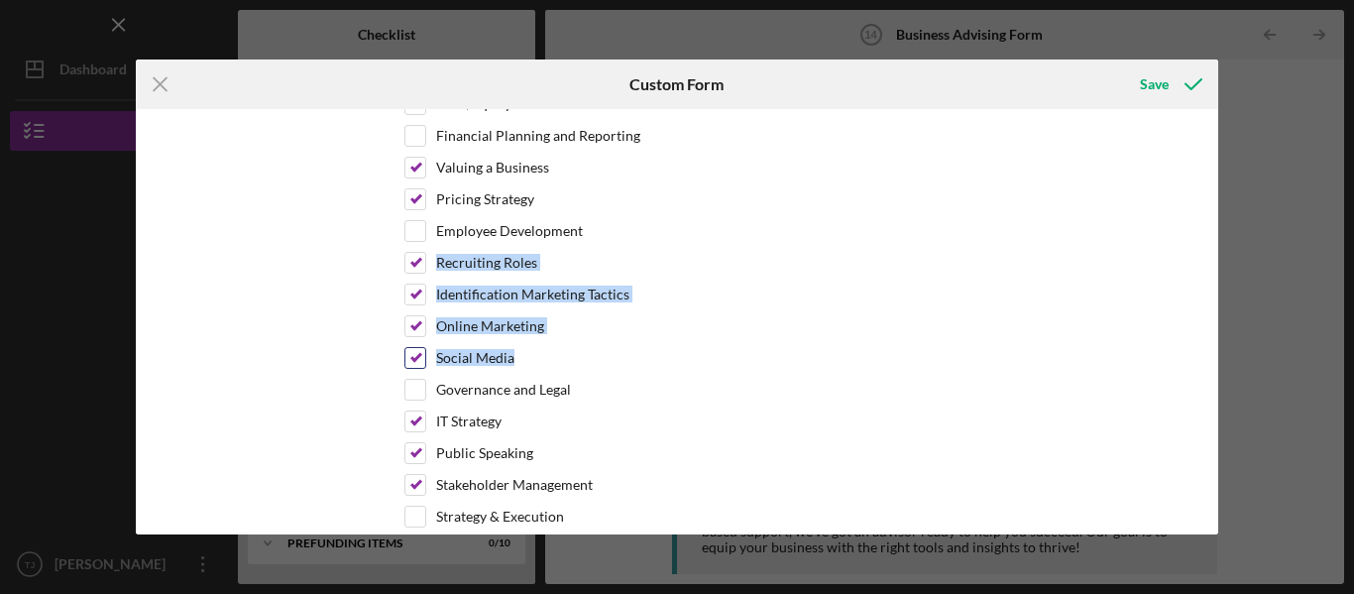
drag, startPoint x: 433, startPoint y: 255, endPoint x: 522, endPoint y: 350, distance: 129.8
click at [522, 350] on div "*Skills you seek in an advisor What specific skills are you looking for in an a…" at bounding box center [677, 470] width 545 height 1149
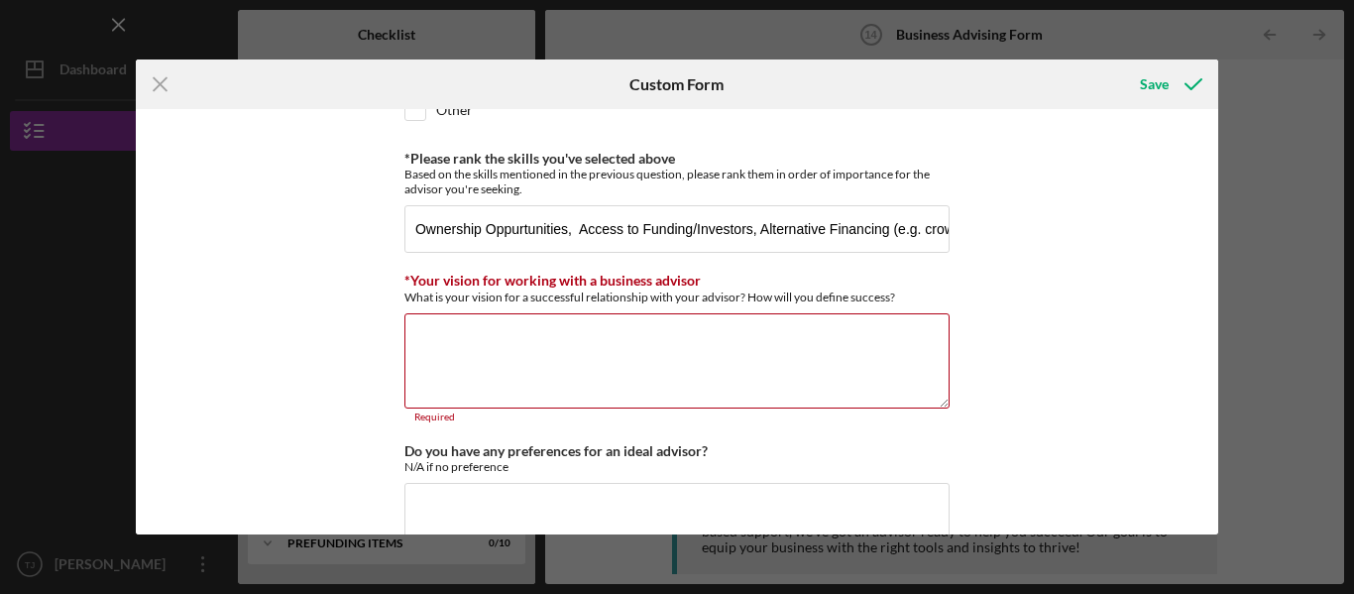
scroll to position [1642, 0]
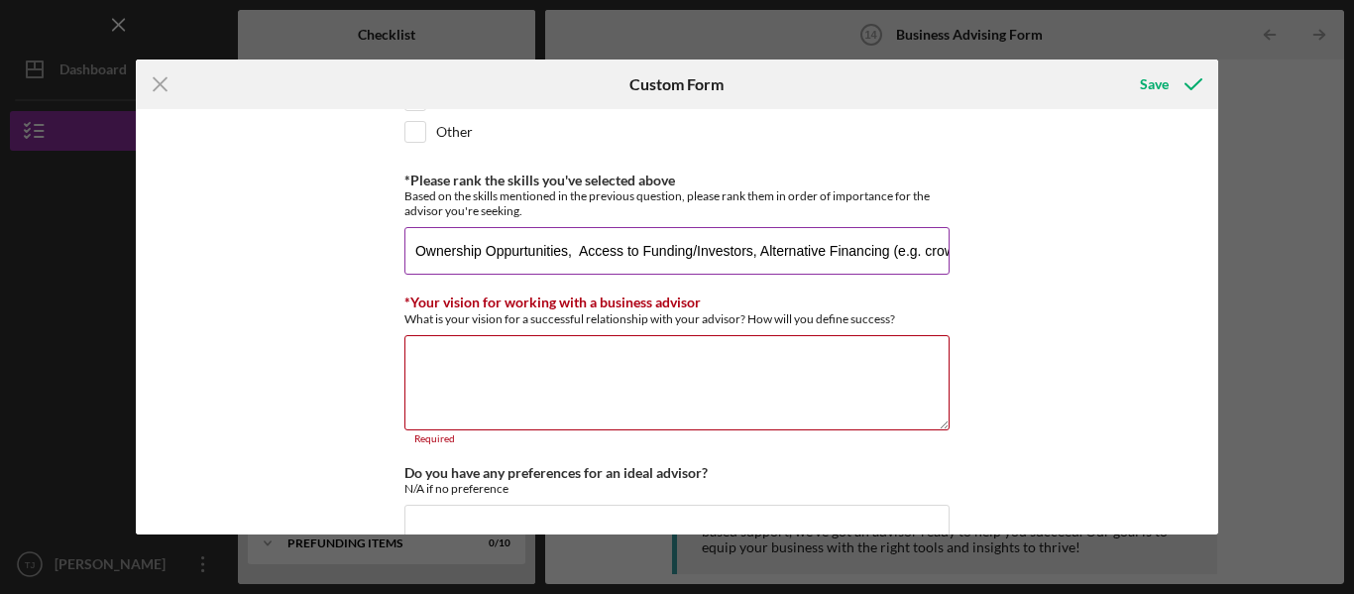
click at [894, 263] on input "Ownership Oppurtunities, Access to Funding/Investors, Alternative Financing (e.…" at bounding box center [677, 251] width 545 height 48
paste input "Recruiting Roles Identification Marketing Tactics Online Marketing Social Media"
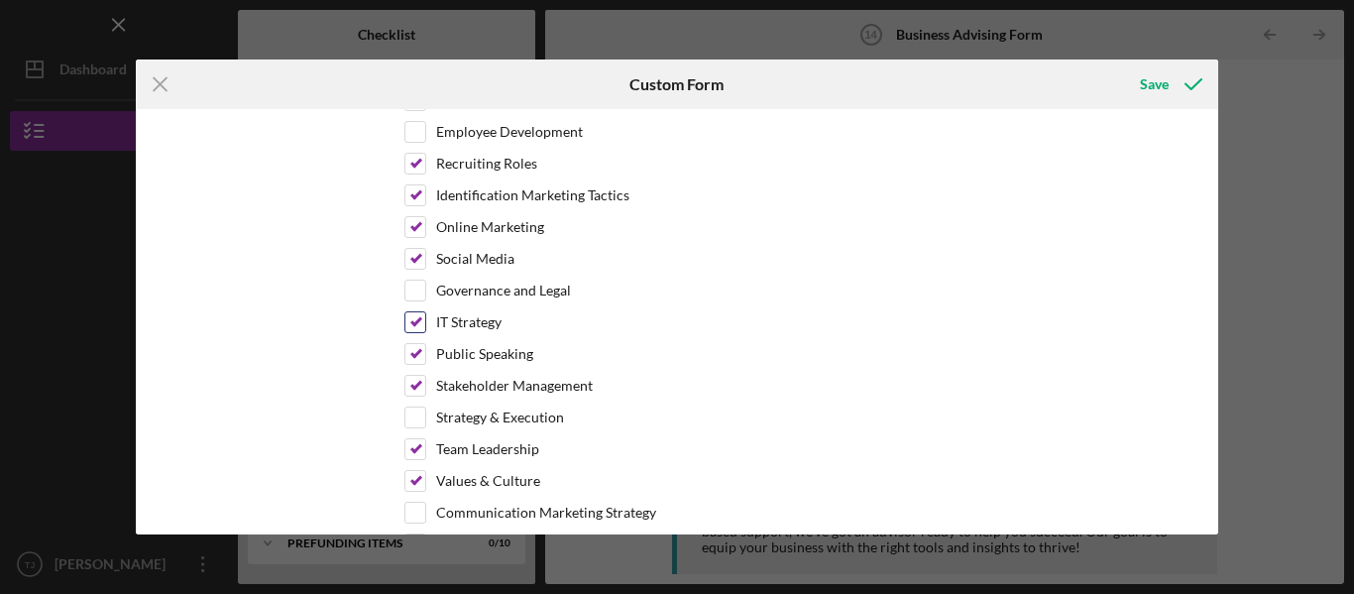
scroll to position [0, 0]
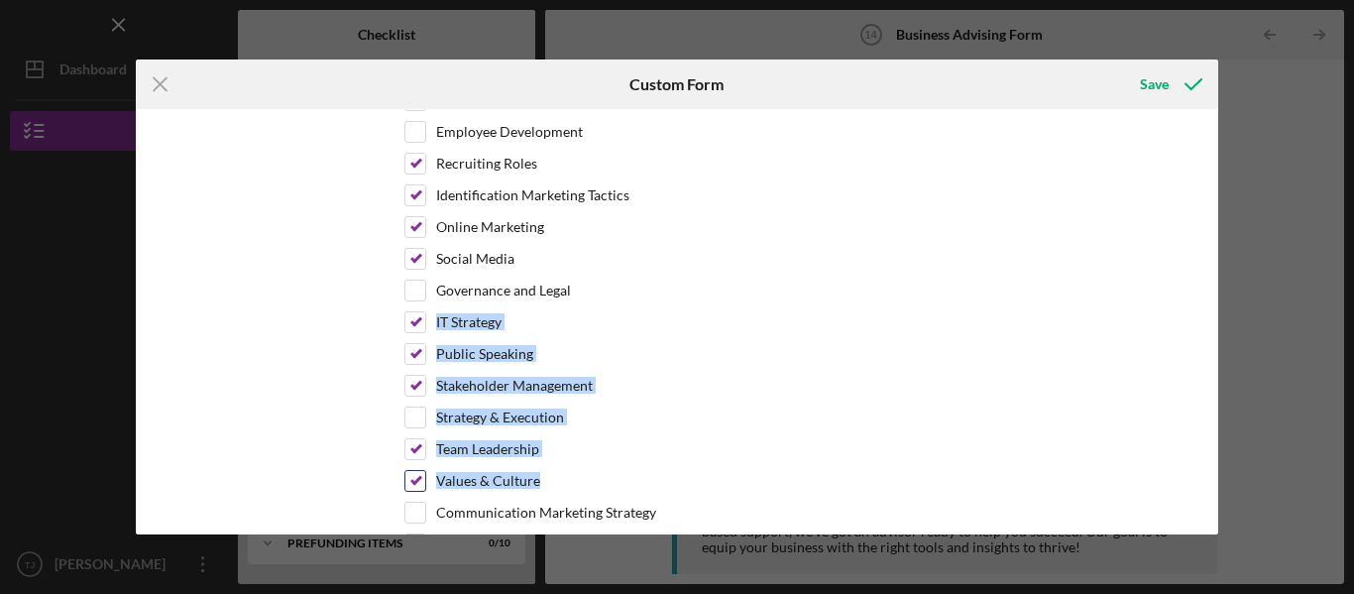
drag, startPoint x: 428, startPoint y: 313, endPoint x: 588, endPoint y: 490, distance: 238.0
click at [588, 490] on div "*Skills you seek in an advisor What specific skills are you looking for in an a…" at bounding box center [677, 371] width 545 height 1149
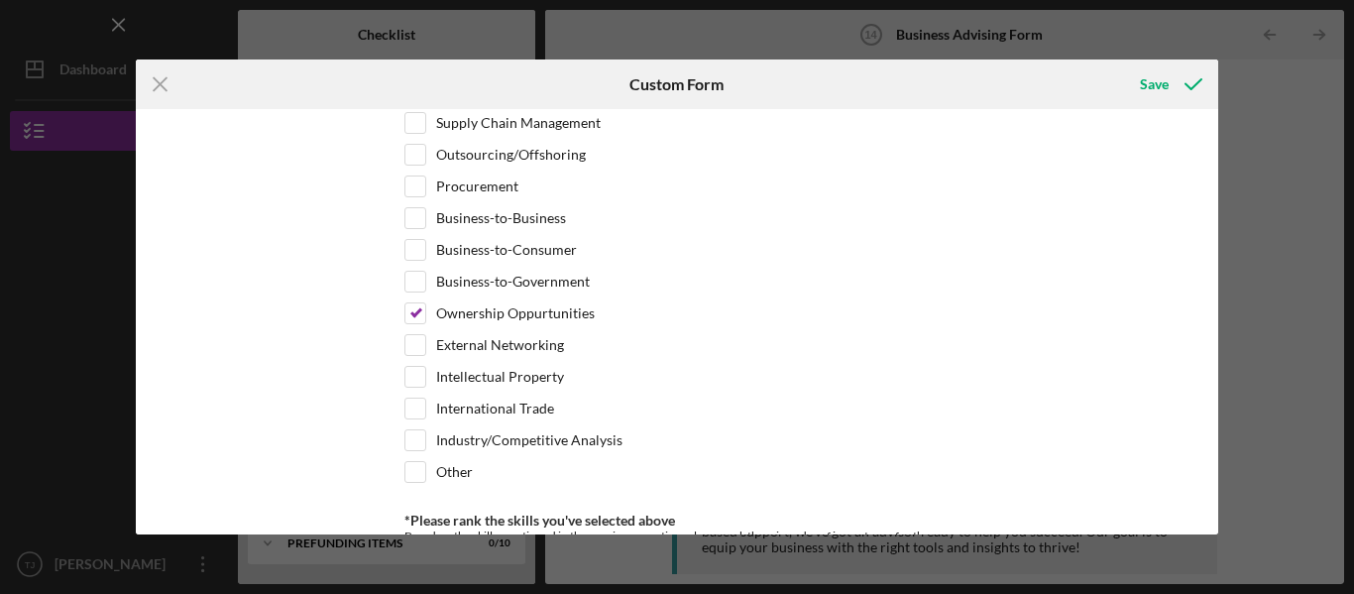
scroll to position [1444, 0]
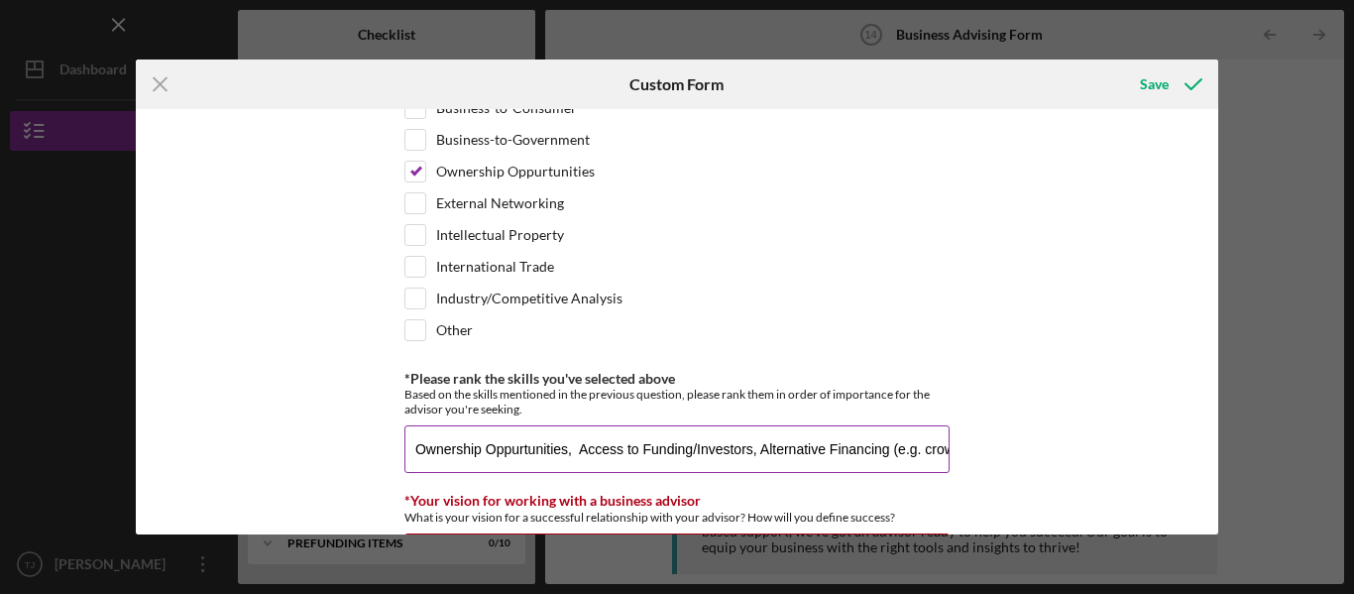
click at [870, 446] on input "Ownership Oppurtunities, Access to Funding/Investors, Alternative Financing (e.…" at bounding box center [677, 449] width 545 height 48
paste input "IT Strategy Public Speaking Stakeholder Management Strategy & Execution Team Le…"
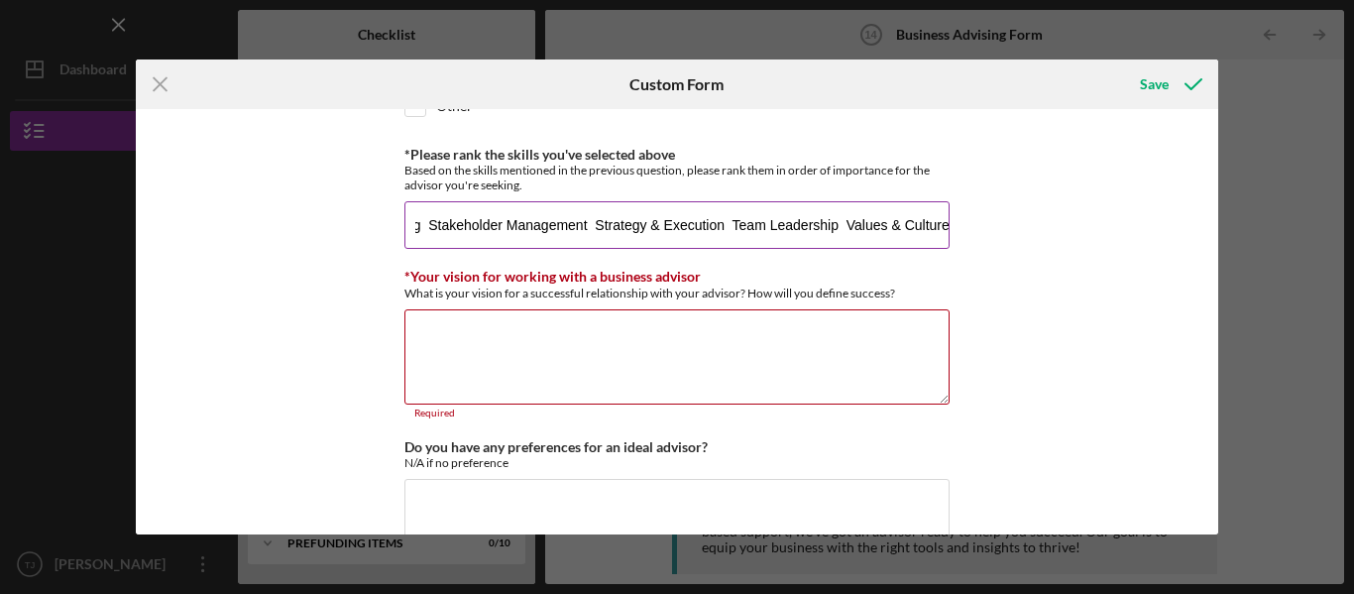
scroll to position [1741, 0]
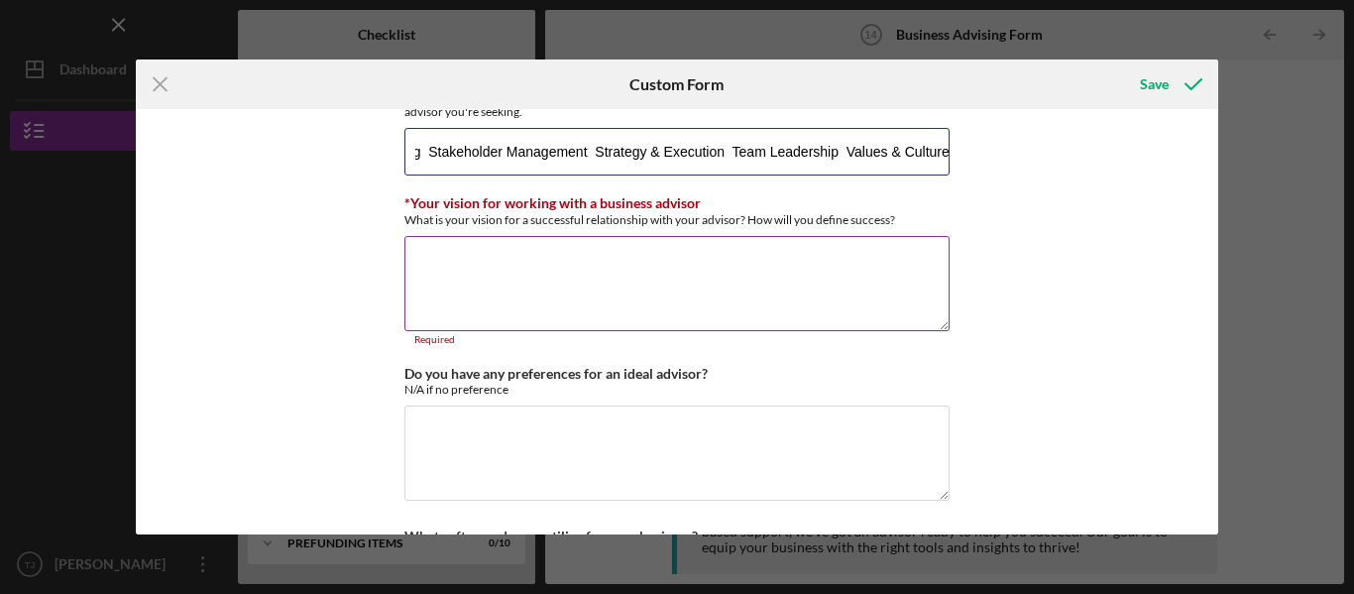
type input "Ownership Oppurtunities, Access to Funding/Investors, Alternative Financing (e.…"
click at [780, 271] on textarea "*Your vision for working with a business advisor" at bounding box center [677, 283] width 545 height 95
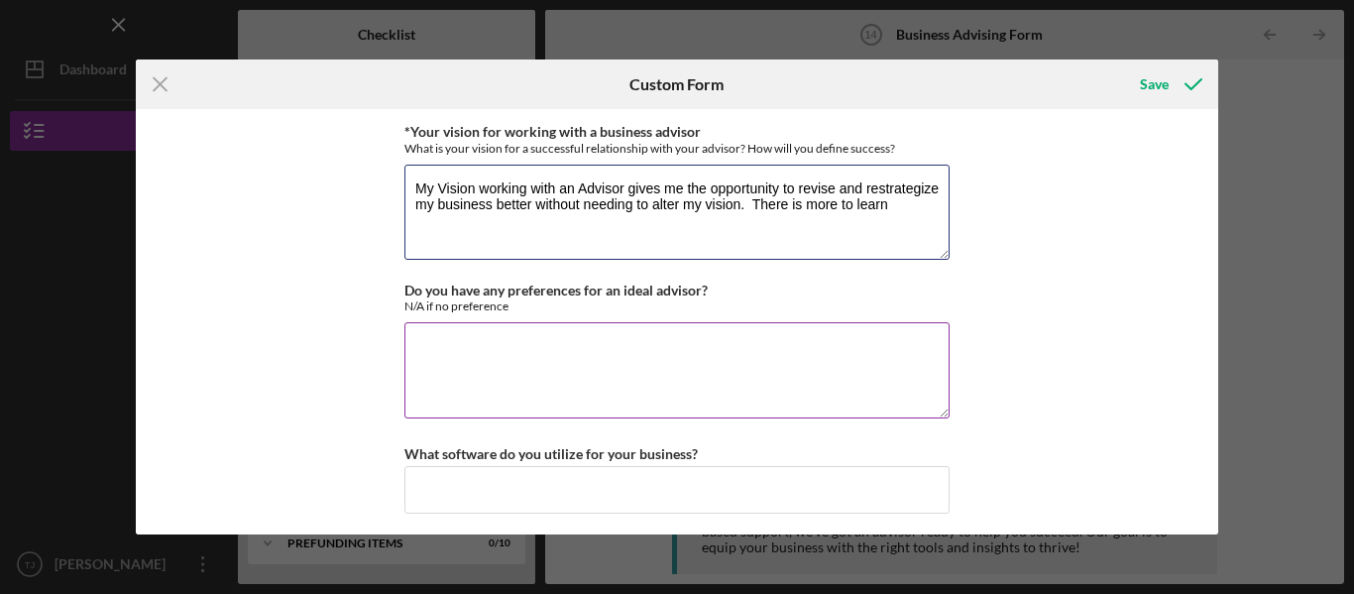
scroll to position [1928, 0]
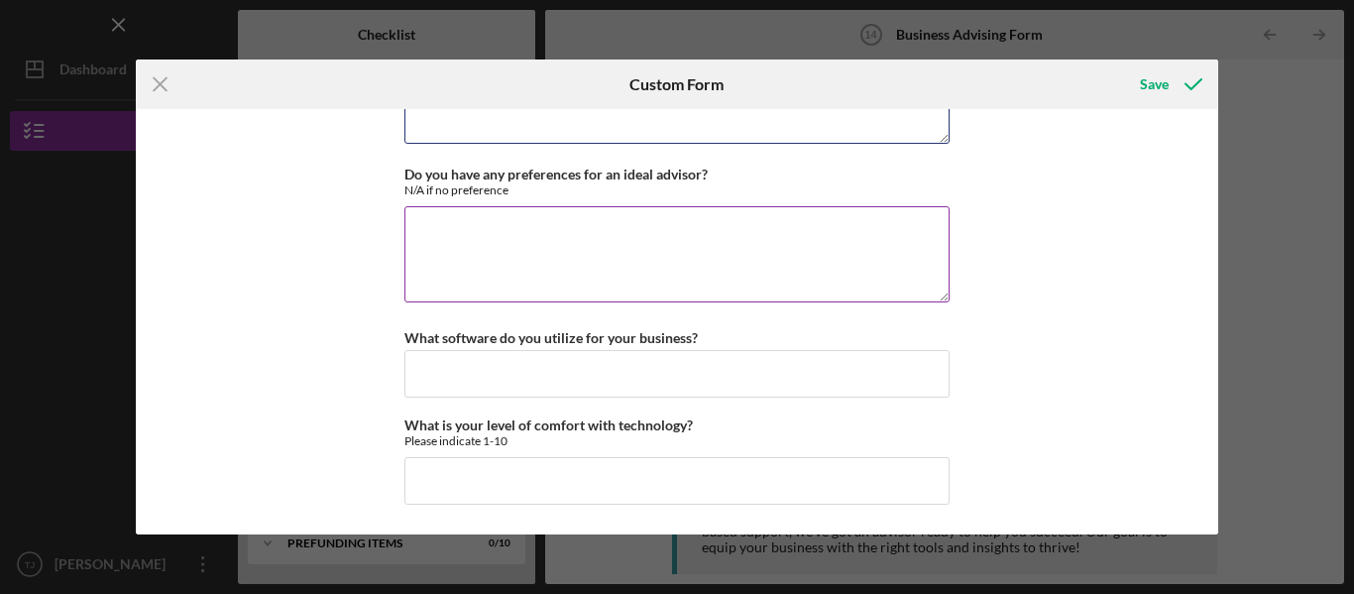
type textarea "My Vision working with an Advisor gives me the opportunity to revise and restra…"
click at [660, 251] on textarea "Do you have any preferences for an ideal advisor?" at bounding box center [677, 253] width 545 height 95
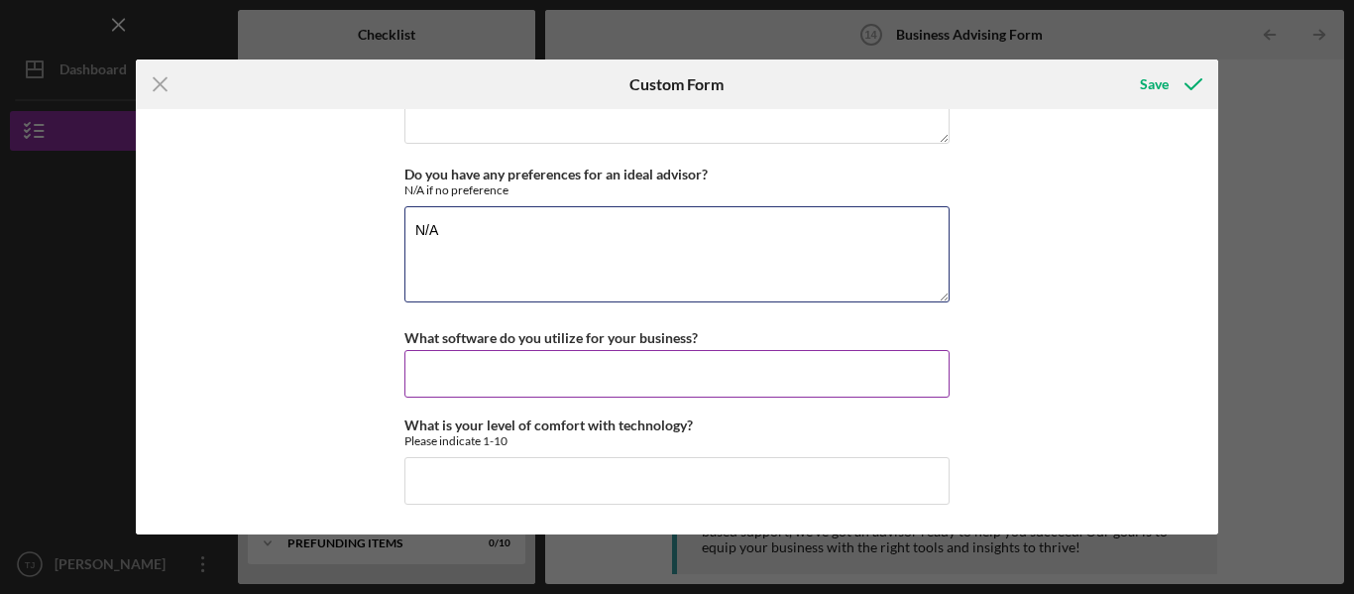
type textarea "N/A"
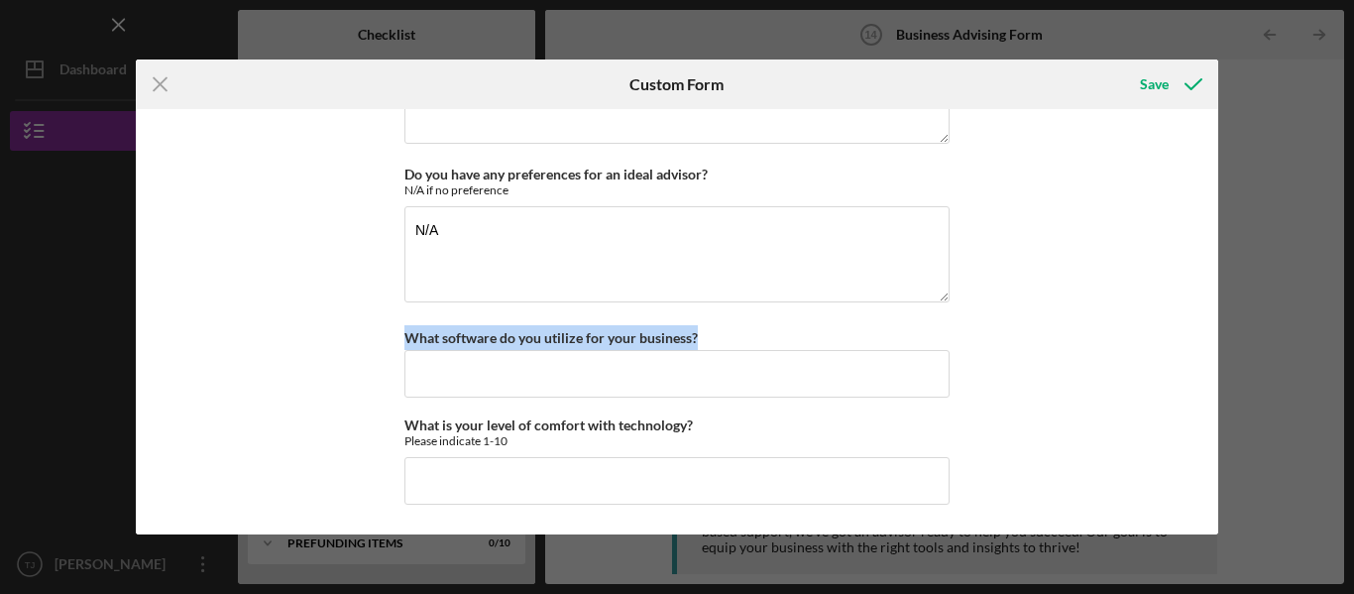
drag, startPoint x: 697, startPoint y: 336, endPoint x: 397, endPoint y: 333, distance: 300.4
click at [397, 333] on div "*Desired structure for your Business Advising needs Please select one option Pr…" at bounding box center [678, 321] width 1084 height 425
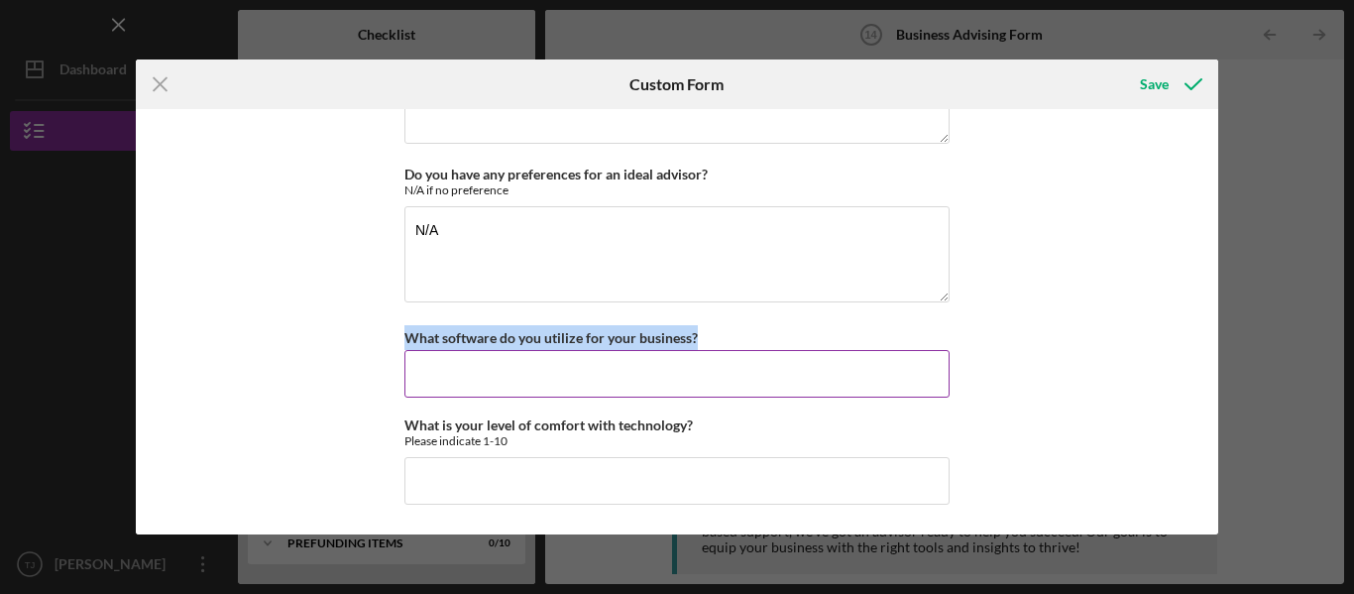
click at [529, 367] on input "What software do you utilize for your business?" at bounding box center [677, 374] width 545 height 48
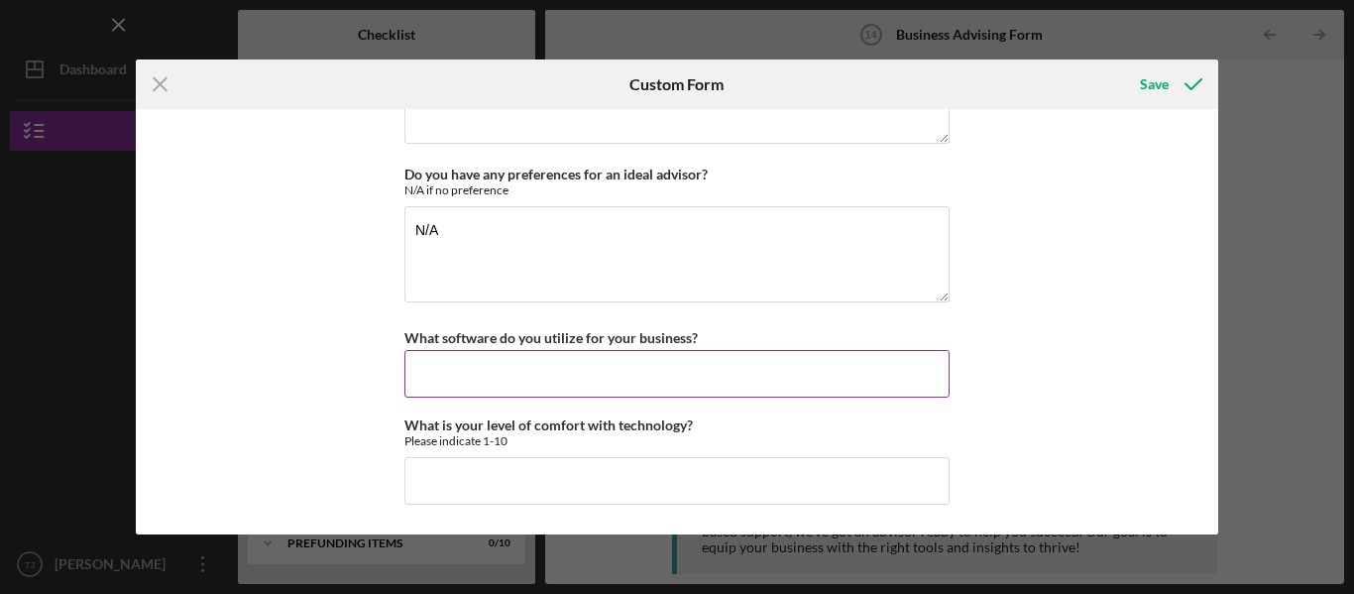
paste input "SwipeSimple (with National Bank Card) → to receive in-person and online payment…"
paste input "QuickBooks or Wave → to track income, expenses, and taxes."
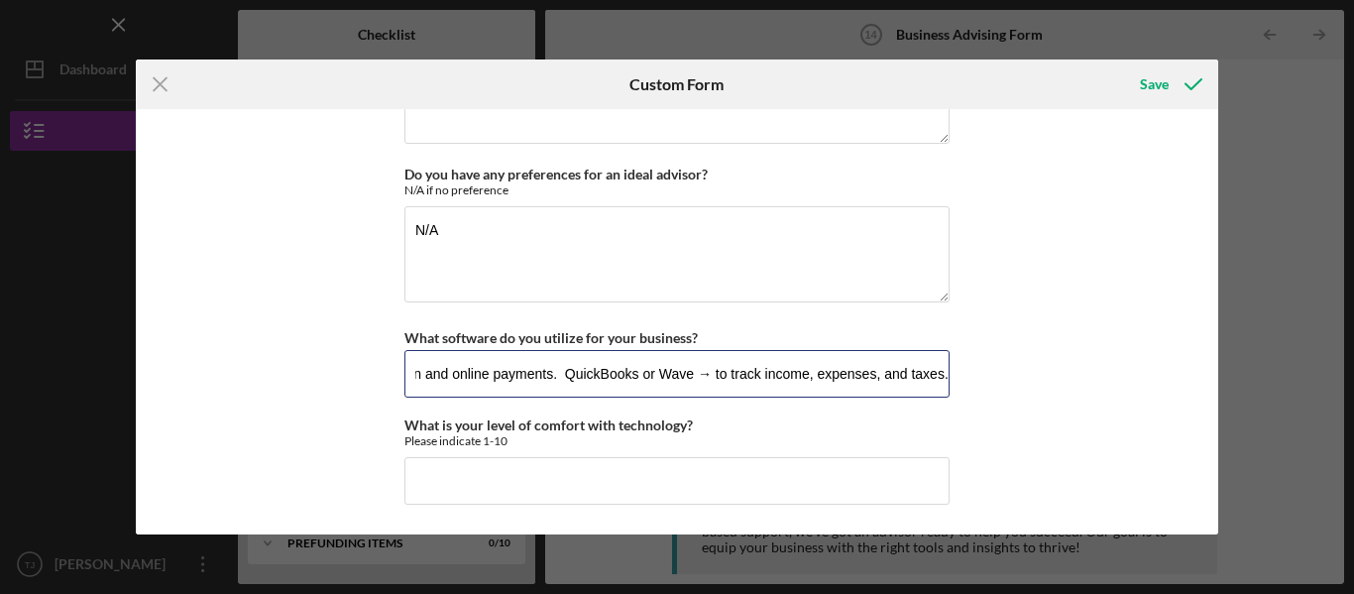
scroll to position [0, 0]
click at [868, 385] on input "SwipeSimple (with National Bank Card) → to receive in-person and online payment…" at bounding box center [677, 374] width 545 height 48
paste input "Renaissance Online Portal & Class Resources → for structured business training,…"
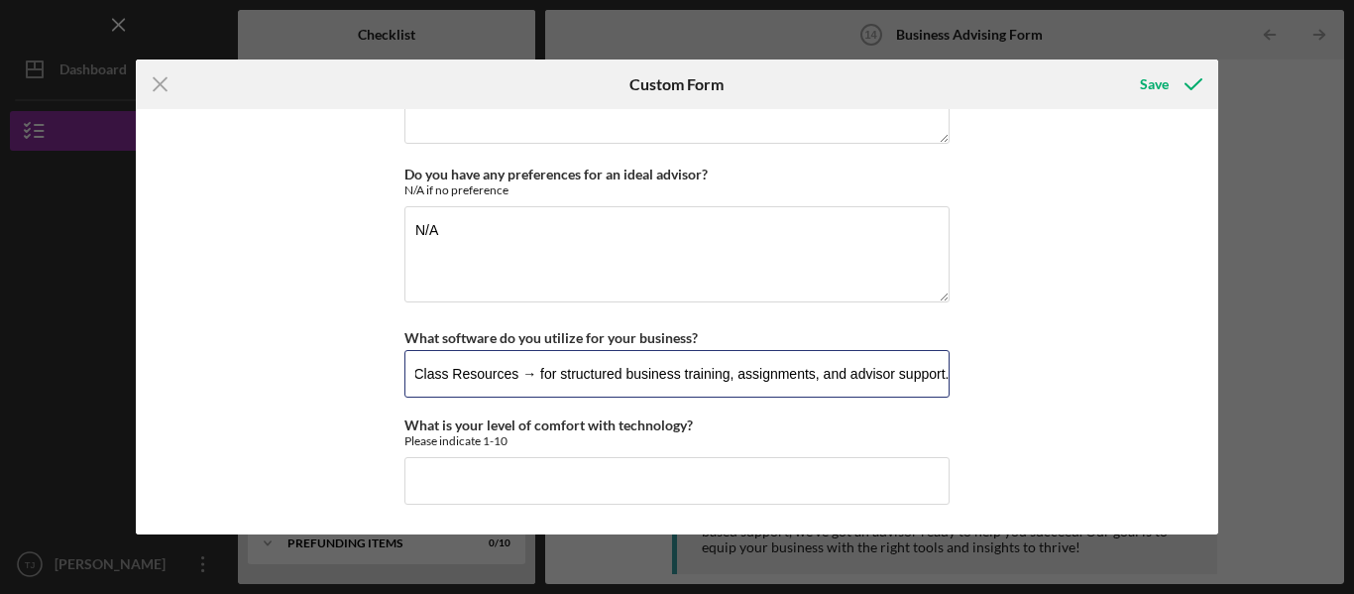
type input "SwipeSimple (with National Bank Card) → to receive in-person and online payment…"
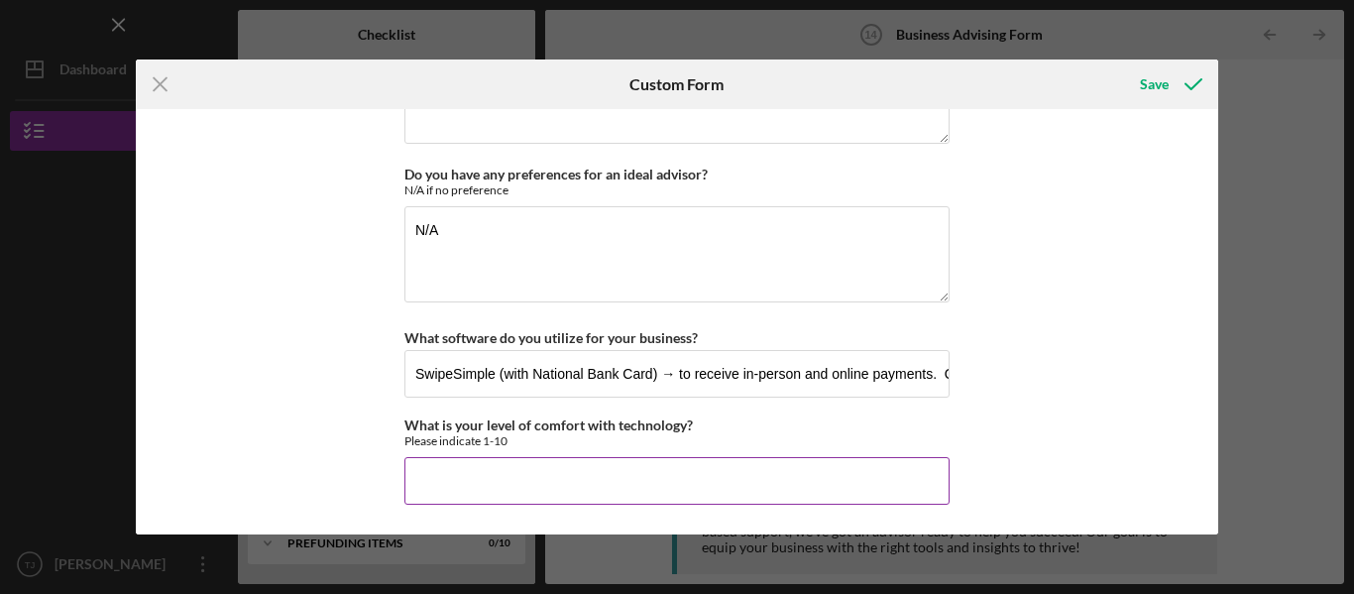
click at [622, 482] on input "What is your level of comfort with technology?" at bounding box center [677, 481] width 545 height 48
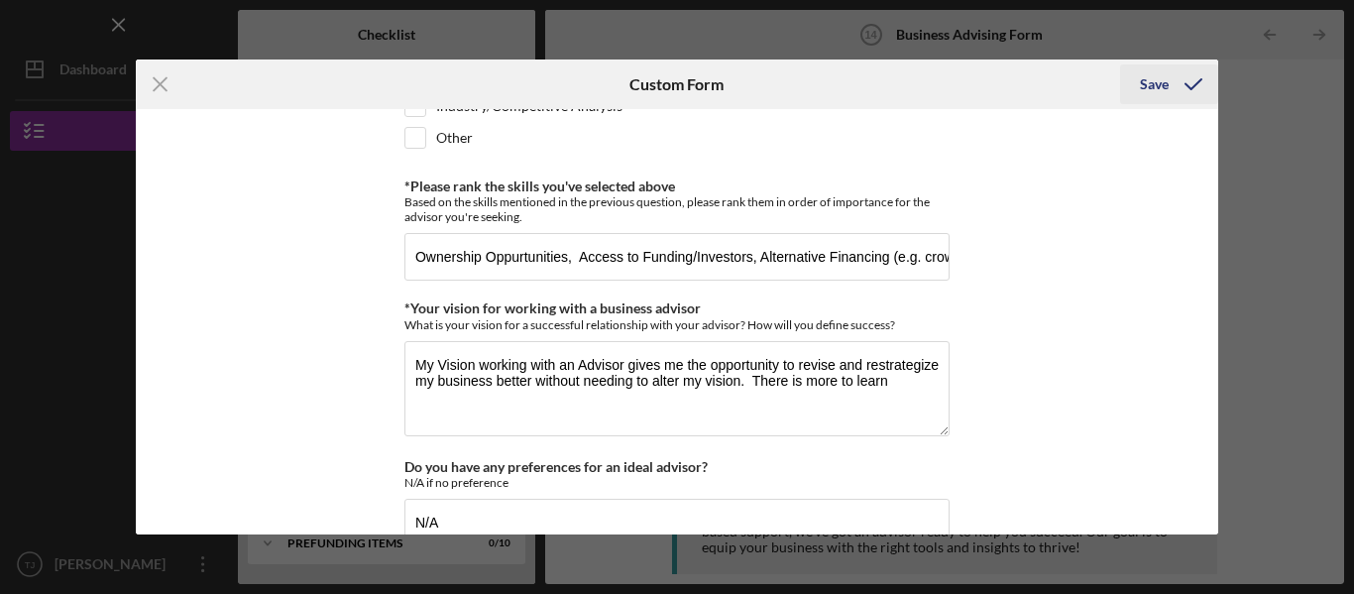
scroll to position [1631, 0]
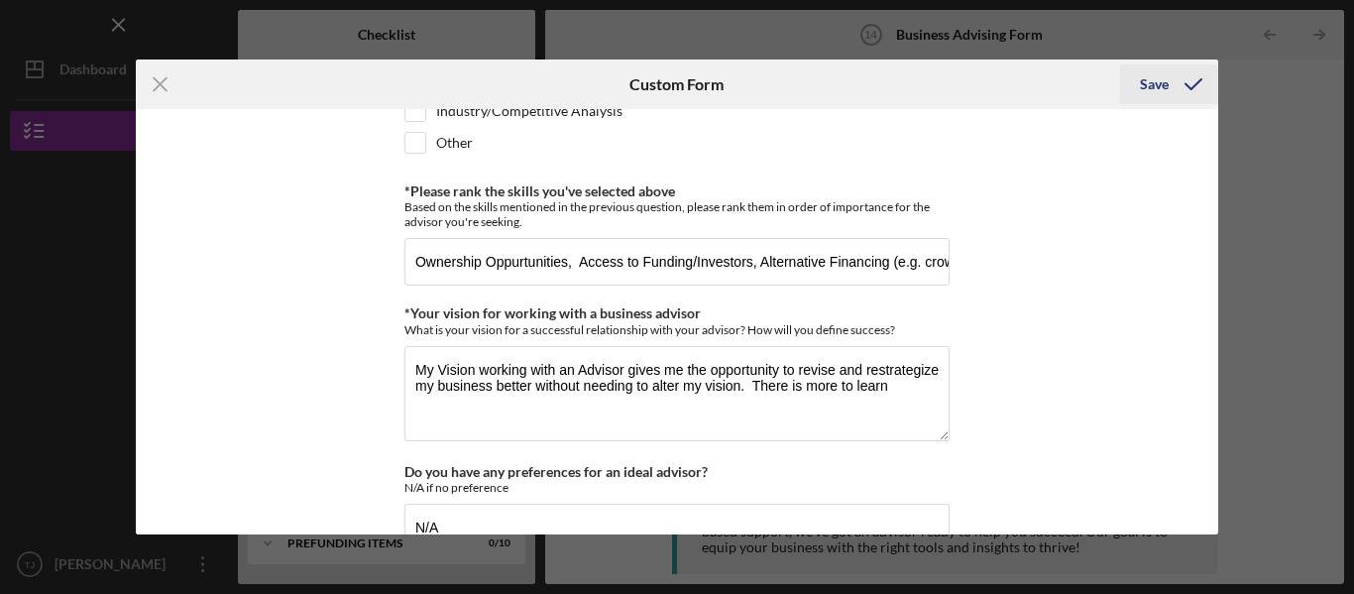
type input "9"
click at [1165, 87] on div "Save" at bounding box center [1154, 84] width 29 height 40
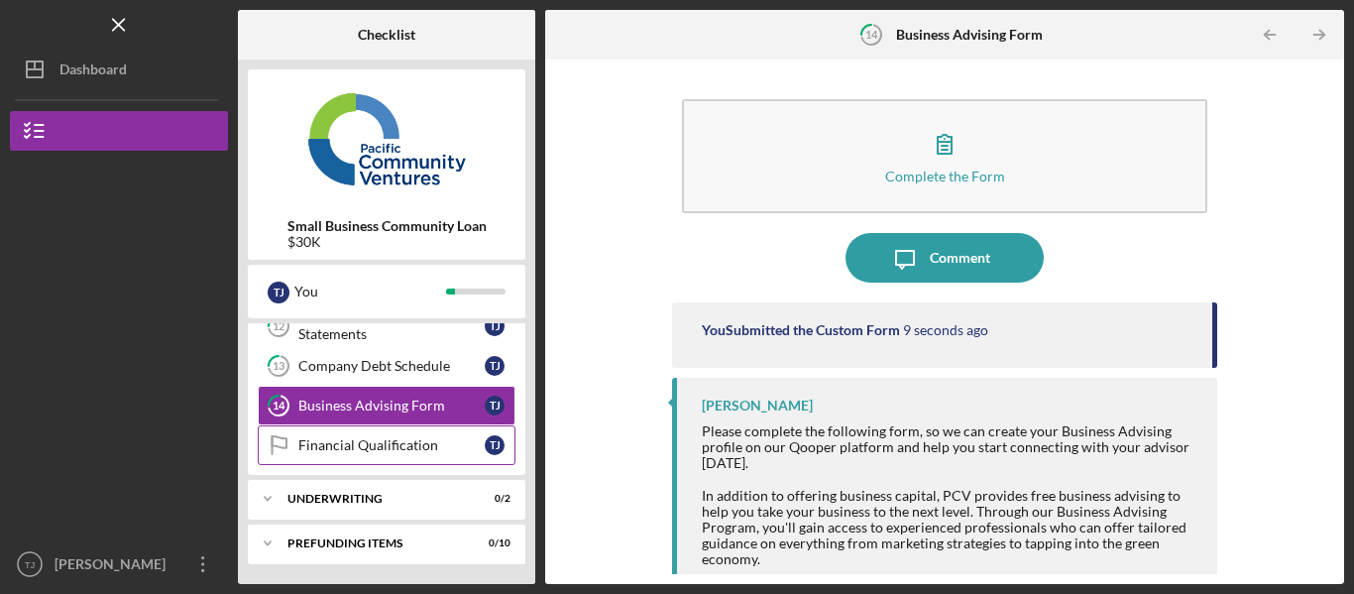
click at [402, 451] on div "Financial Qualification" at bounding box center [391, 445] width 186 height 16
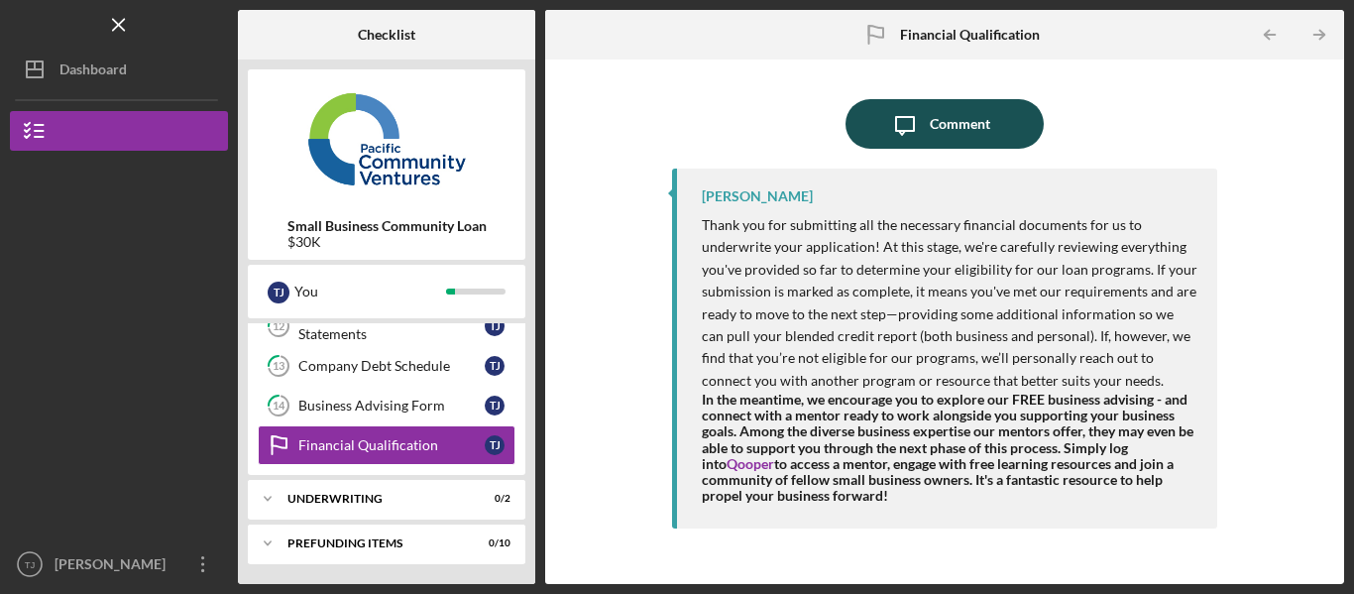
click at [961, 121] on div "Comment" at bounding box center [960, 124] width 60 height 50
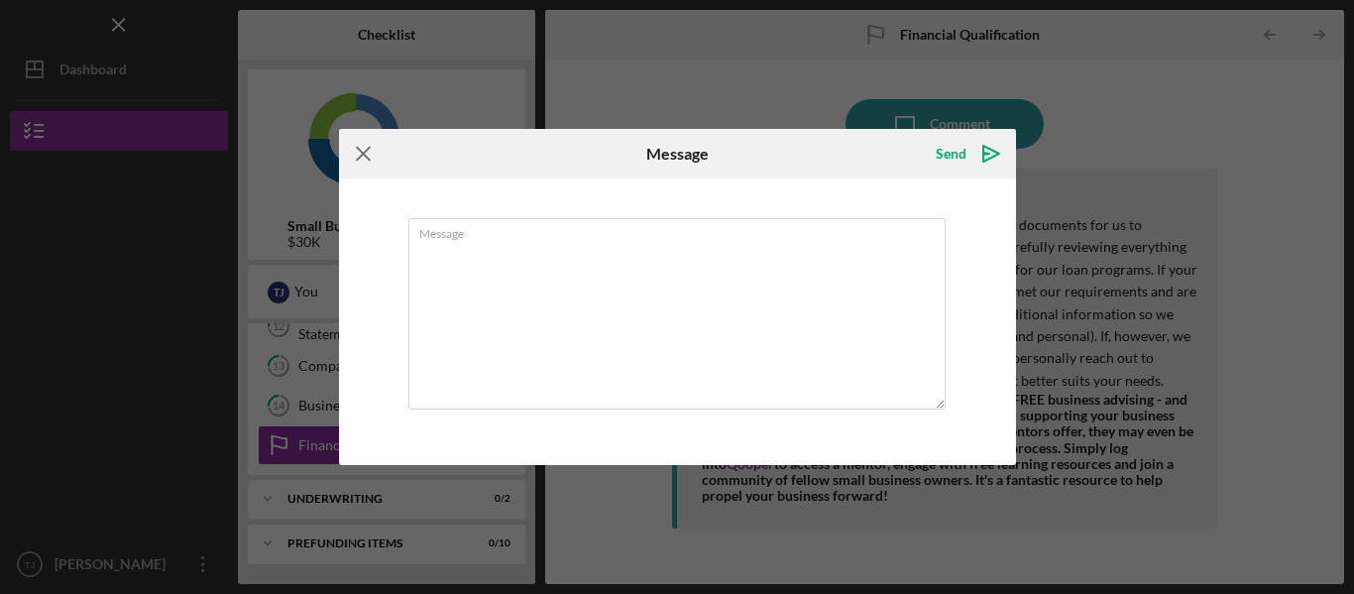
click at [371, 154] on icon "Icon/Menu Close" at bounding box center [364, 154] width 50 height 50
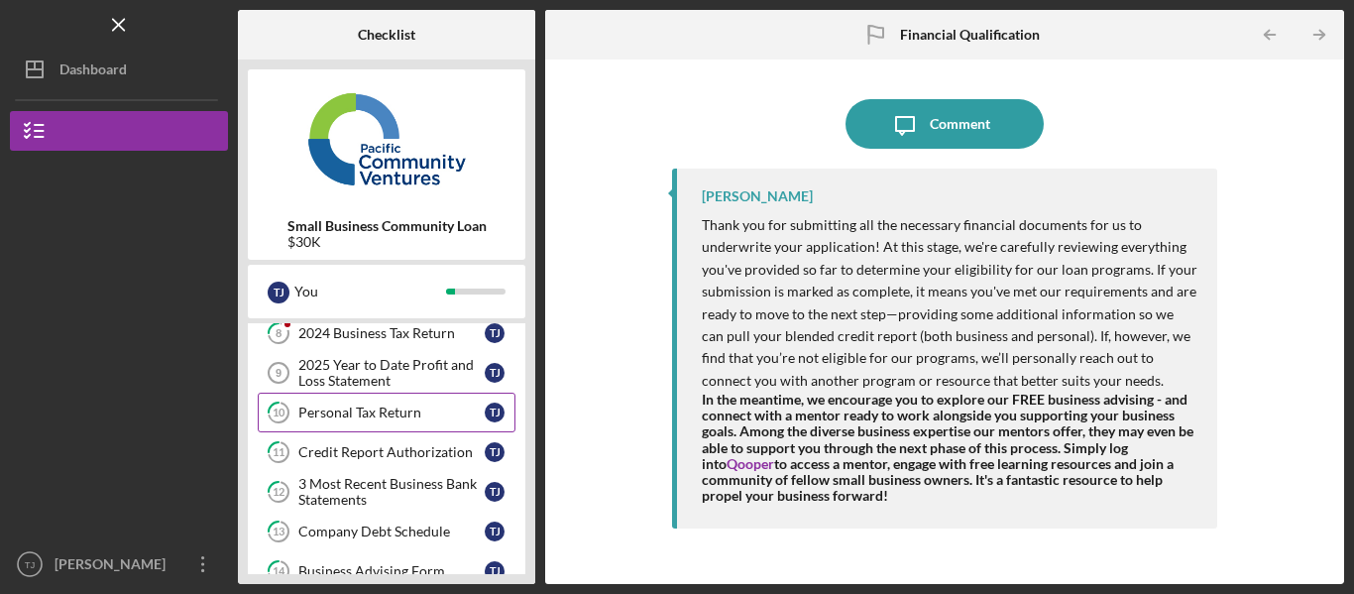
scroll to position [391, 0]
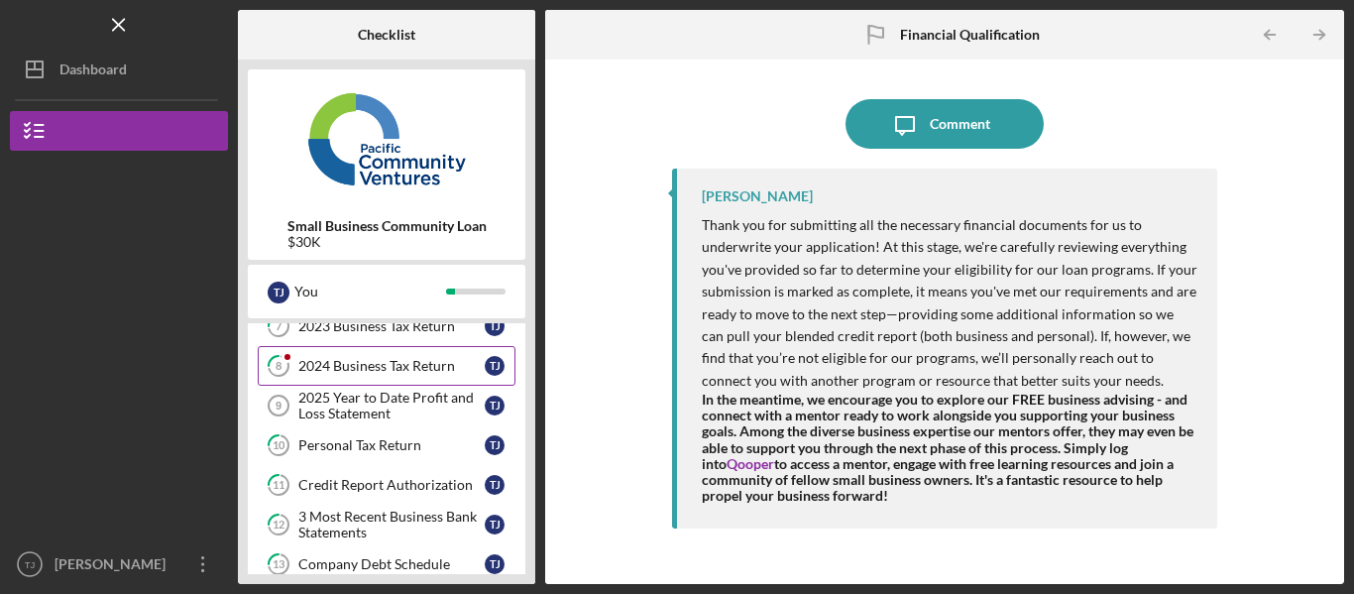
click at [406, 371] on div "2024 Business Tax Return" at bounding box center [391, 366] width 186 height 16
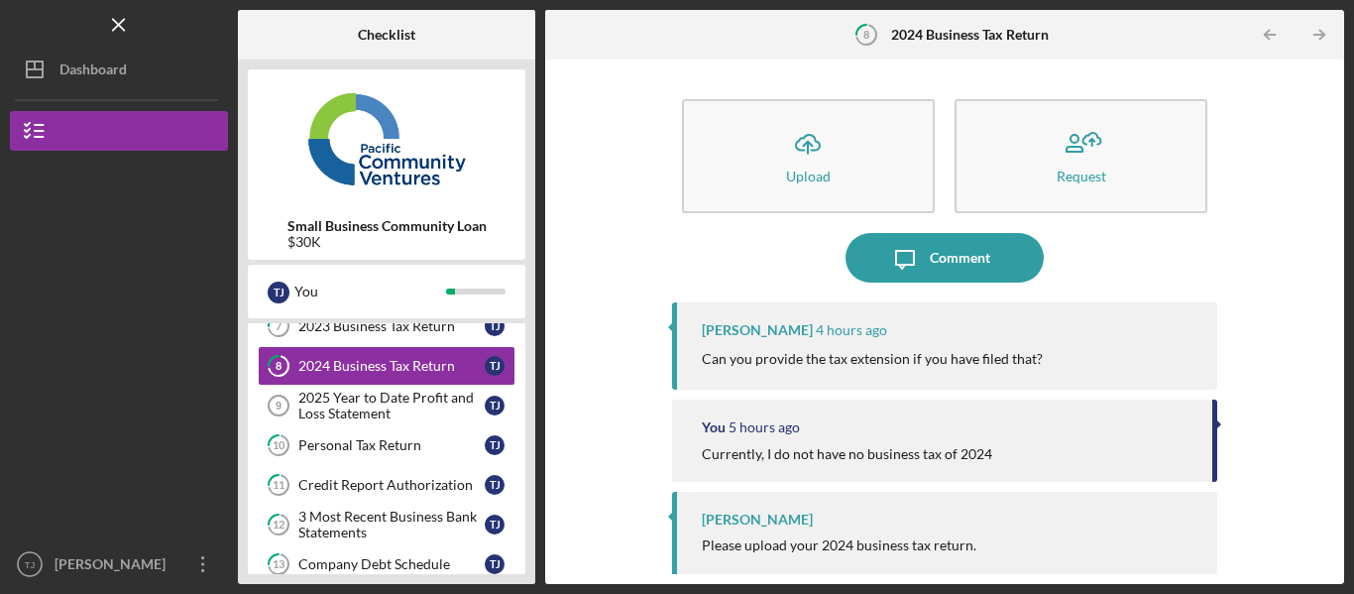
scroll to position [4, 0]
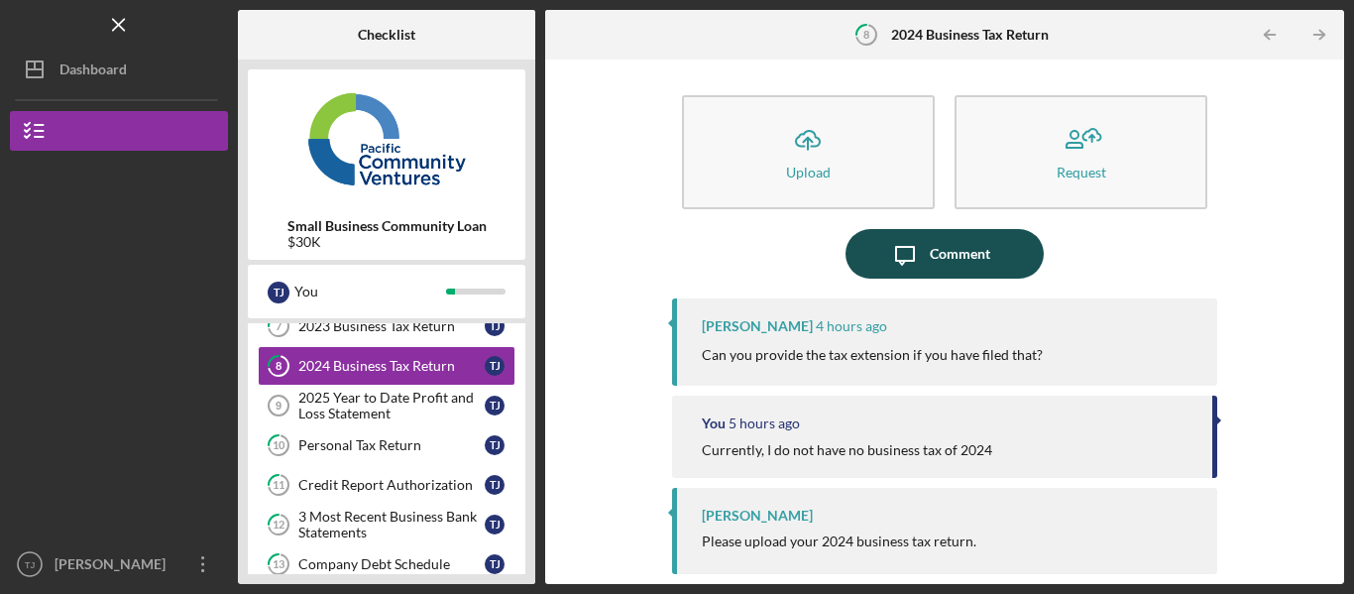
click at [976, 255] on div "Comment" at bounding box center [960, 254] width 60 height 50
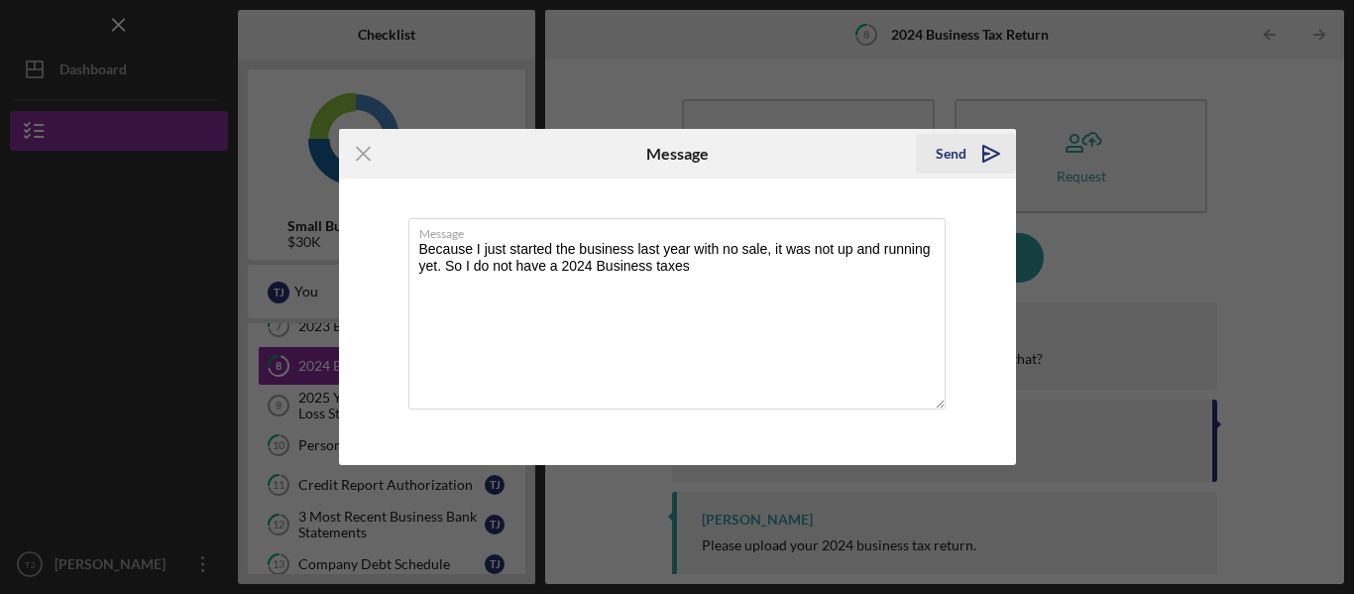
type textarea "Because I just started the business last year with no sale, it was not up and r…"
click at [951, 153] on div "Send" at bounding box center [951, 154] width 31 height 40
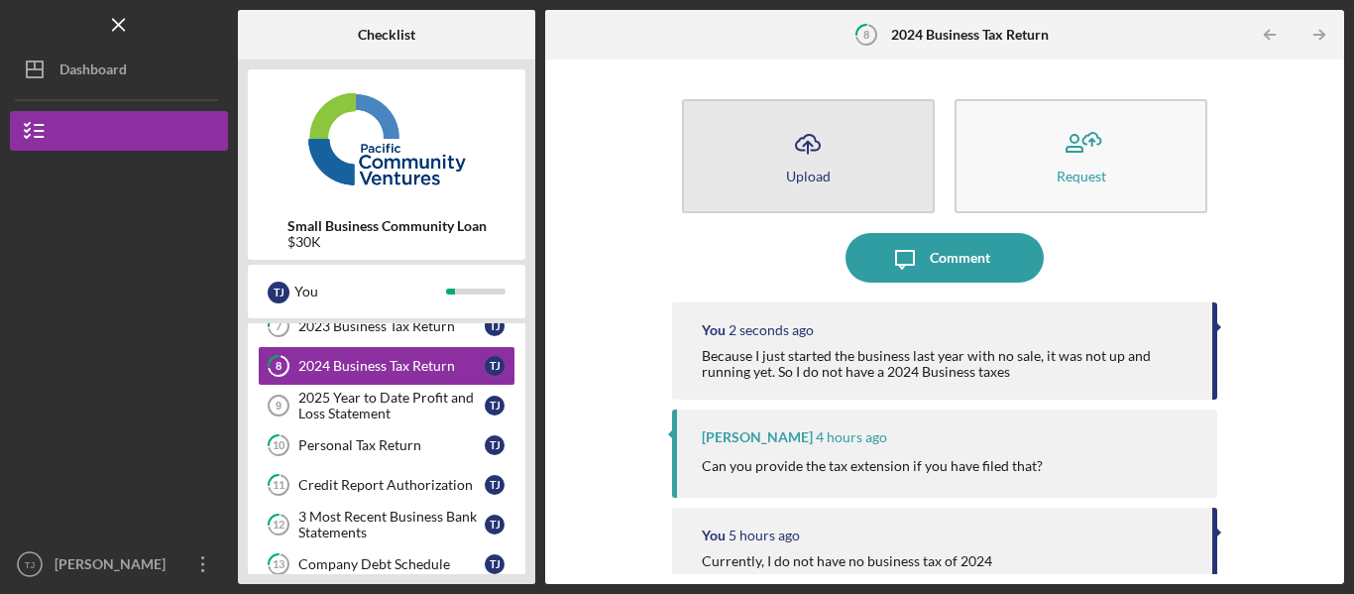
click at [824, 198] on button "Icon/Upload Upload" at bounding box center [808, 156] width 253 height 114
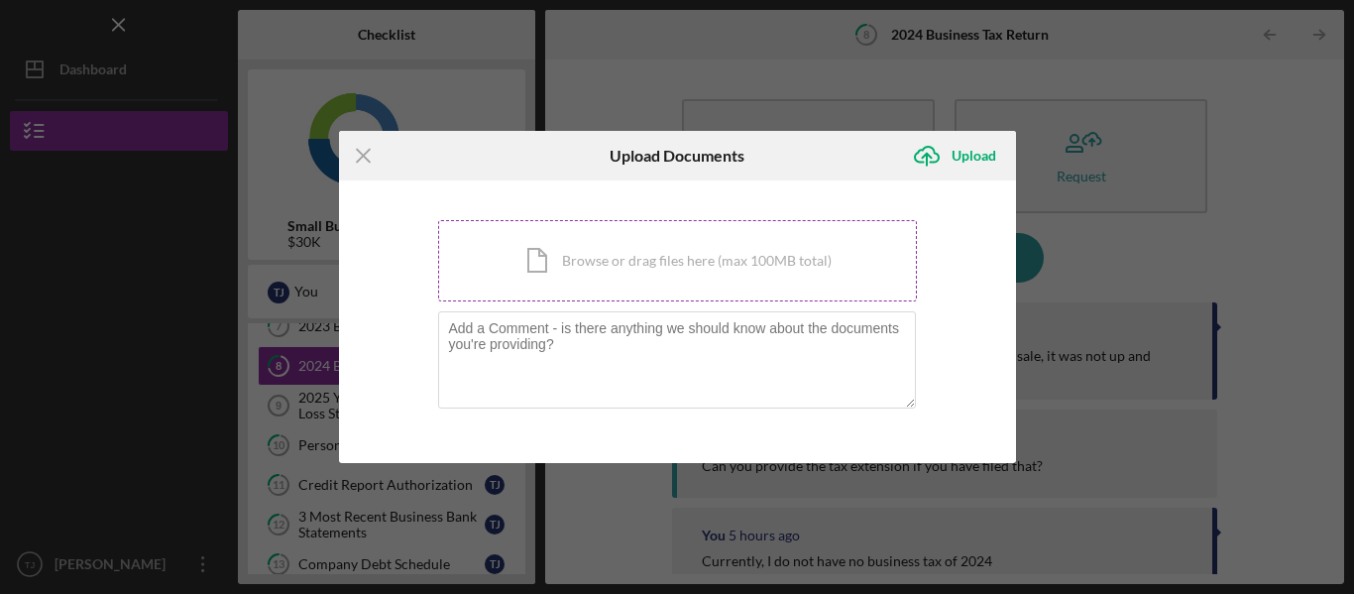
click at [615, 263] on div "Icon/Document Browse or drag files here (max 100MB total) Tap to choose files o…" at bounding box center [677, 260] width 479 height 81
click at [355, 160] on icon "Icon/Menu Close" at bounding box center [364, 156] width 50 height 50
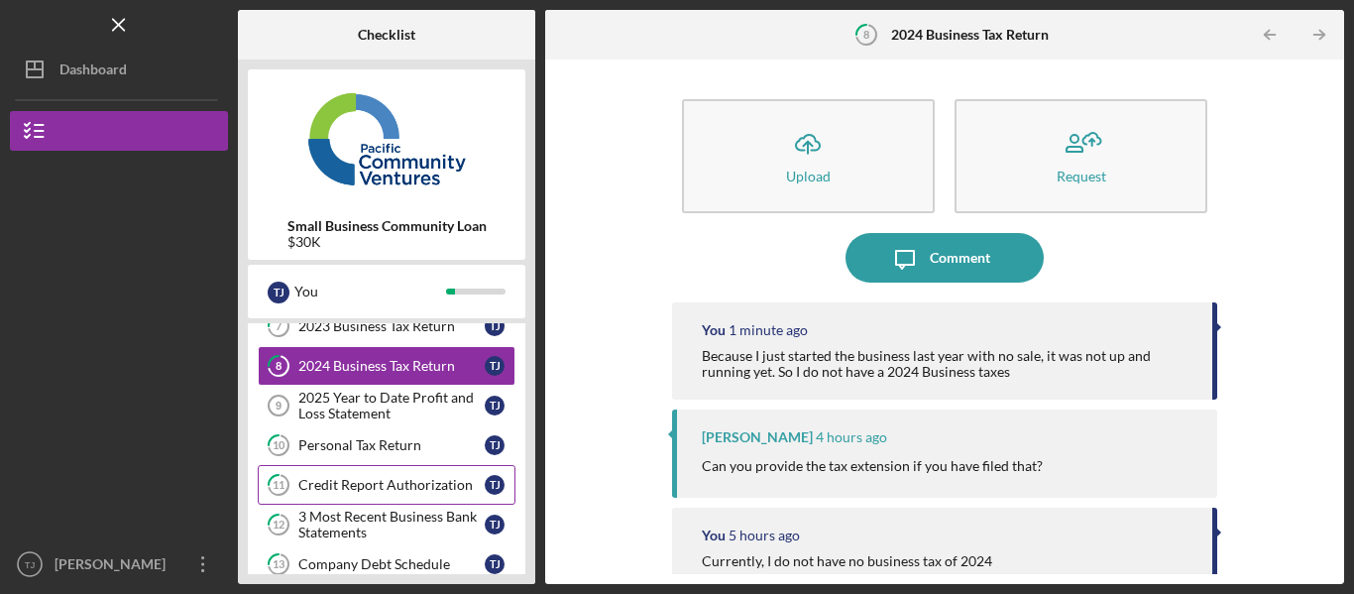
scroll to position [291, 0]
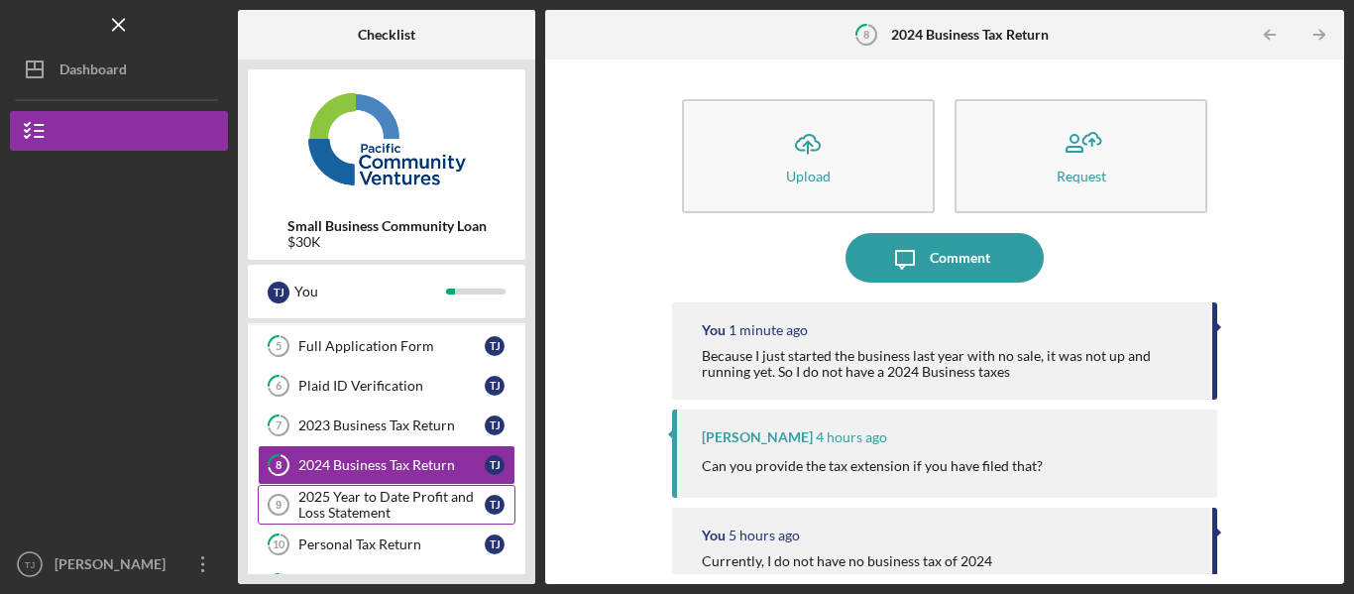
click at [453, 498] on div "2025 Year to Date Profit and Loss Statement" at bounding box center [391, 505] width 186 height 32
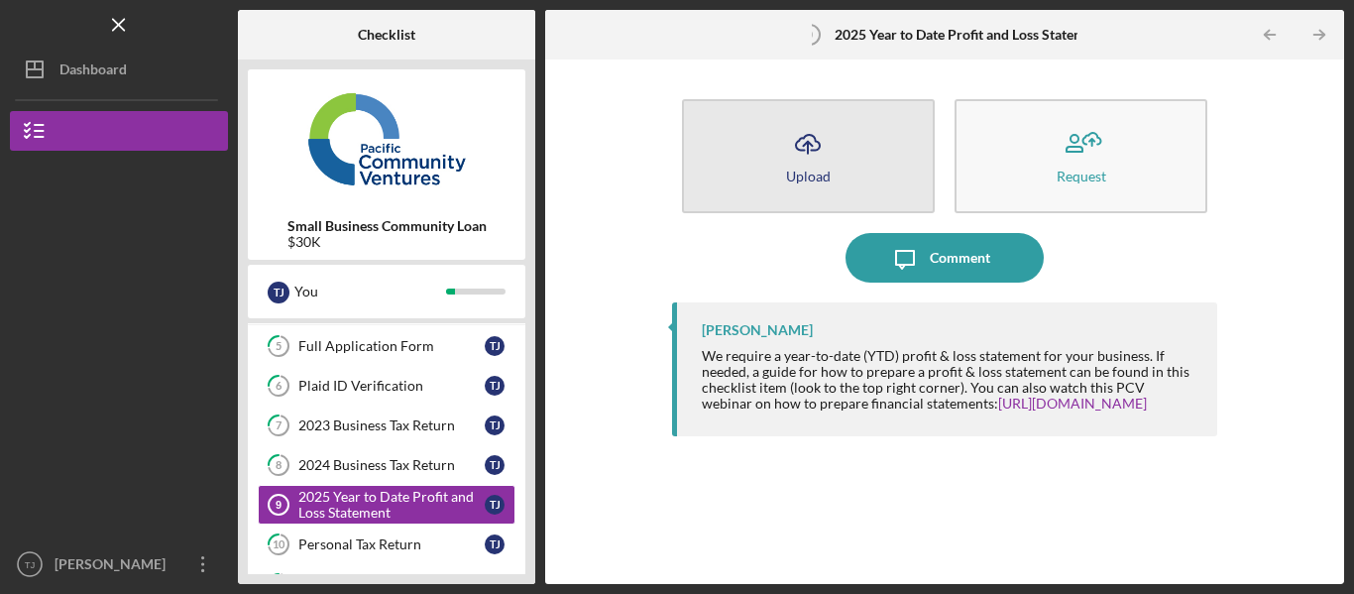
click at [785, 152] on icon "Icon/Upload" at bounding box center [808, 144] width 50 height 50
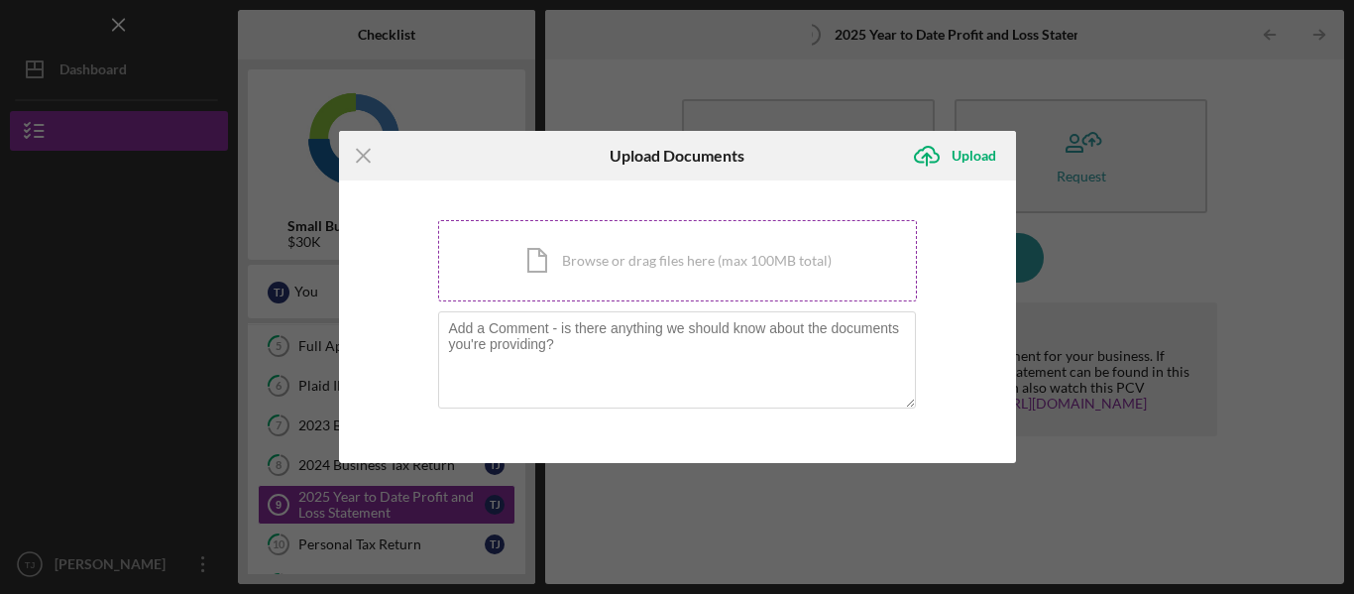
click at [588, 236] on div "Icon/Document Browse or drag files here (max 100MB total) Tap to choose files o…" at bounding box center [677, 260] width 479 height 81
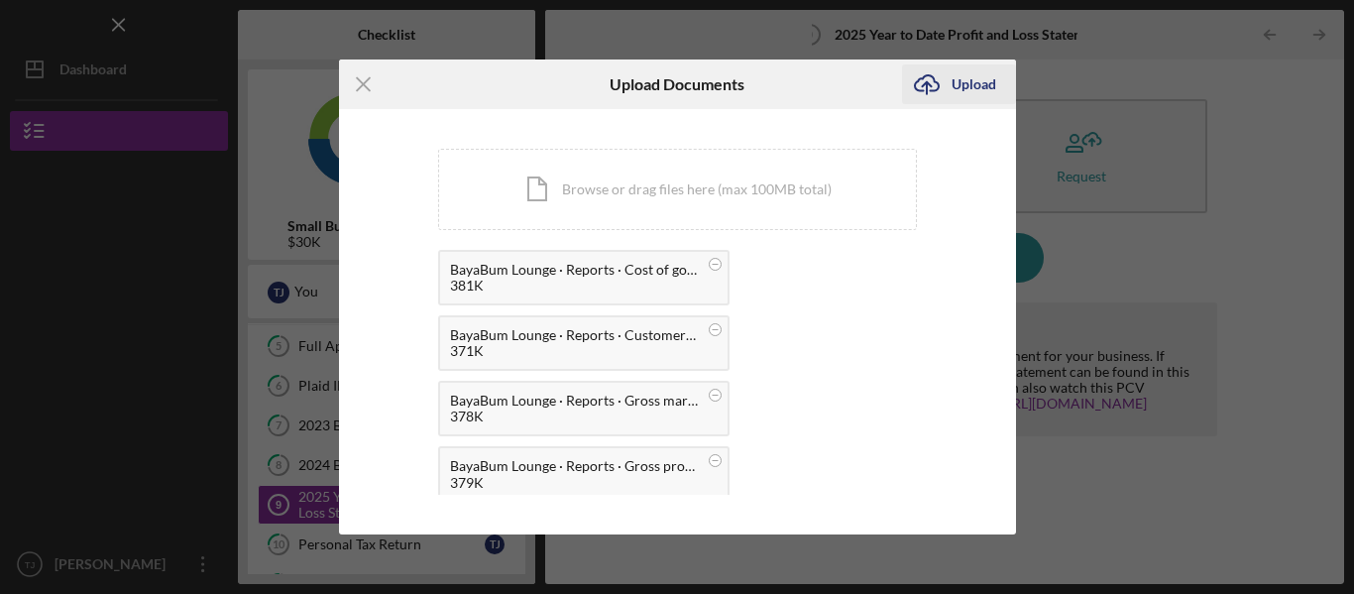
click at [966, 83] on div "Upload" at bounding box center [974, 84] width 45 height 40
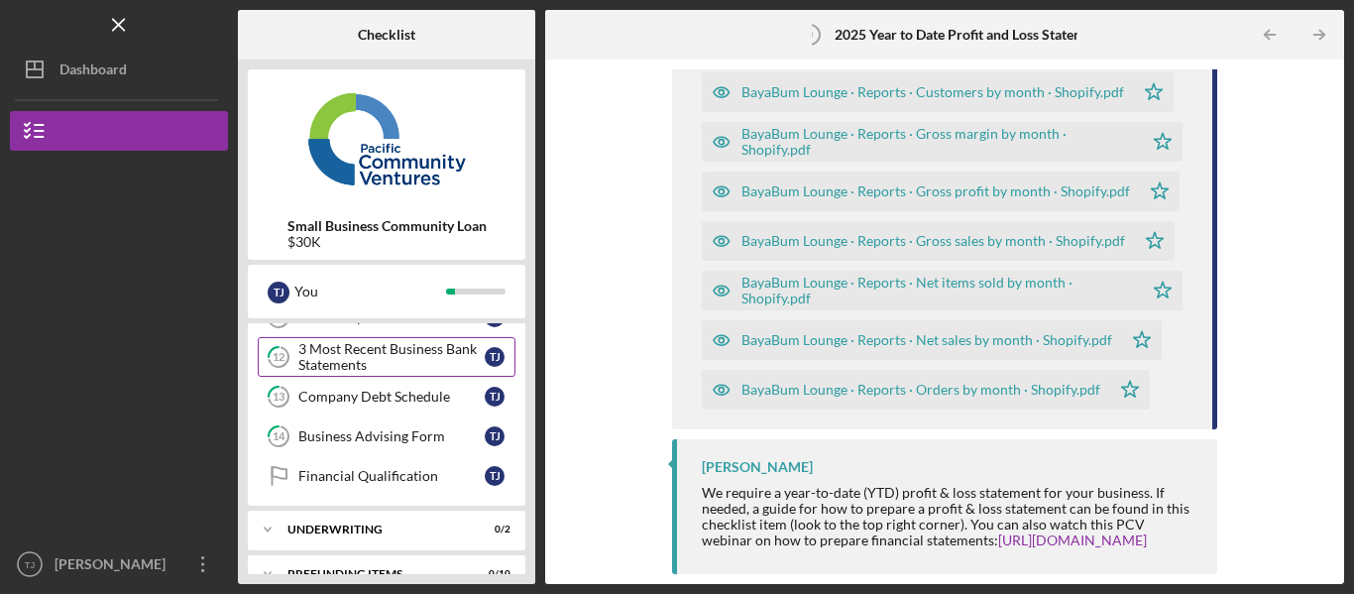
scroll to position [589, 0]
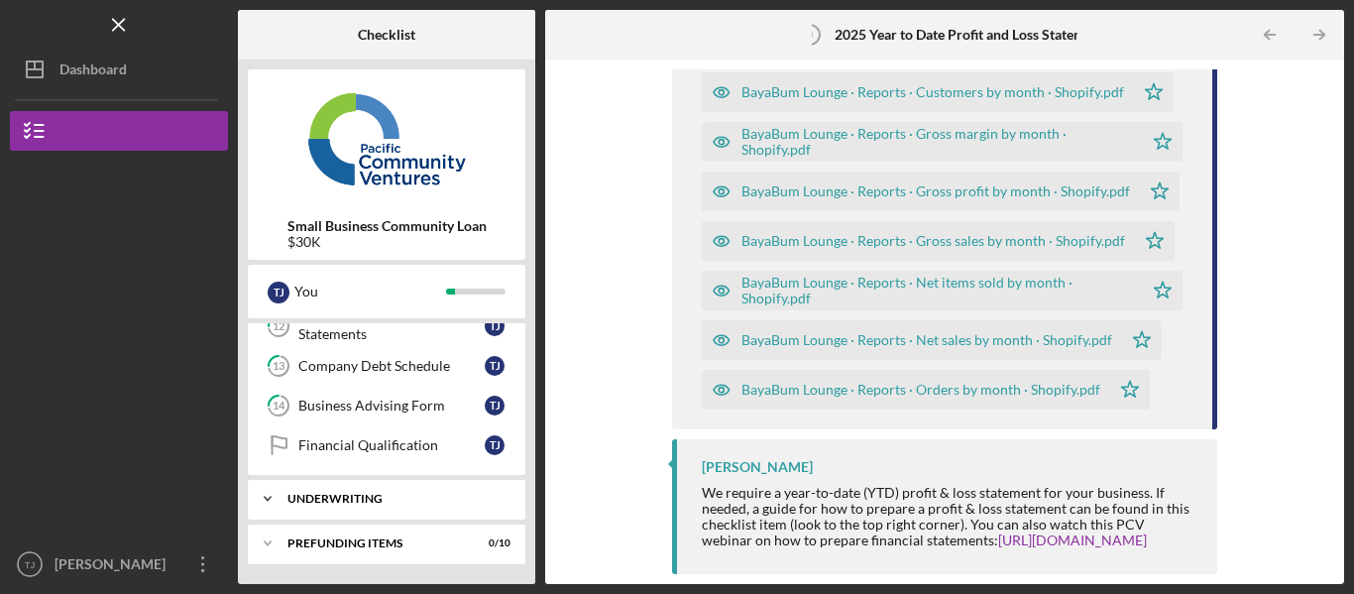
click at [327, 501] on div "Underwriting" at bounding box center [394, 499] width 213 height 12
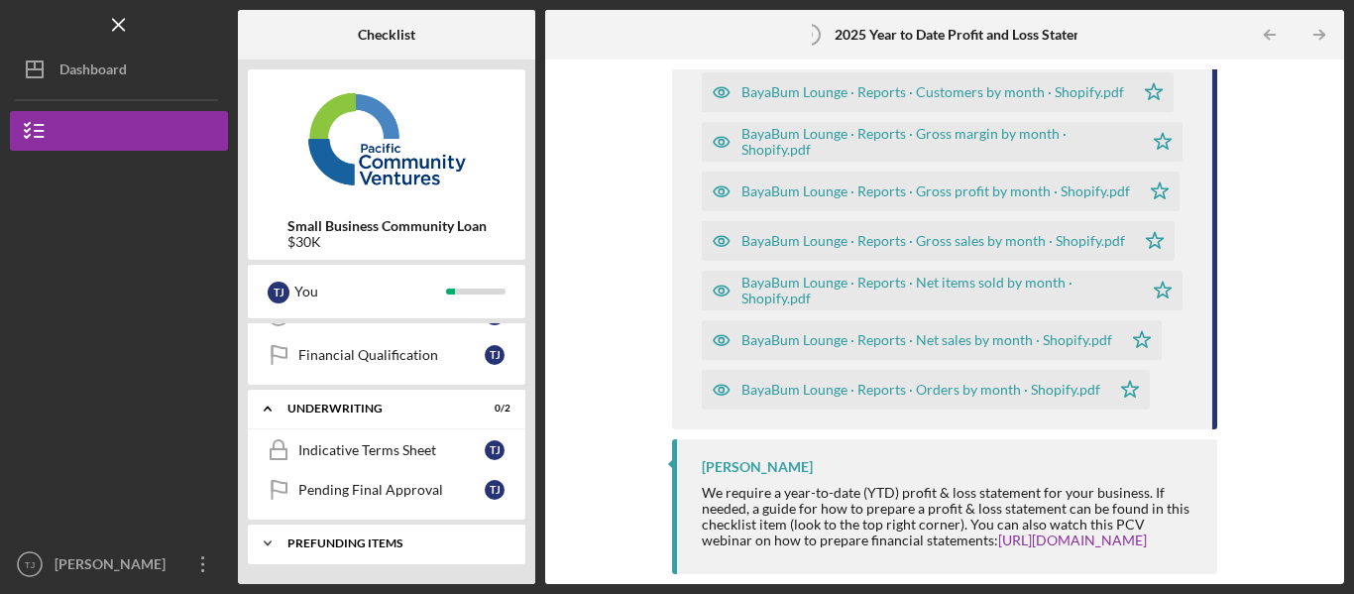
click at [403, 537] on div "Prefunding Items" at bounding box center [394, 543] width 213 height 12
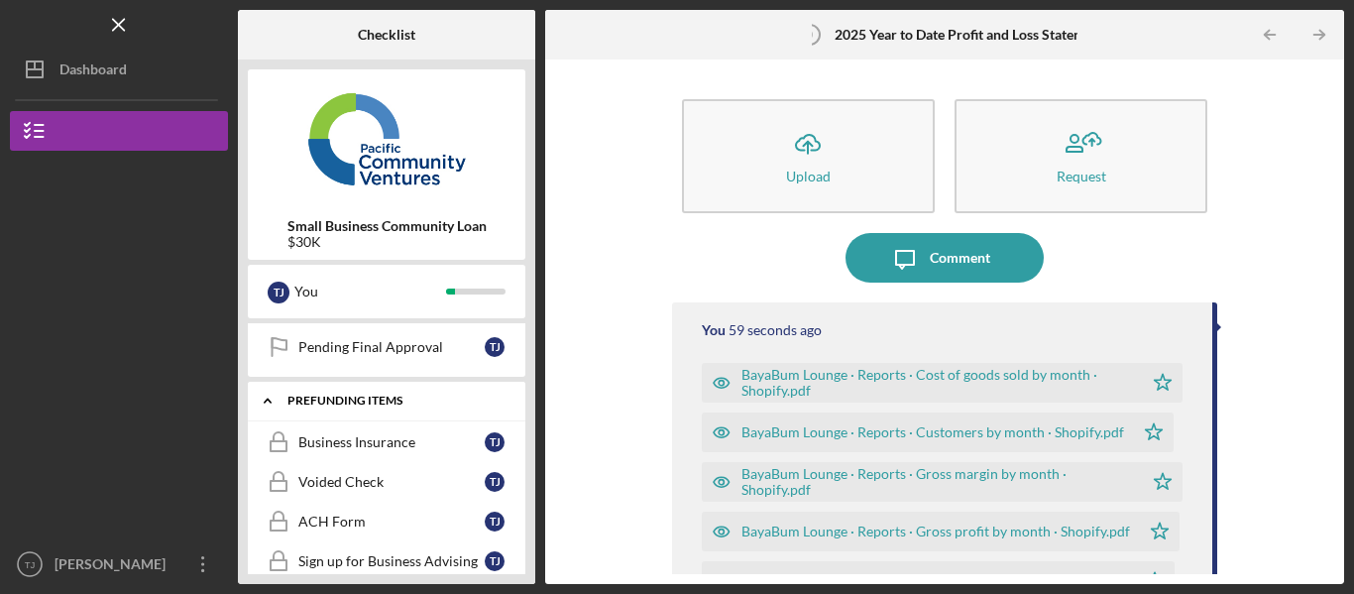
scroll to position [789, 0]
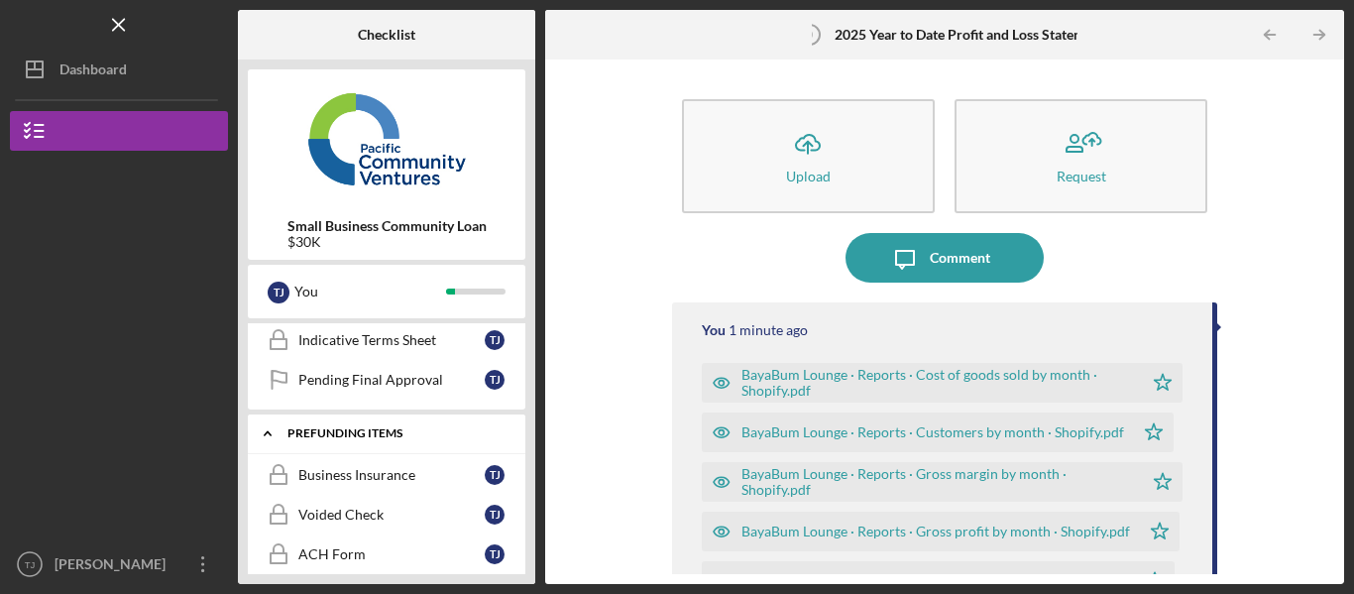
click at [267, 427] on icon "Icon/Expander" at bounding box center [268, 433] width 40 height 40
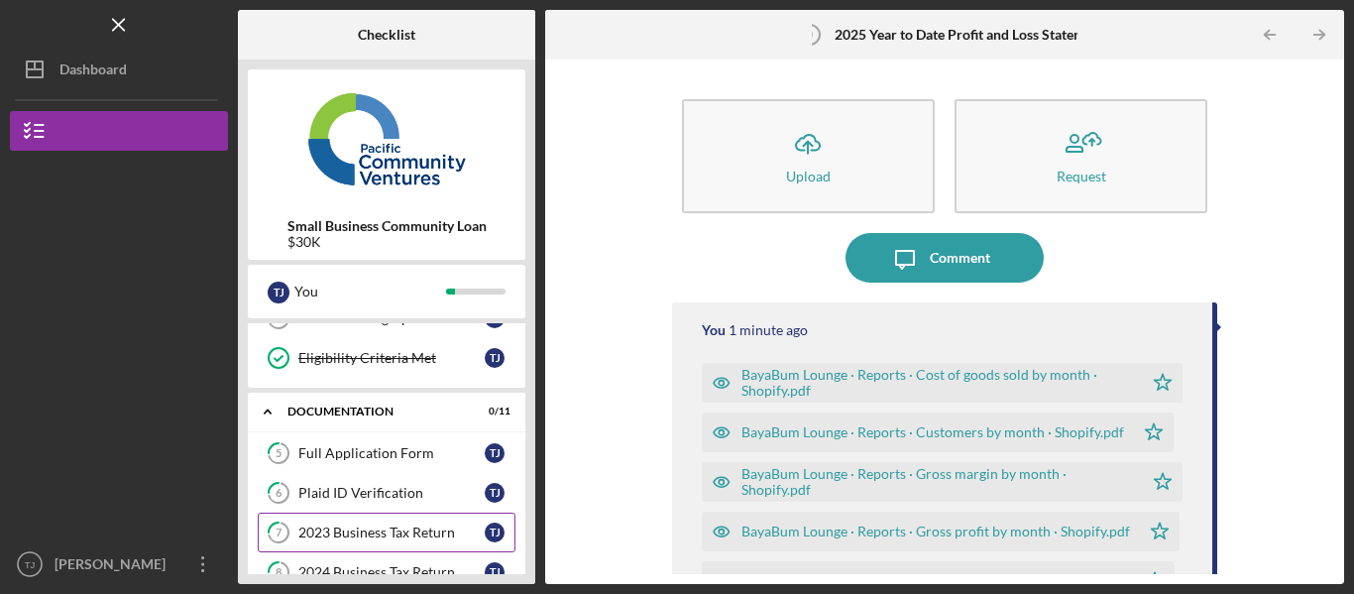
scroll to position [183, 0]
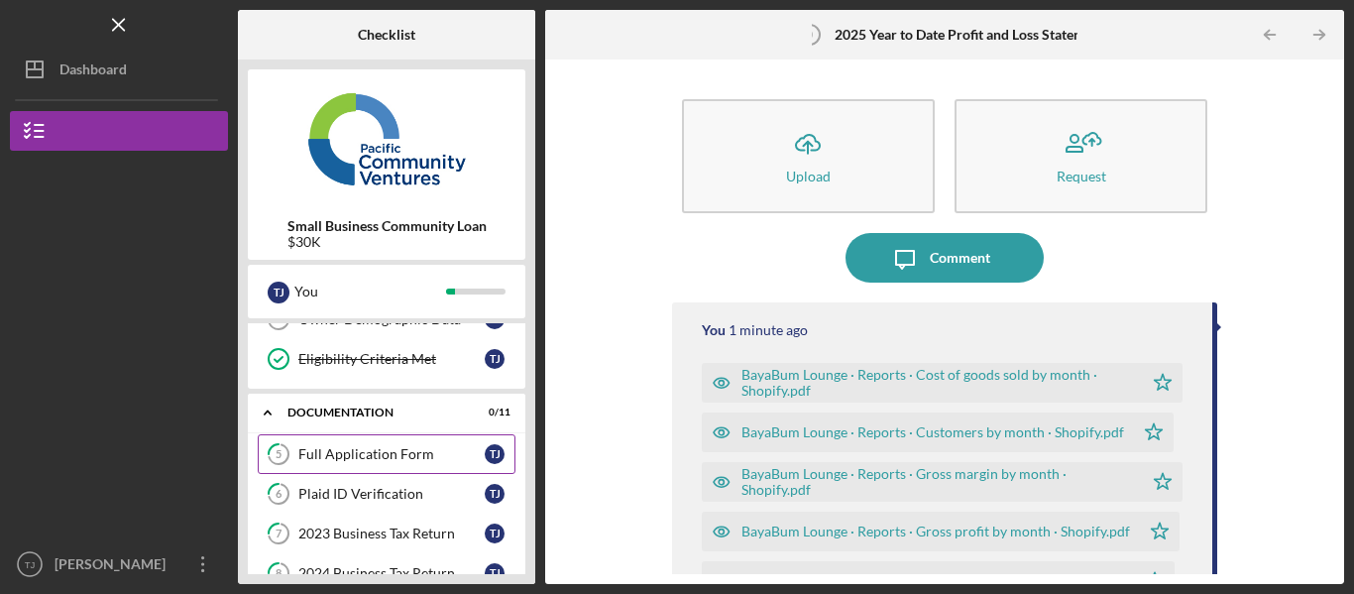
click at [383, 443] on link "5 Full Application Form T J" at bounding box center [387, 454] width 258 height 40
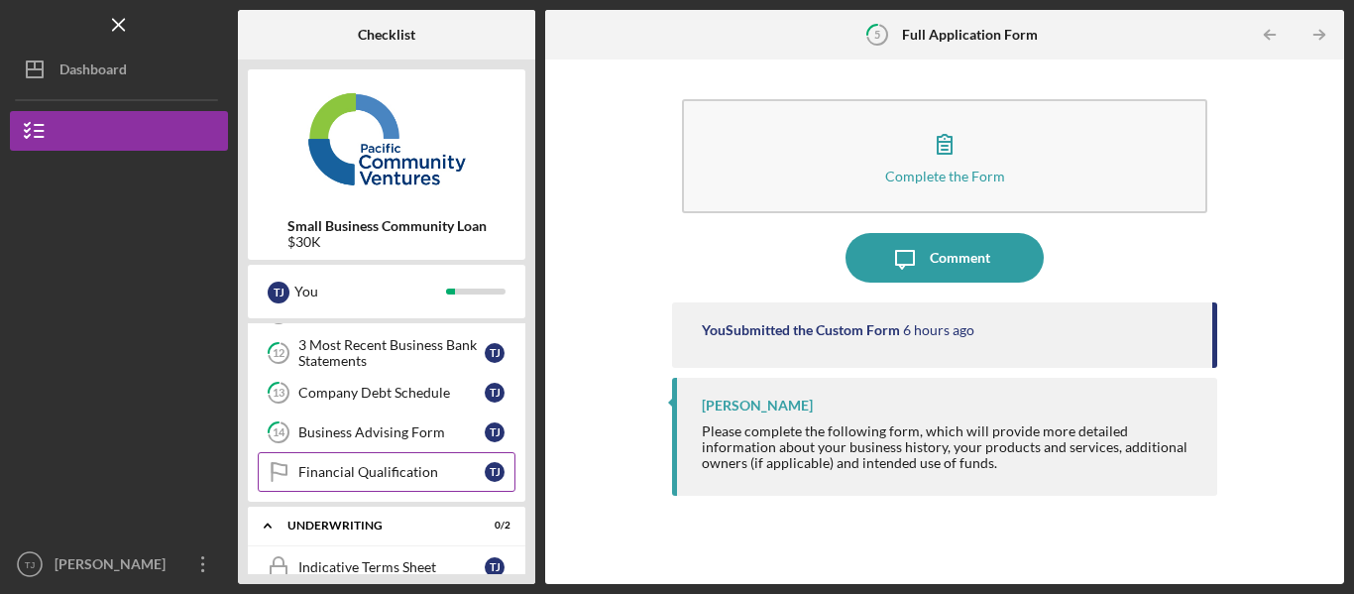
scroll to position [580, 0]
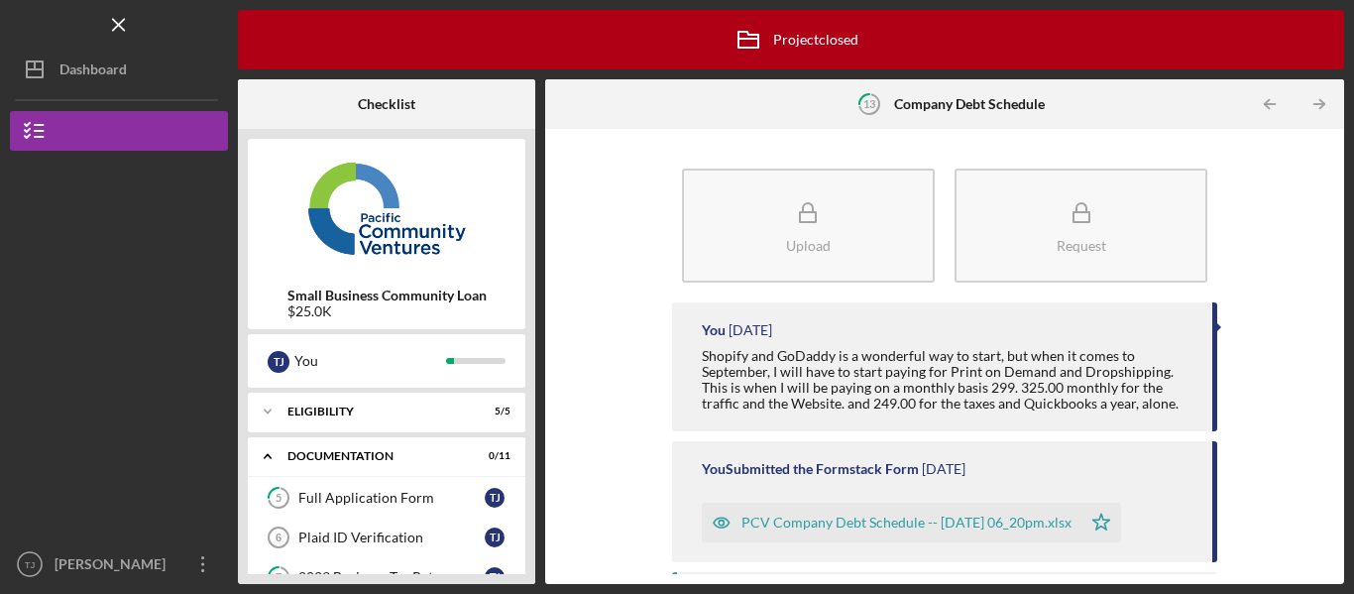
scroll to position [315, 0]
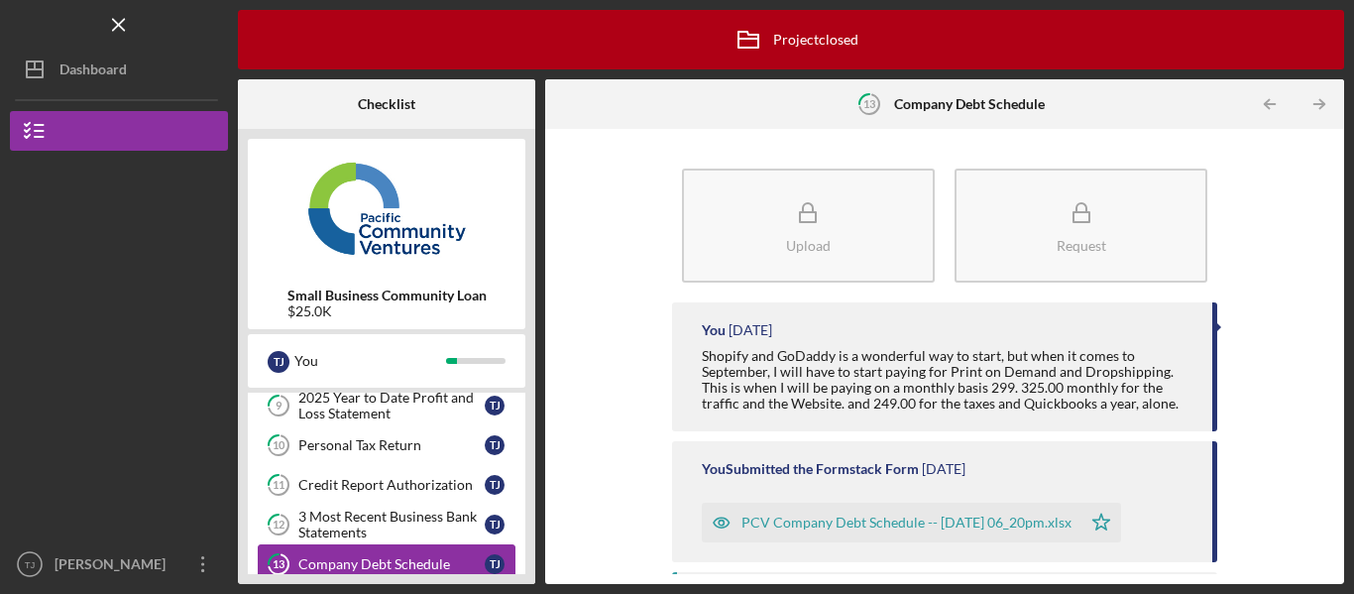
scroll to position [152, 0]
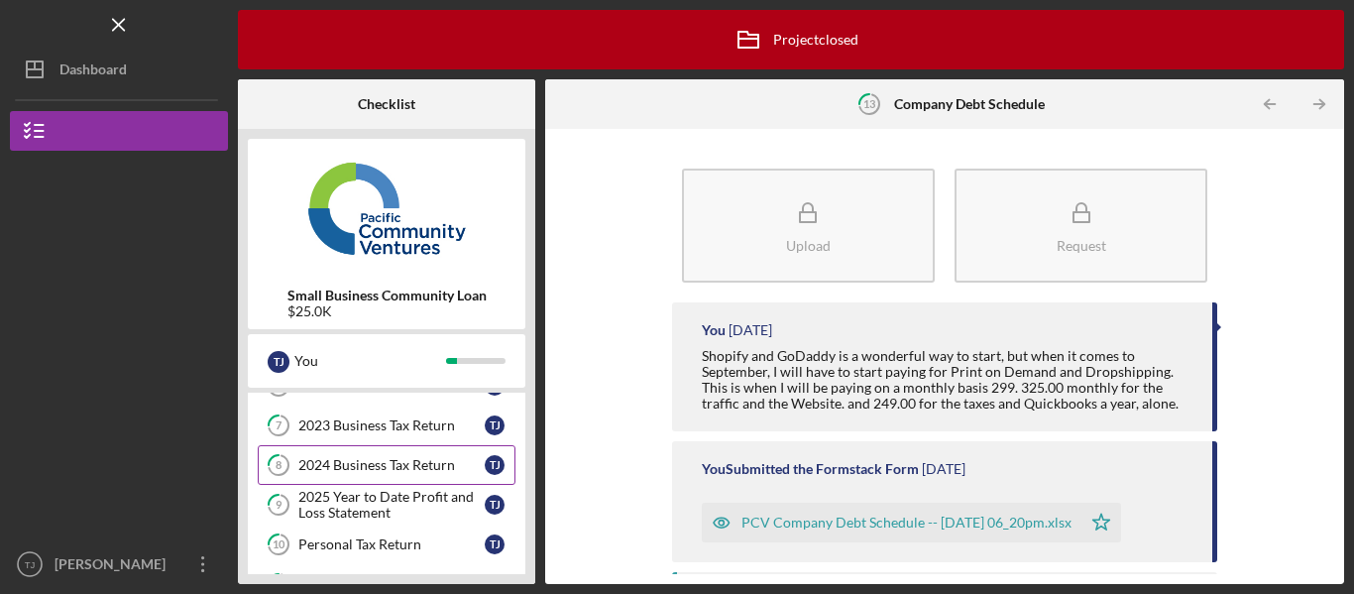
click at [471, 458] on div "2024 Business Tax Return" at bounding box center [391, 465] width 186 height 16
